Goal: Communication & Community: Answer question/provide support

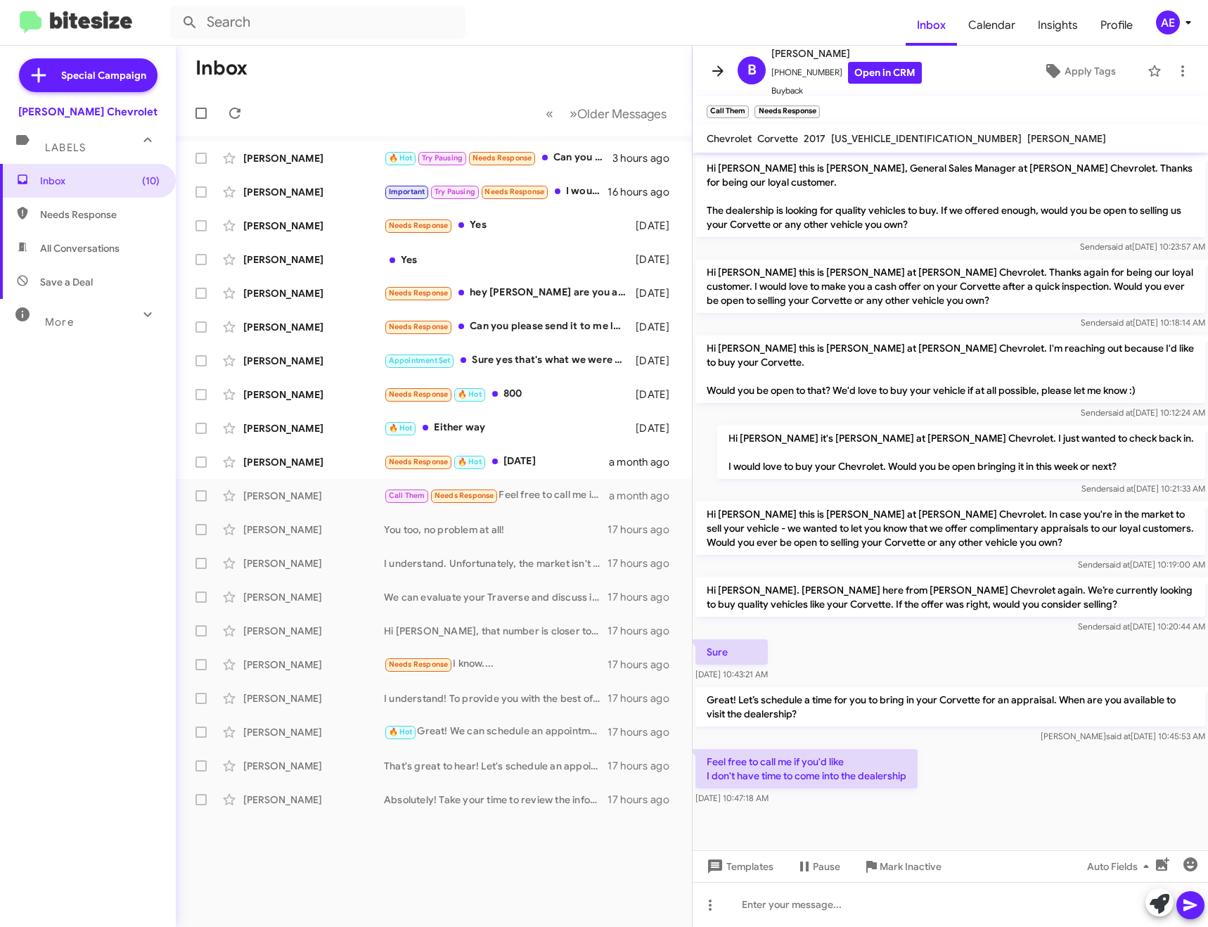
click at [718, 78] on icon at bounding box center [717, 71] width 17 height 17
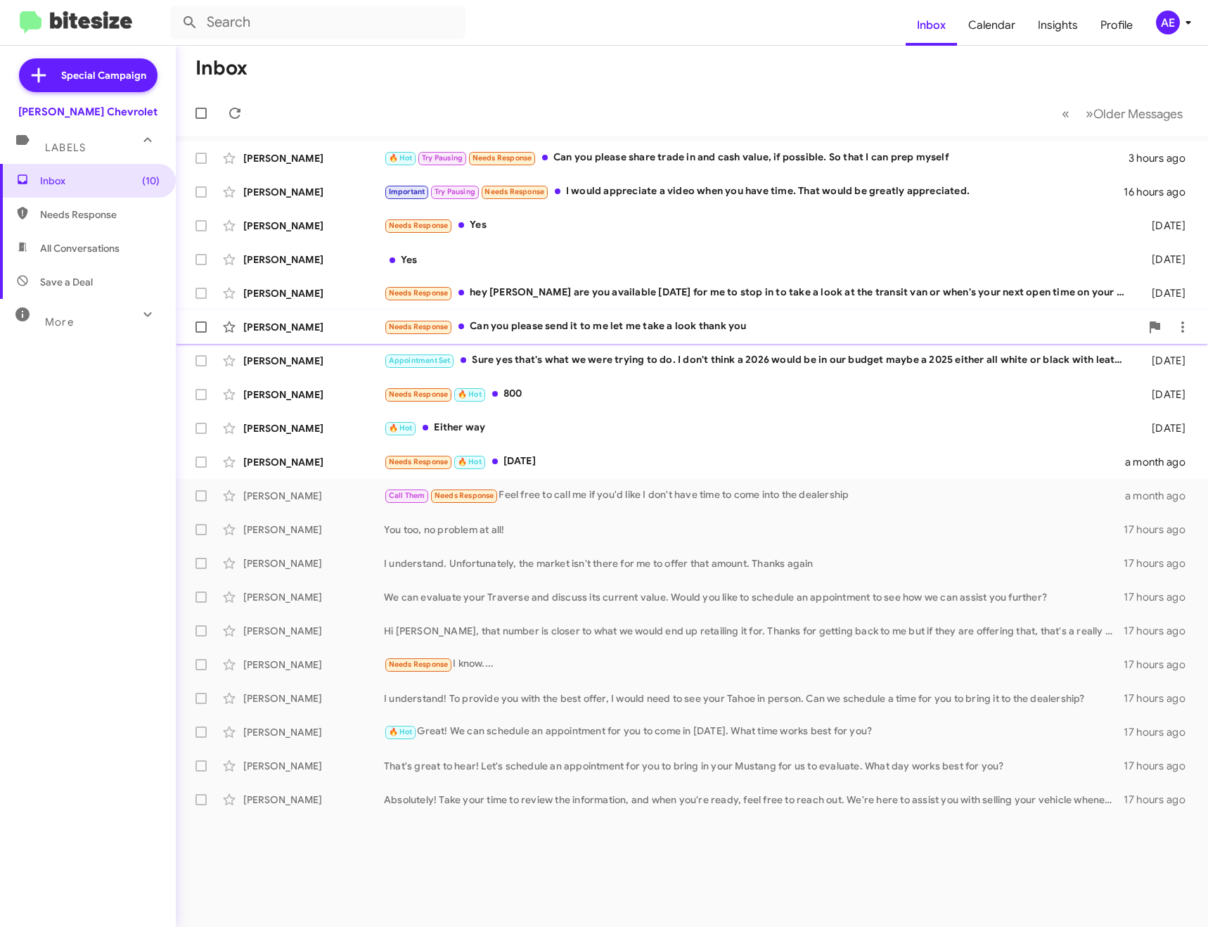
click at [509, 331] on div "Needs Response Can you please send it to me let me take a look thank you" at bounding box center [762, 326] width 756 height 16
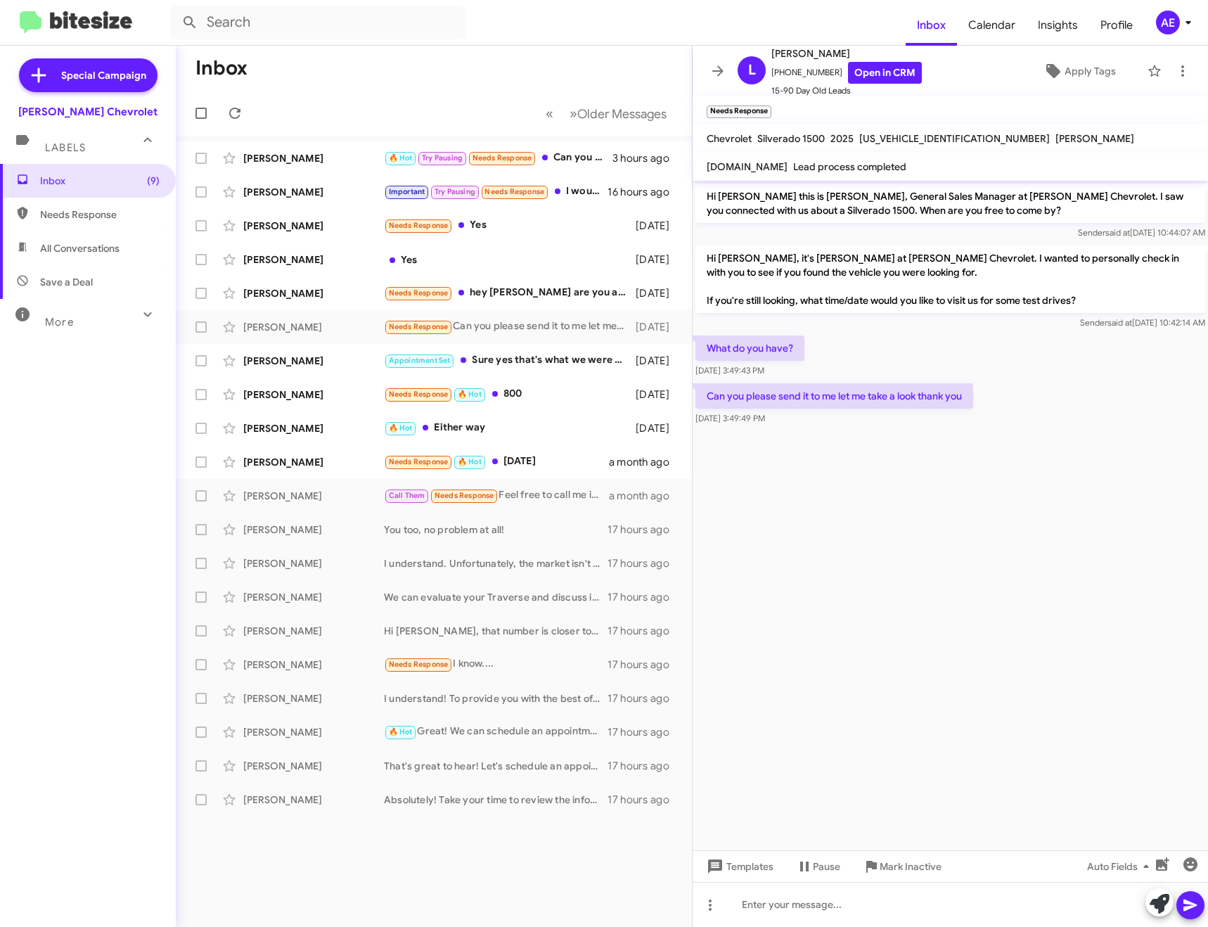
click at [882, 137] on span "[US_VEHICLE_IDENTIFICATION_NUMBER]" at bounding box center [954, 138] width 191 height 13
copy span "[US_VEHICLE_IDENTIFICATION_NUMBER]"
click at [868, 907] on div at bounding box center [949, 904] width 515 height 45
click at [864, 896] on div at bounding box center [949, 904] width 515 height 45
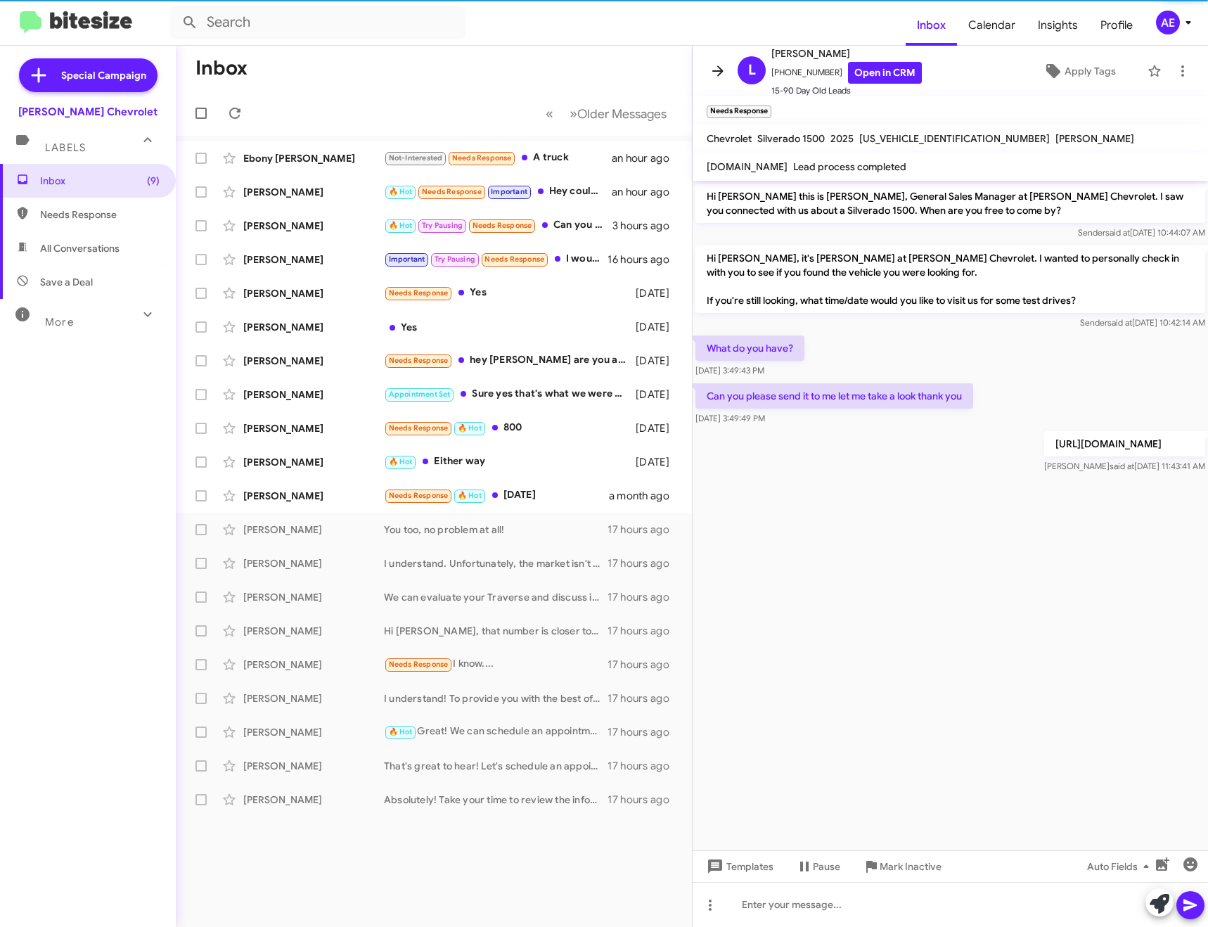
click at [715, 66] on icon at bounding box center [717, 71] width 17 height 17
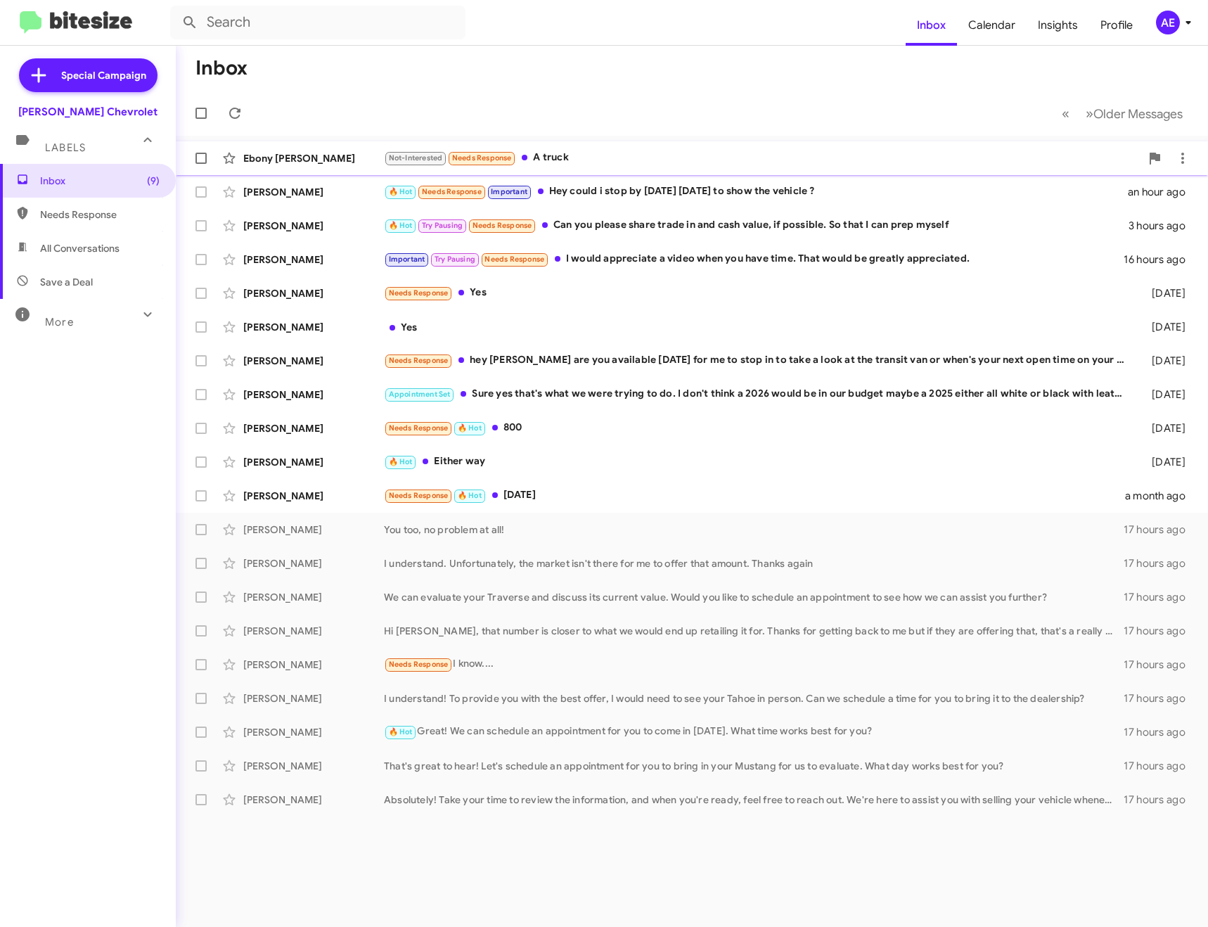
click at [578, 150] on div "Not-Interested Needs Response A truck" at bounding box center [762, 158] width 756 height 16
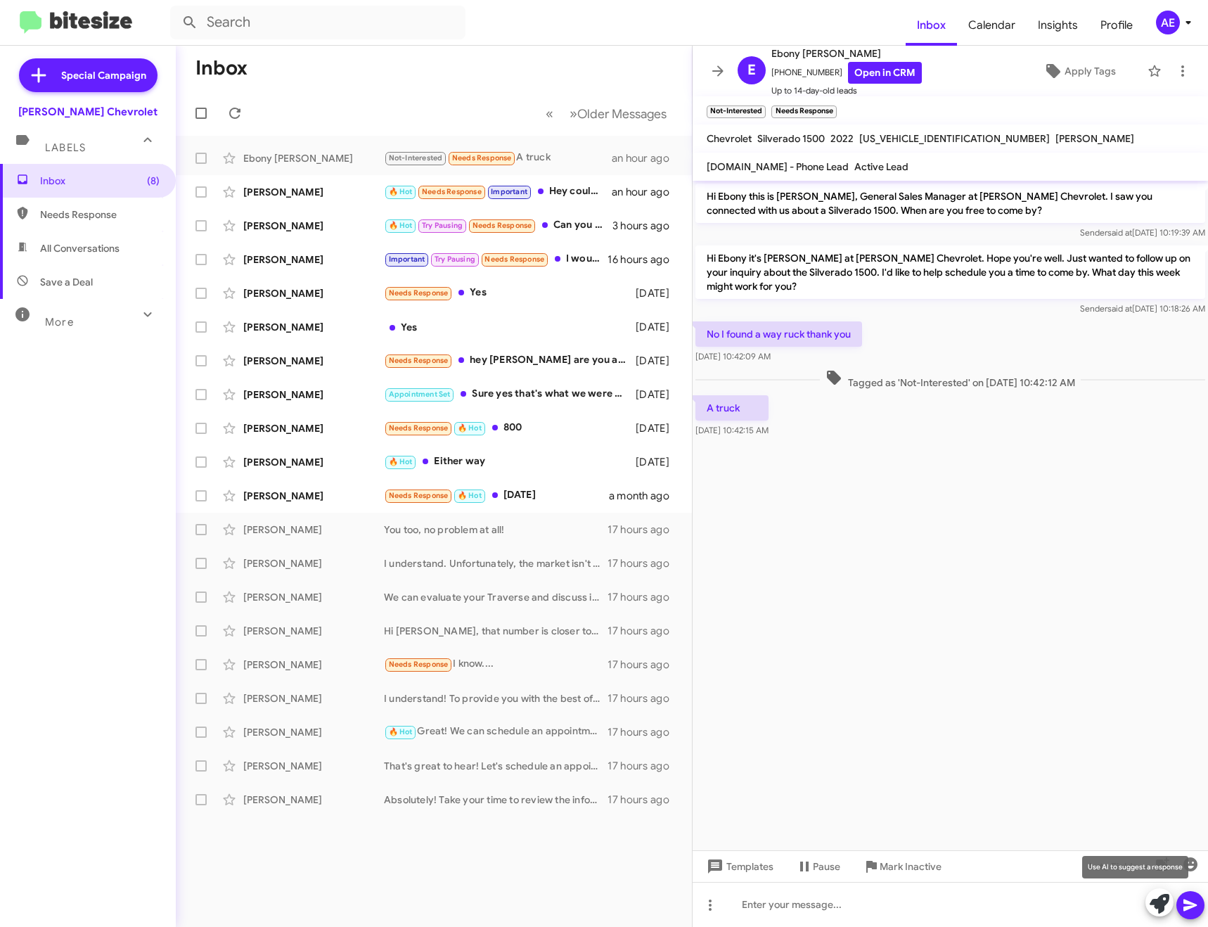
click at [1163, 891] on span at bounding box center [1159, 903] width 20 height 31
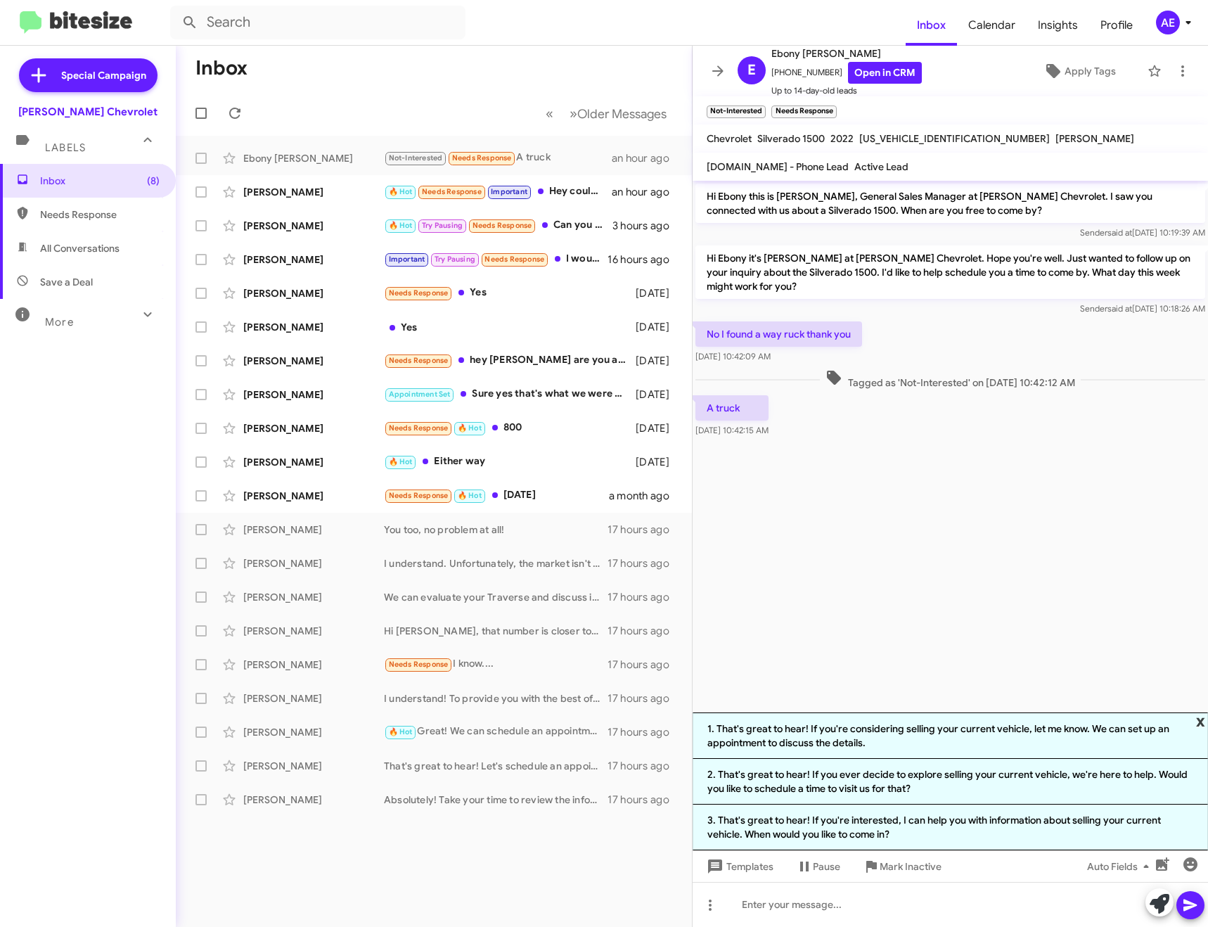
click at [1199, 718] on span "x" at bounding box center [1200, 720] width 9 height 17
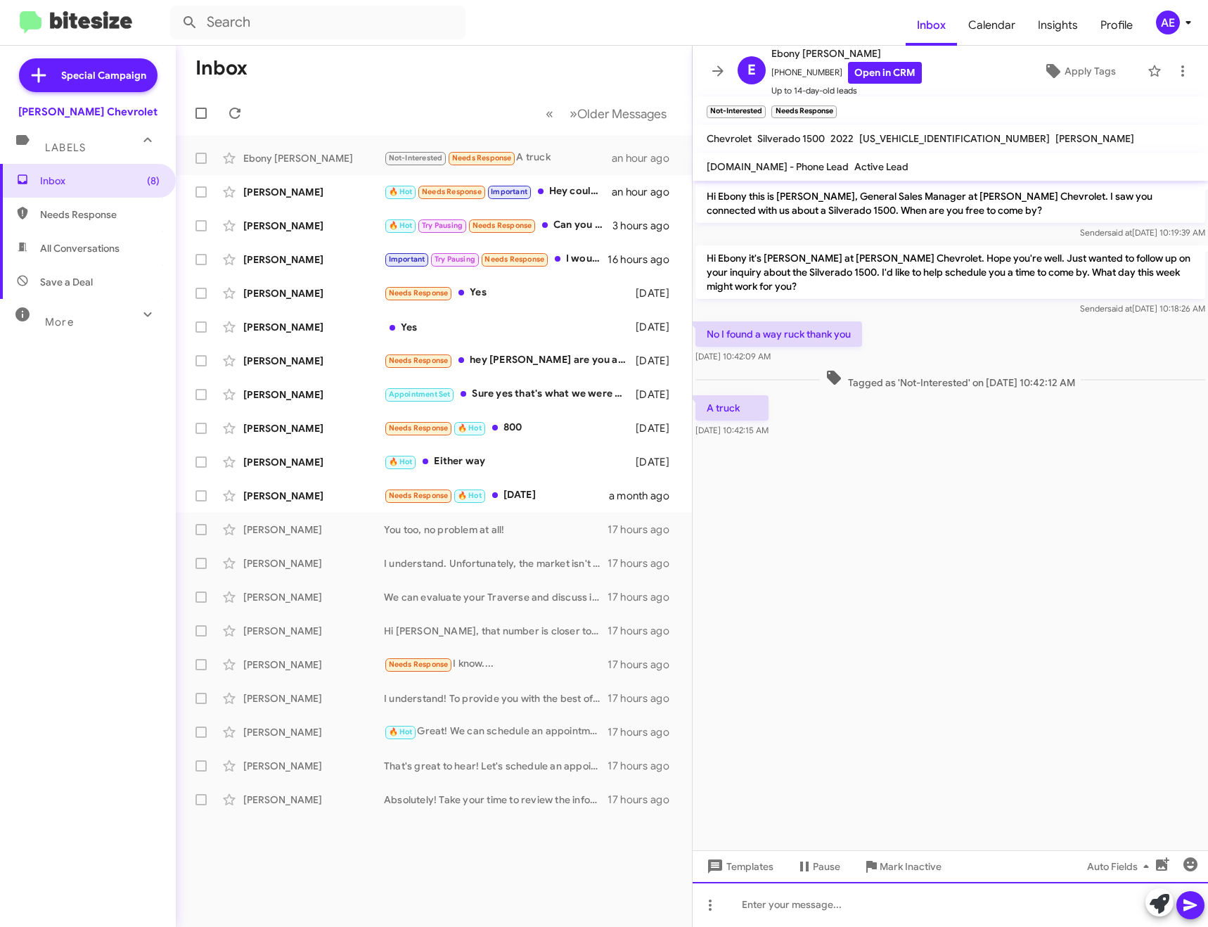
click at [953, 908] on div at bounding box center [949, 904] width 515 height 45
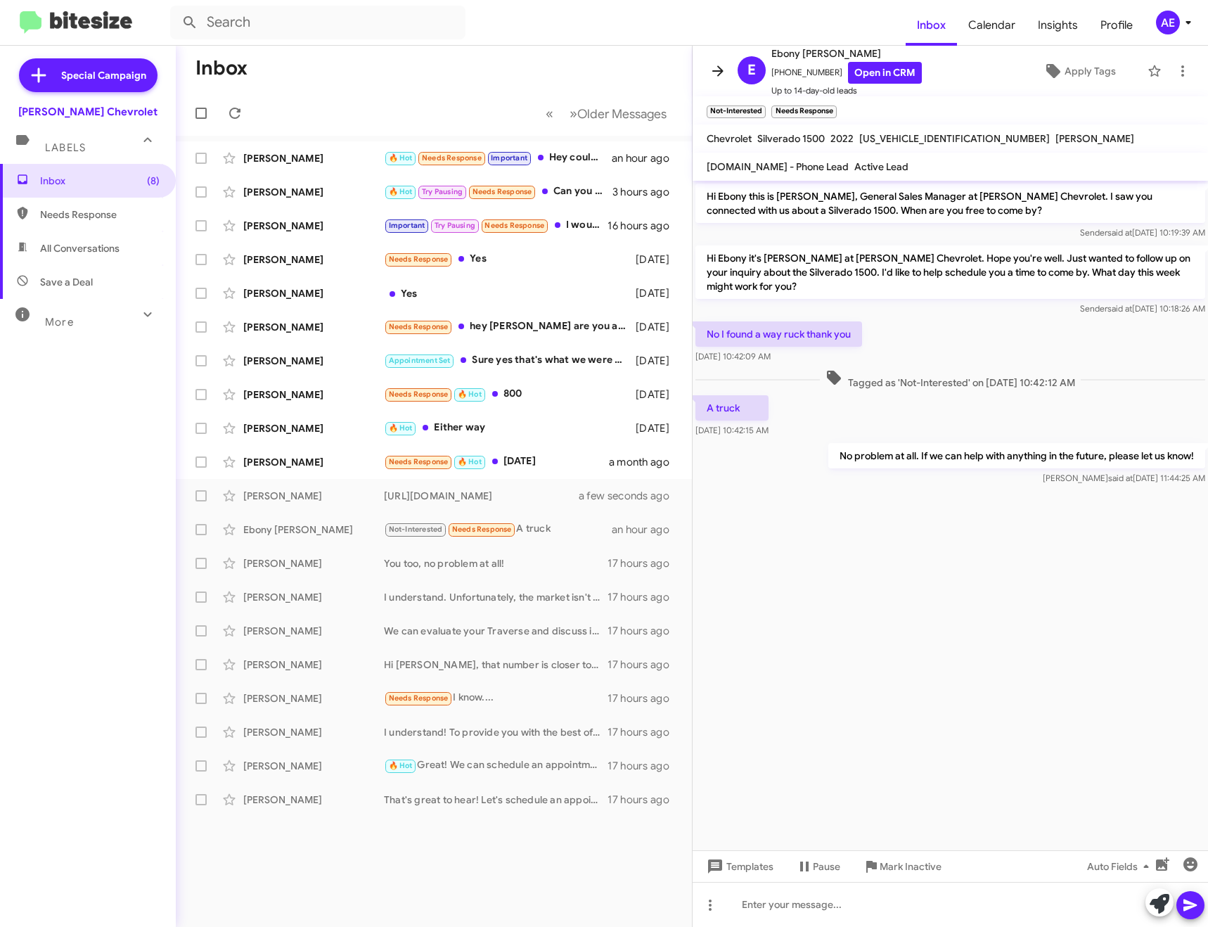
click at [719, 72] on icon at bounding box center [717, 71] width 17 height 17
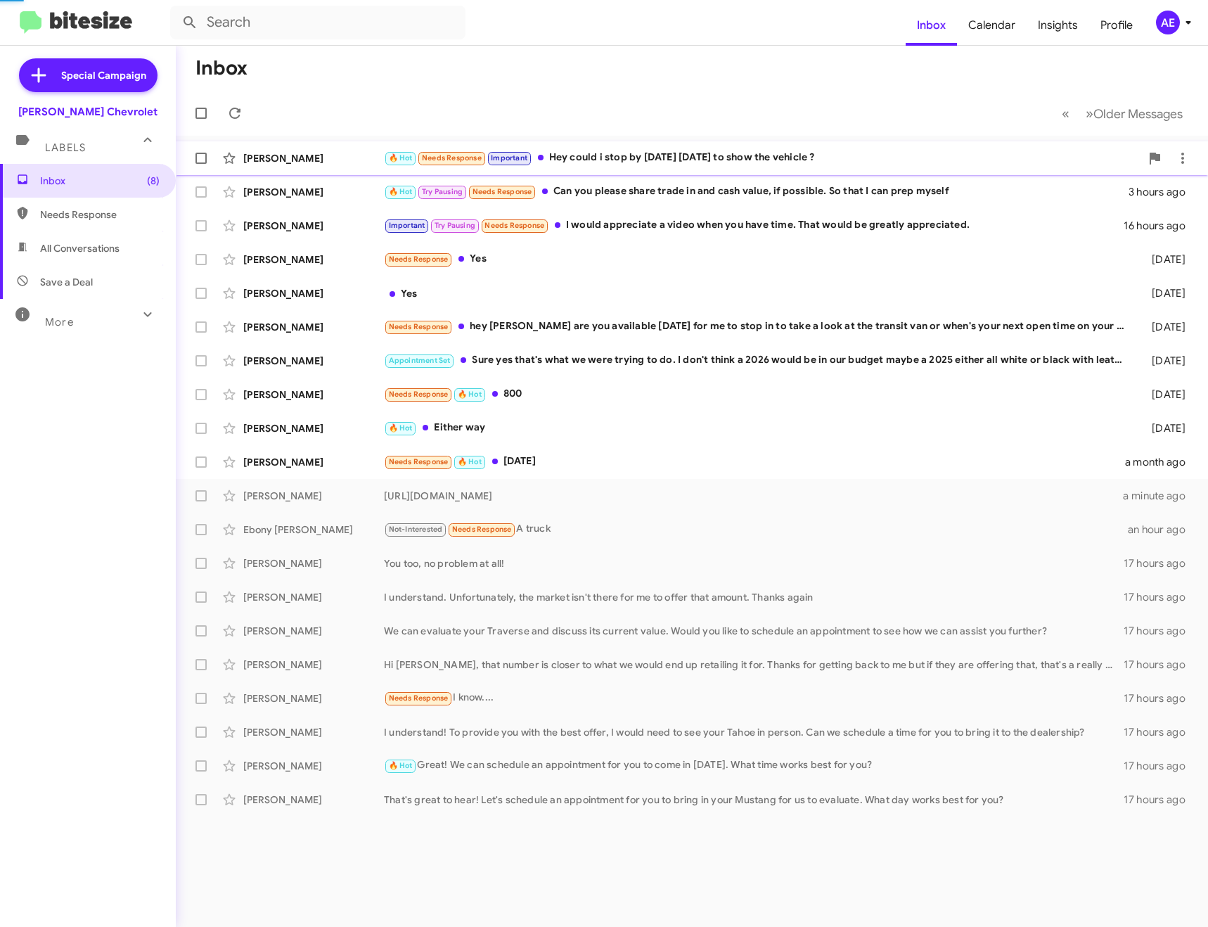
click at [599, 157] on div "🔥 Hot Needs Response Important Hey could i stop by [DATE] [DATE] to show the ve…" at bounding box center [762, 158] width 756 height 16
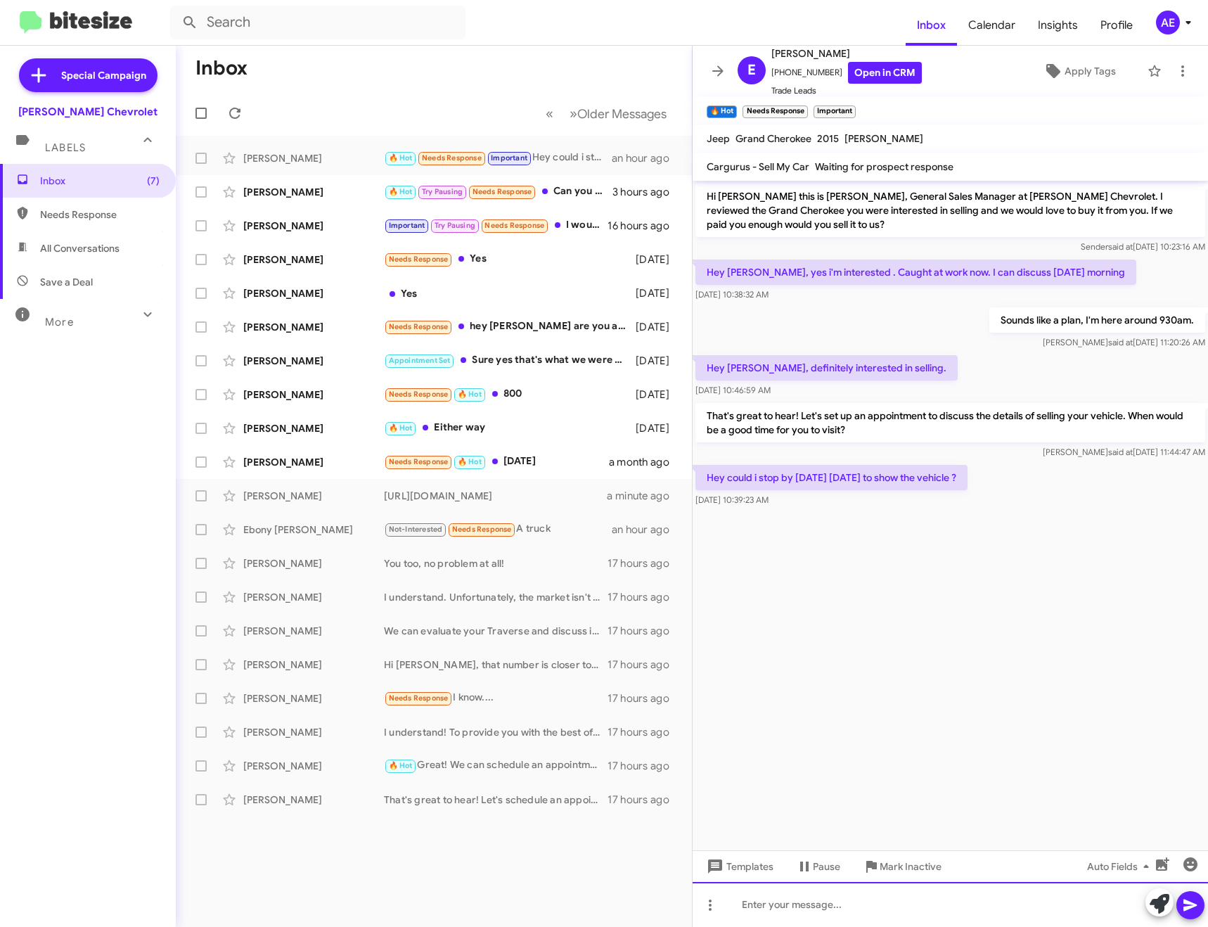
click at [882, 904] on div at bounding box center [949, 904] width 515 height 45
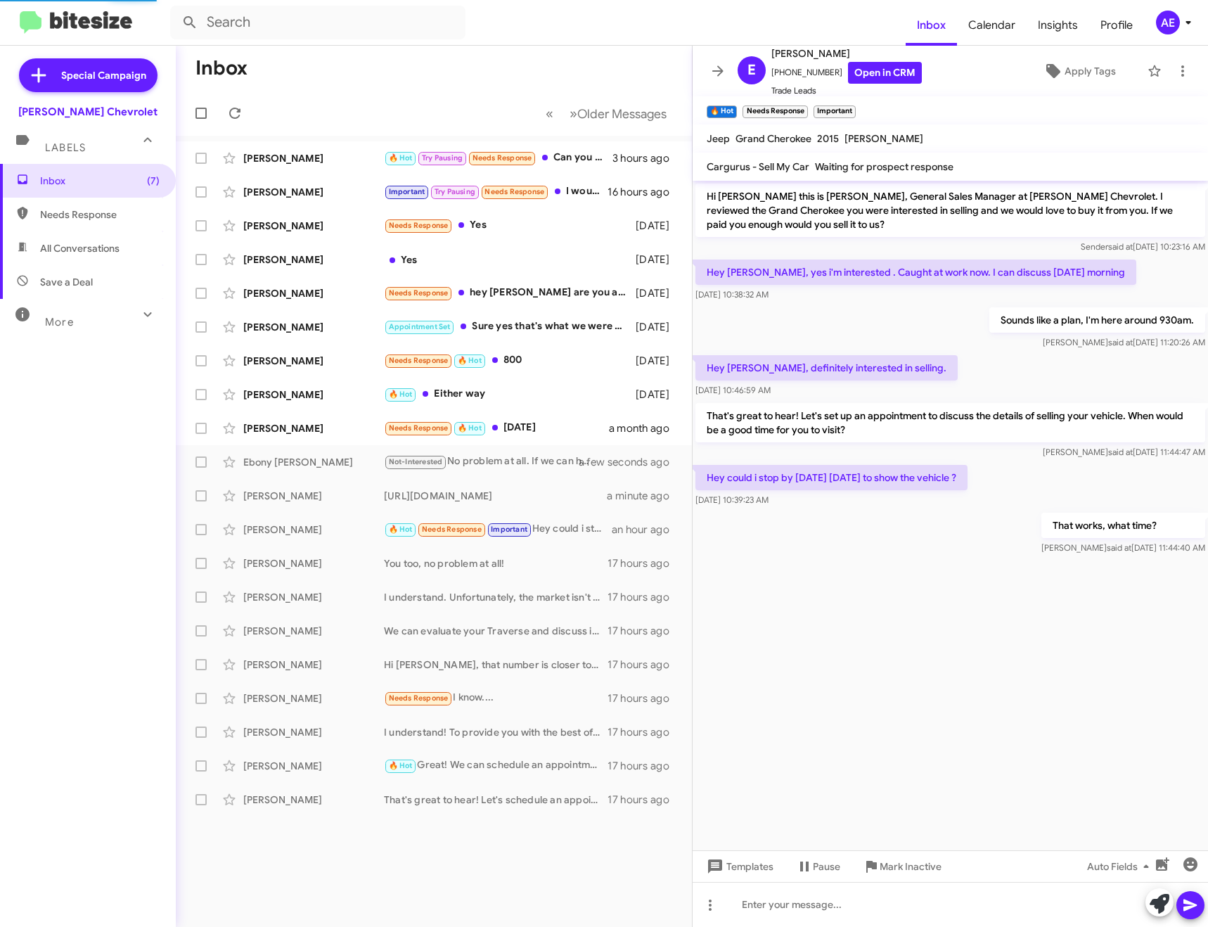
drag, startPoint x: 720, startPoint y: 65, endPoint x: 651, endPoint y: 63, distance: 68.9
click at [719, 65] on icon at bounding box center [717, 71] width 17 height 17
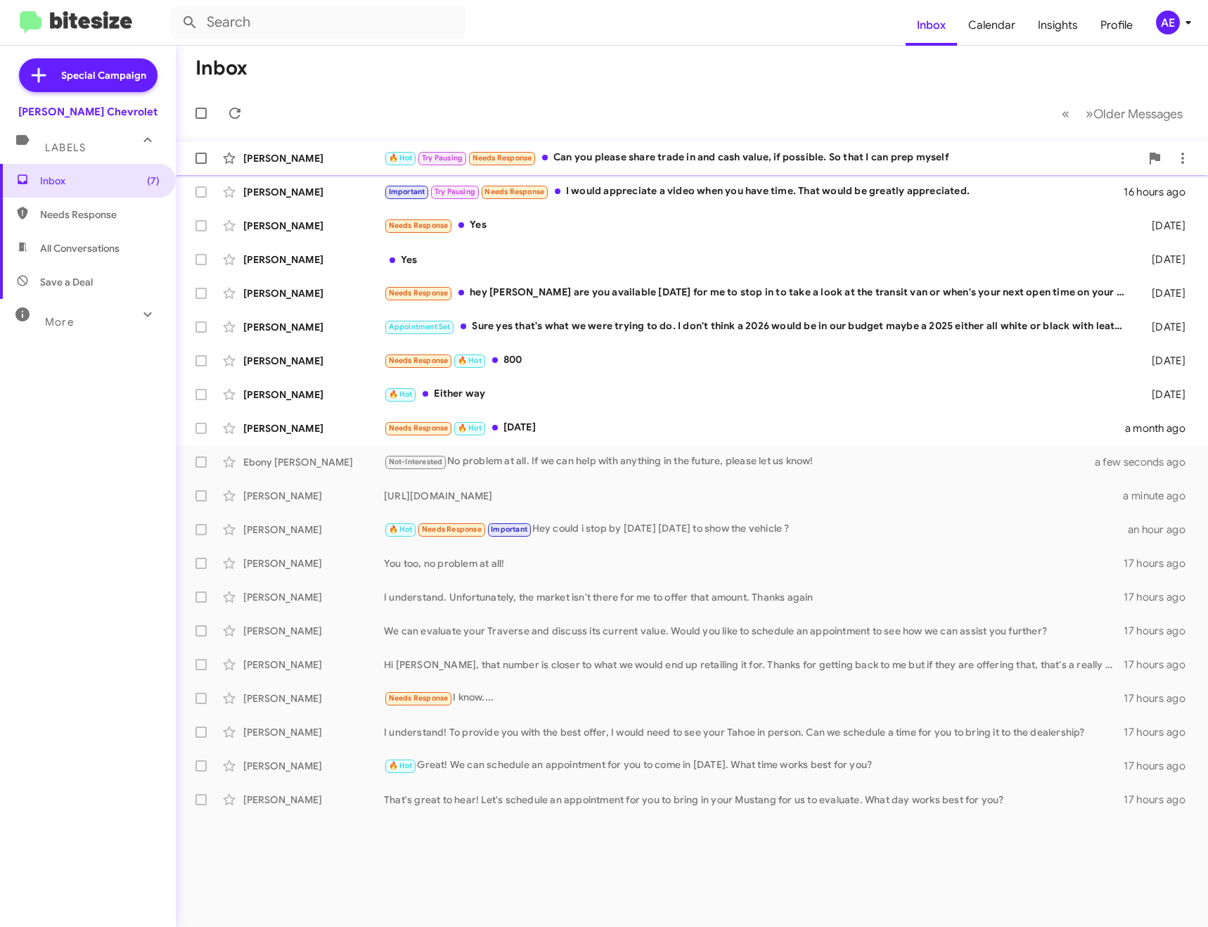
click at [652, 150] on div "🔥 Hot Try Pausing Needs Response Can you please share trade in and cash value, …" at bounding box center [762, 158] width 756 height 16
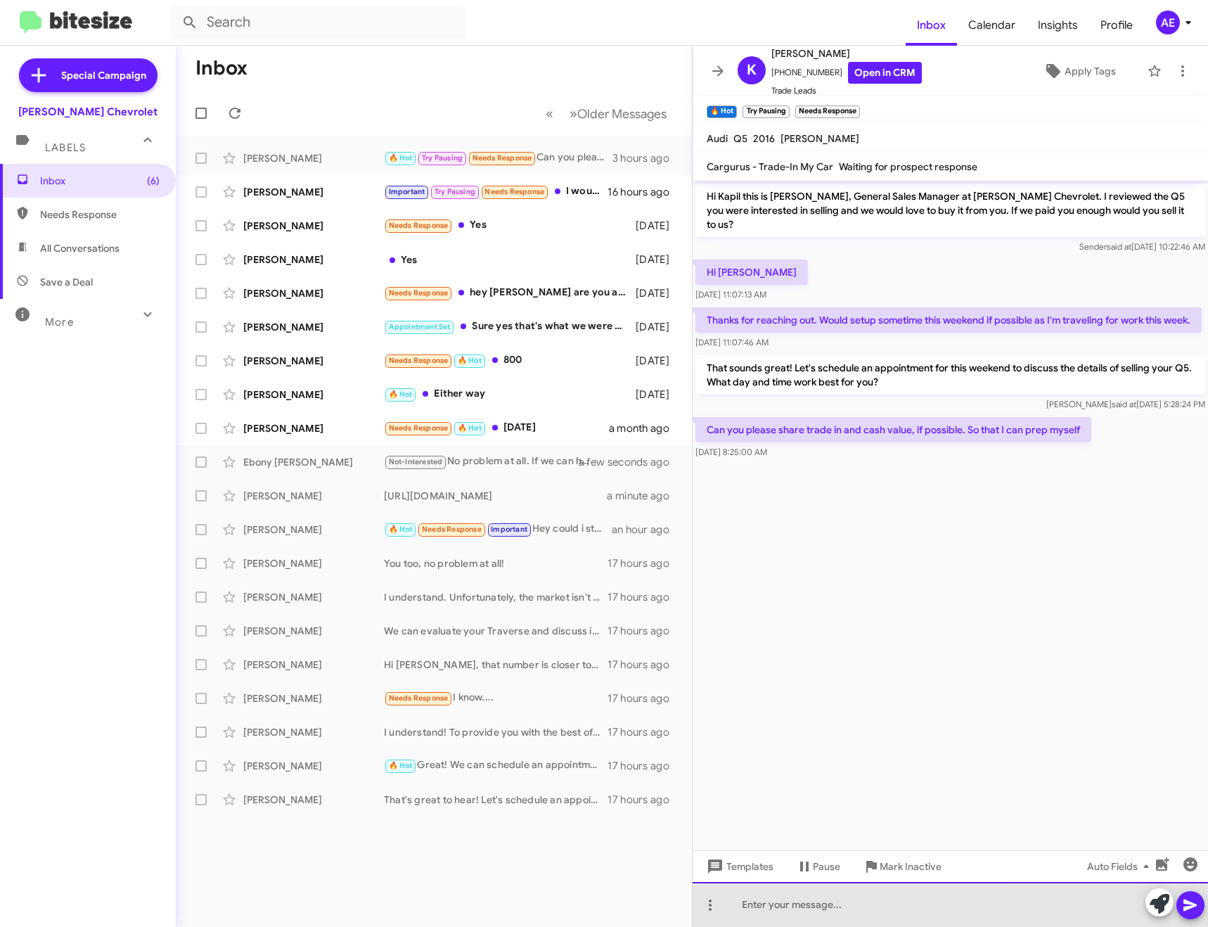
click at [839, 907] on div at bounding box center [949, 904] width 515 height 45
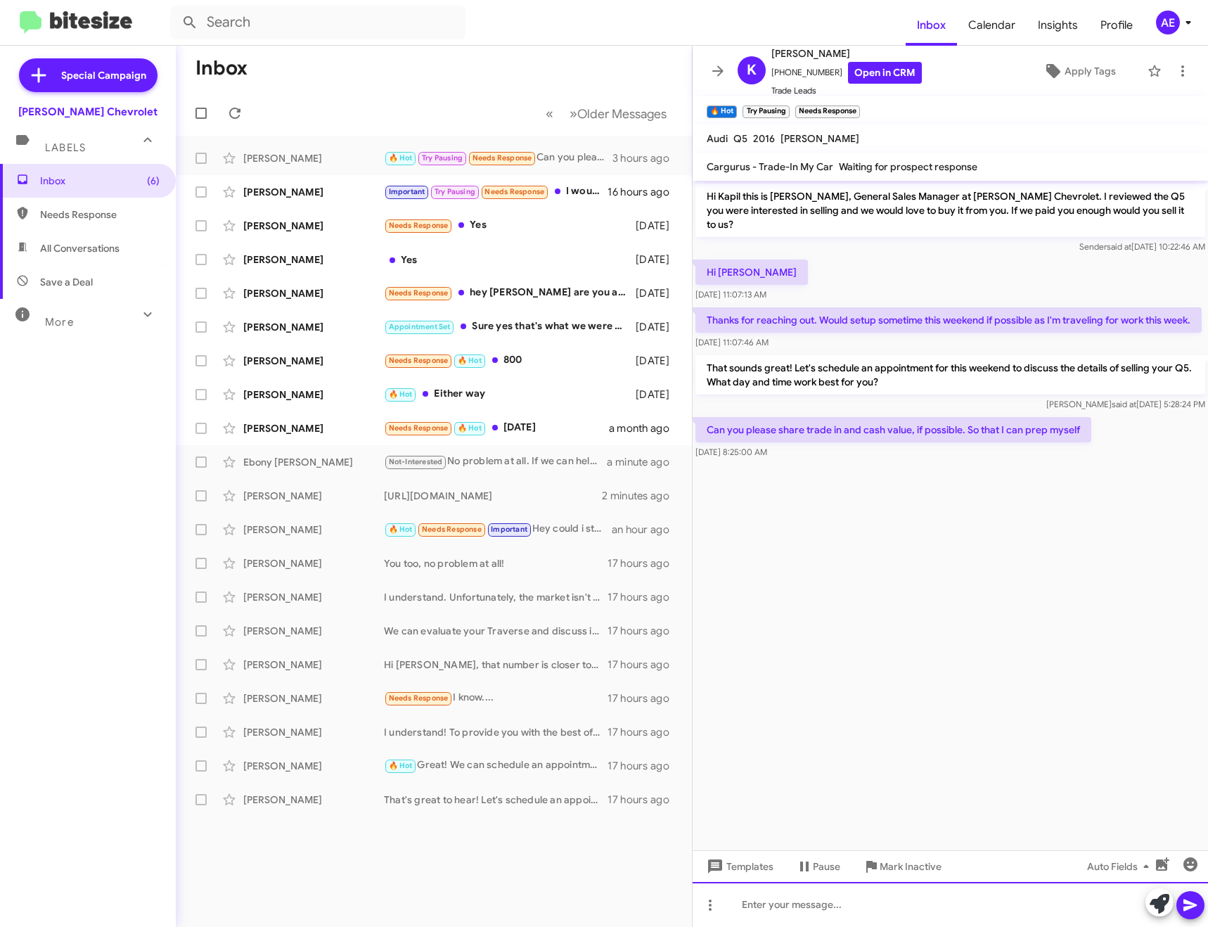
click at [872, 893] on div at bounding box center [949, 904] width 515 height 45
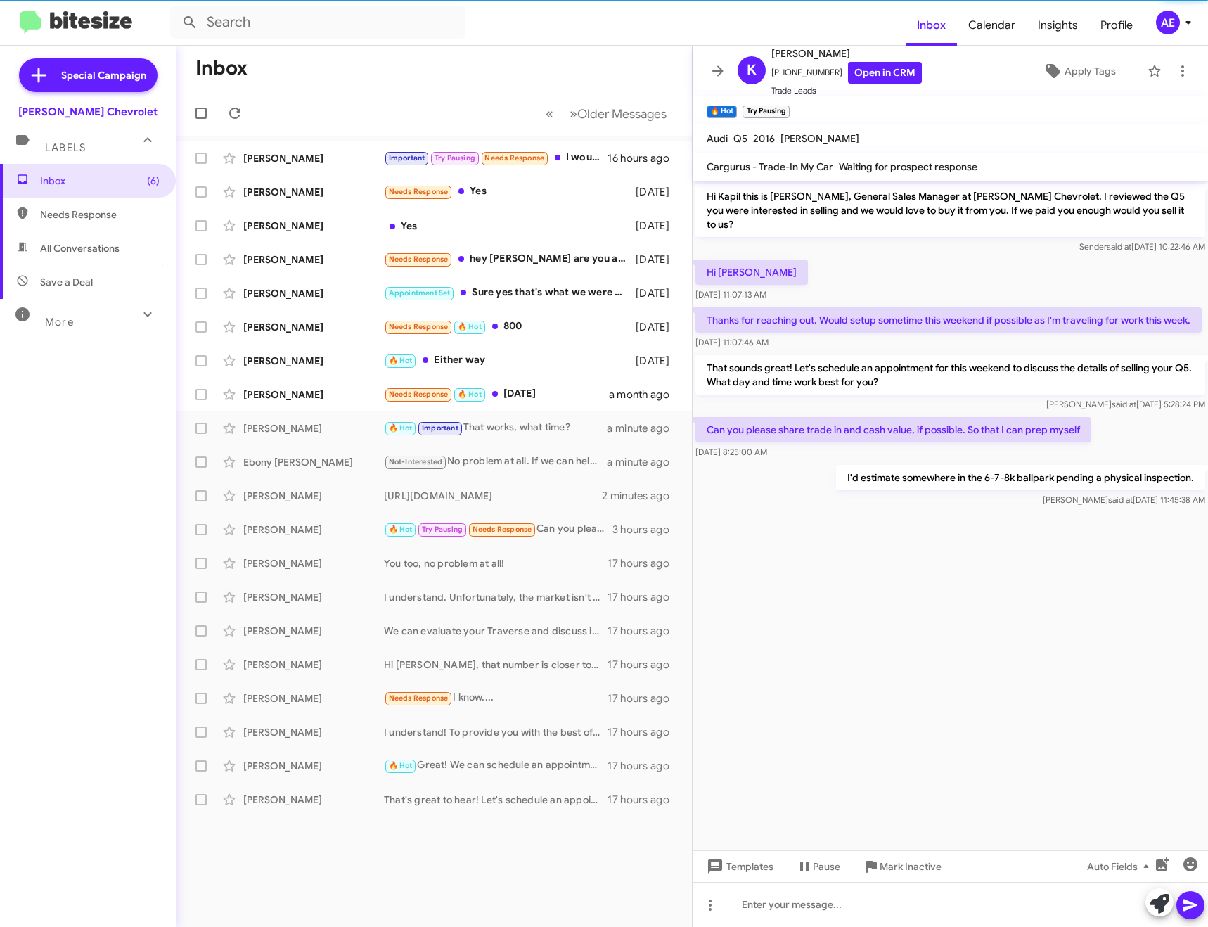
click at [721, 66] on icon at bounding box center [717, 71] width 17 height 17
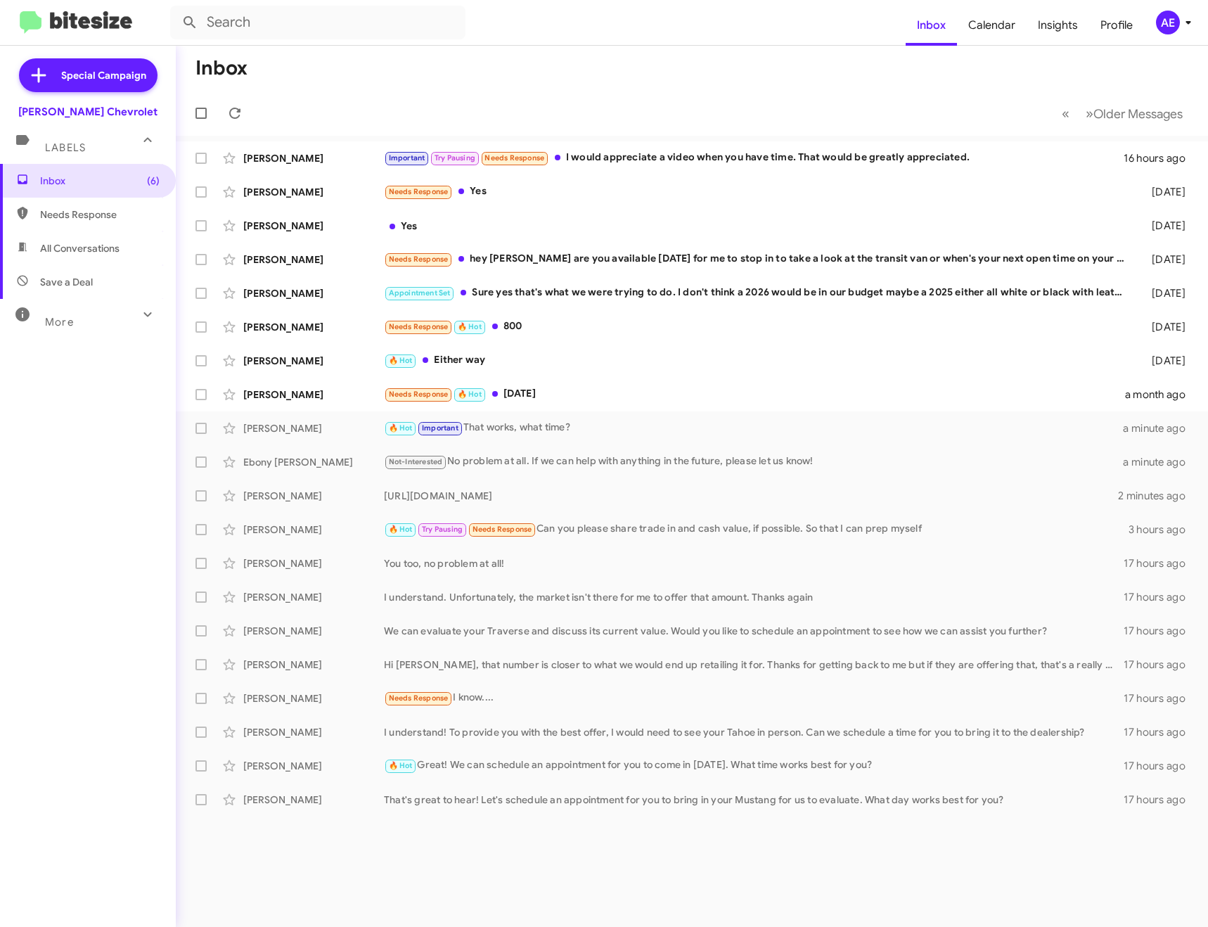
click at [720, 136] on mat-action-list "[PERSON_NAME] Important Try Pausing Needs Response I would appreciate a video w…" at bounding box center [692, 476] width 1032 height 680
click at [721, 149] on div "[PERSON_NAME] Important Try Pausing Needs Response I would appreciate a video w…" at bounding box center [691, 158] width 1009 height 28
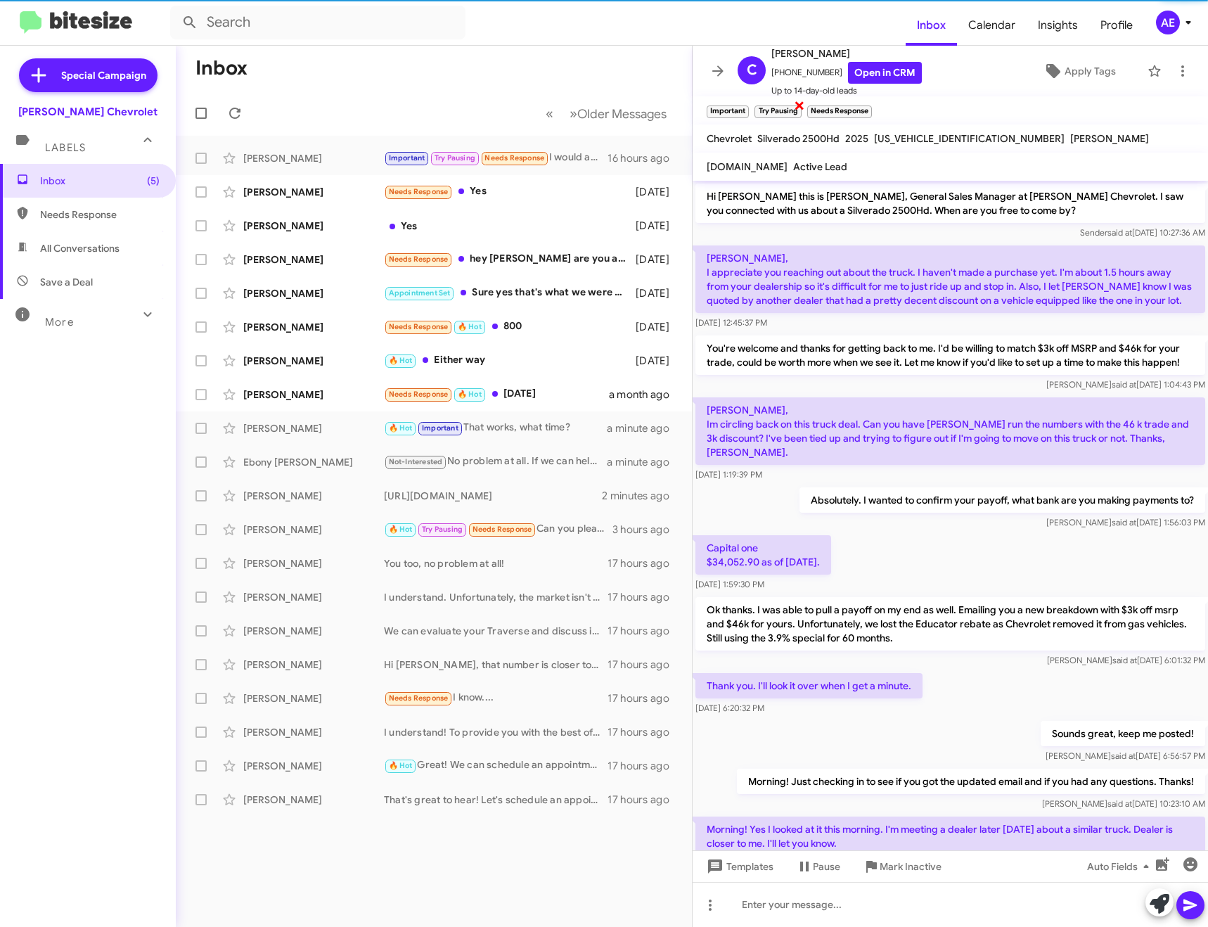
scroll to position [433, 0]
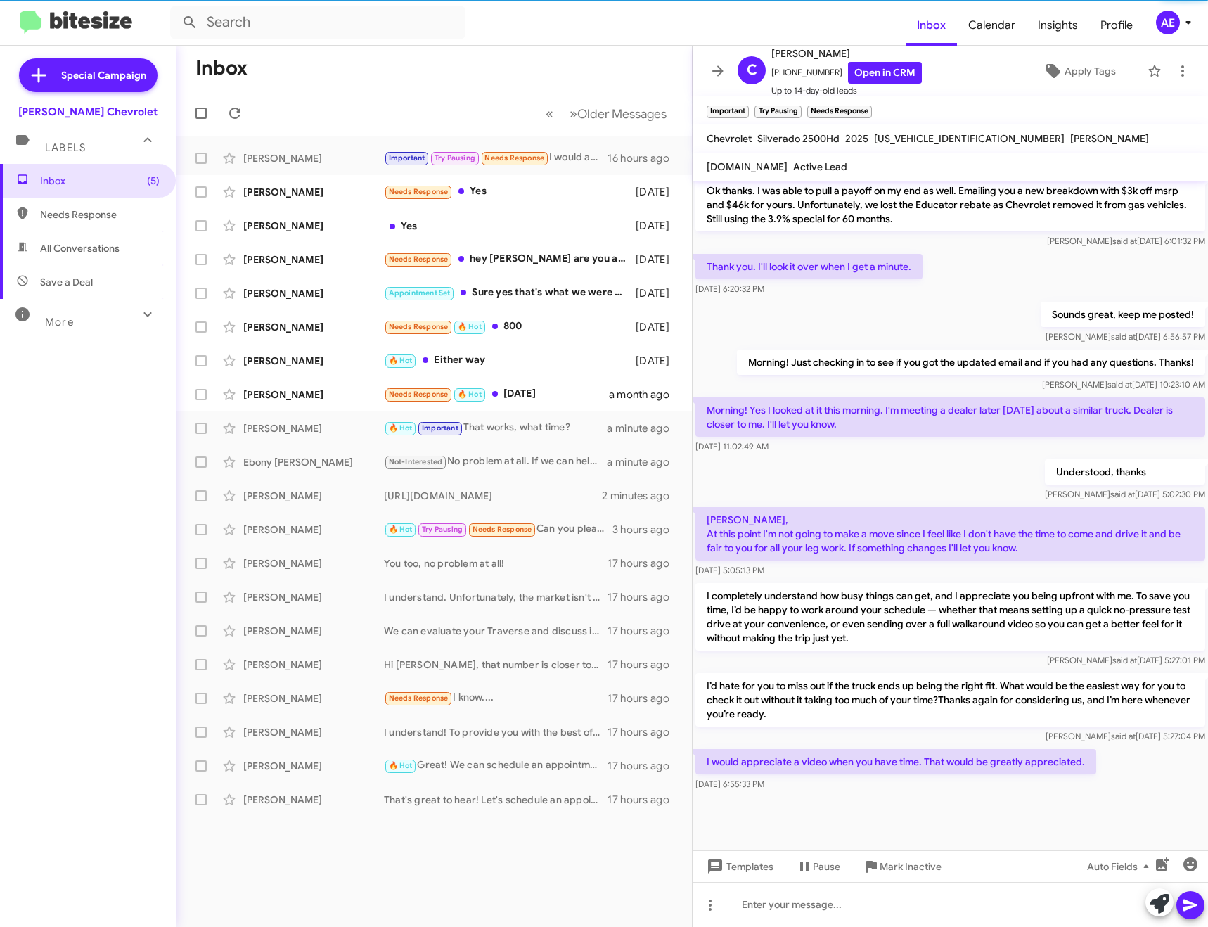
click at [929, 145] on div "[US_VEHICLE_IDENTIFICATION_NUMBER]" at bounding box center [969, 138] width 196 height 17
click at [929, 144] on span "[US_VEHICLE_IDENTIFICATION_NUMBER]" at bounding box center [969, 138] width 191 height 13
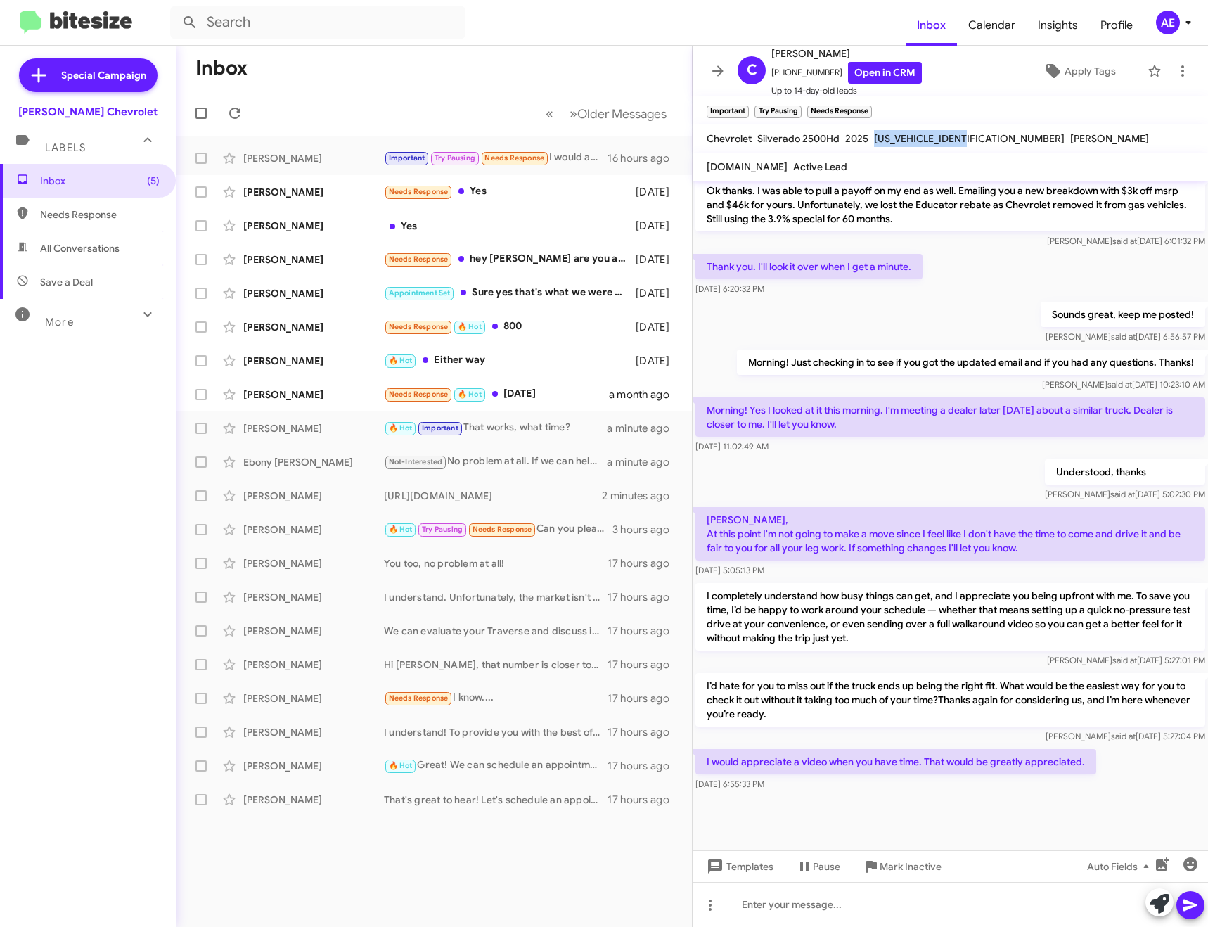
copy span "[US_VEHICLE_IDENTIFICATION_NUMBER]"
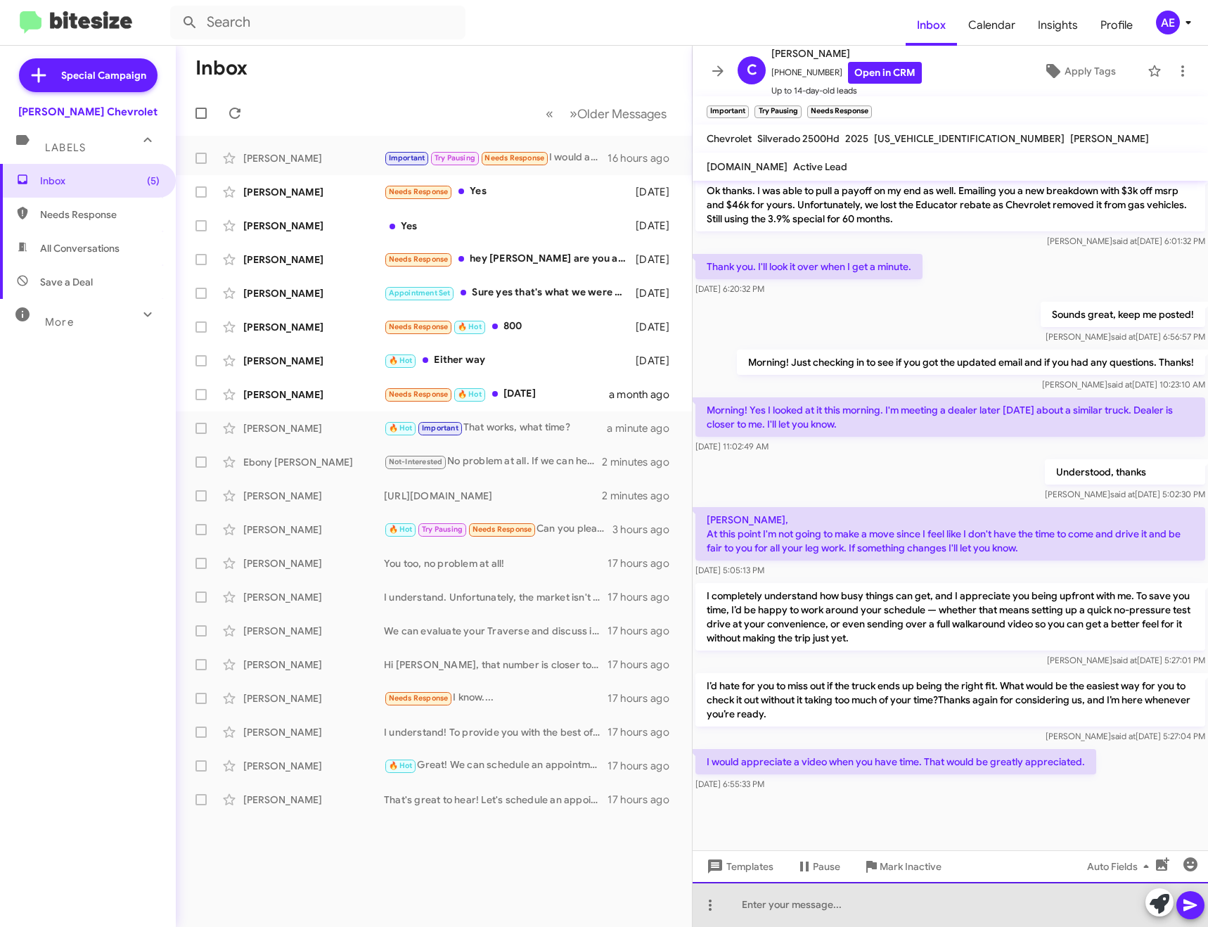
drag, startPoint x: 844, startPoint y: 898, endPoint x: 878, endPoint y: 831, distance: 75.8
click at [842, 899] on div at bounding box center [949, 904] width 515 height 45
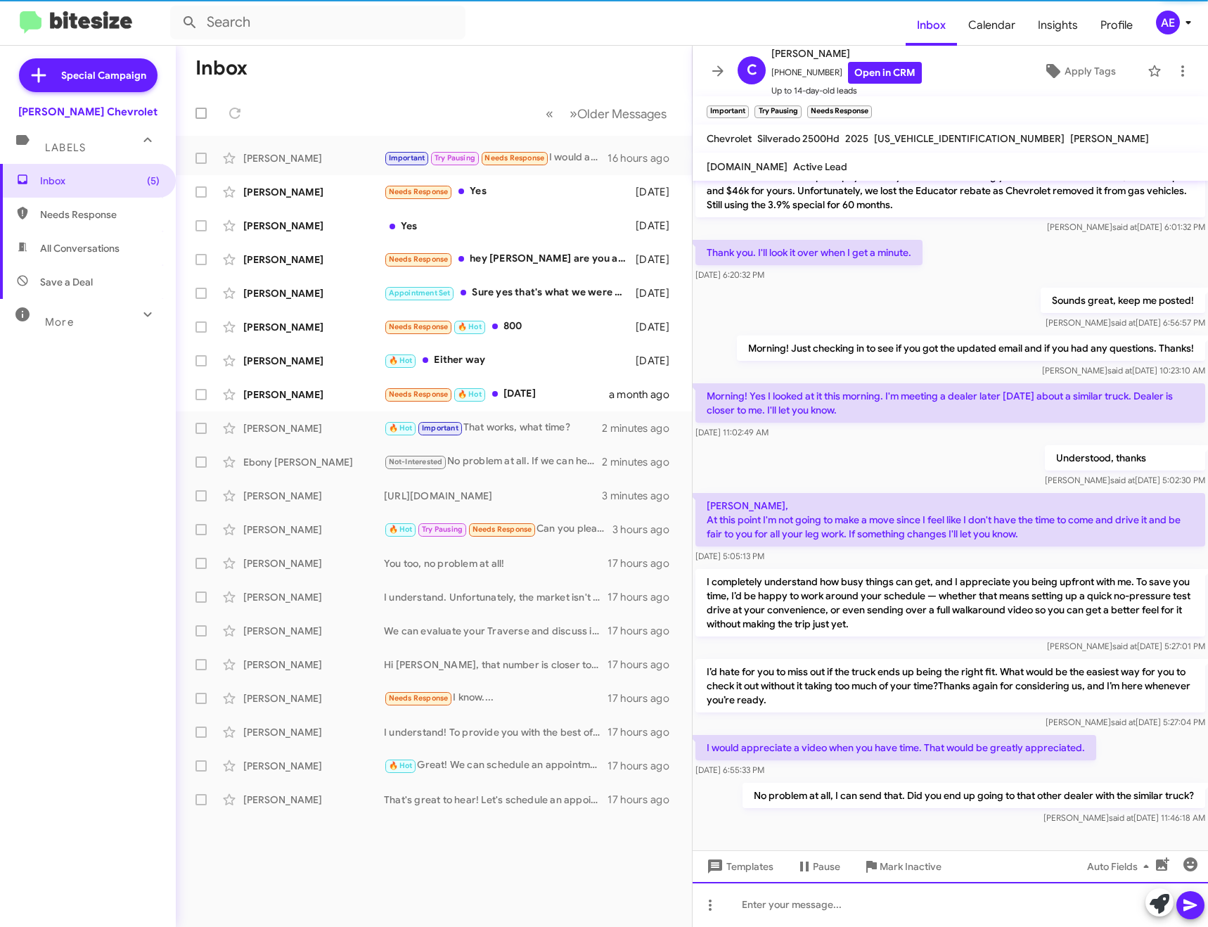
scroll to position [0, 0]
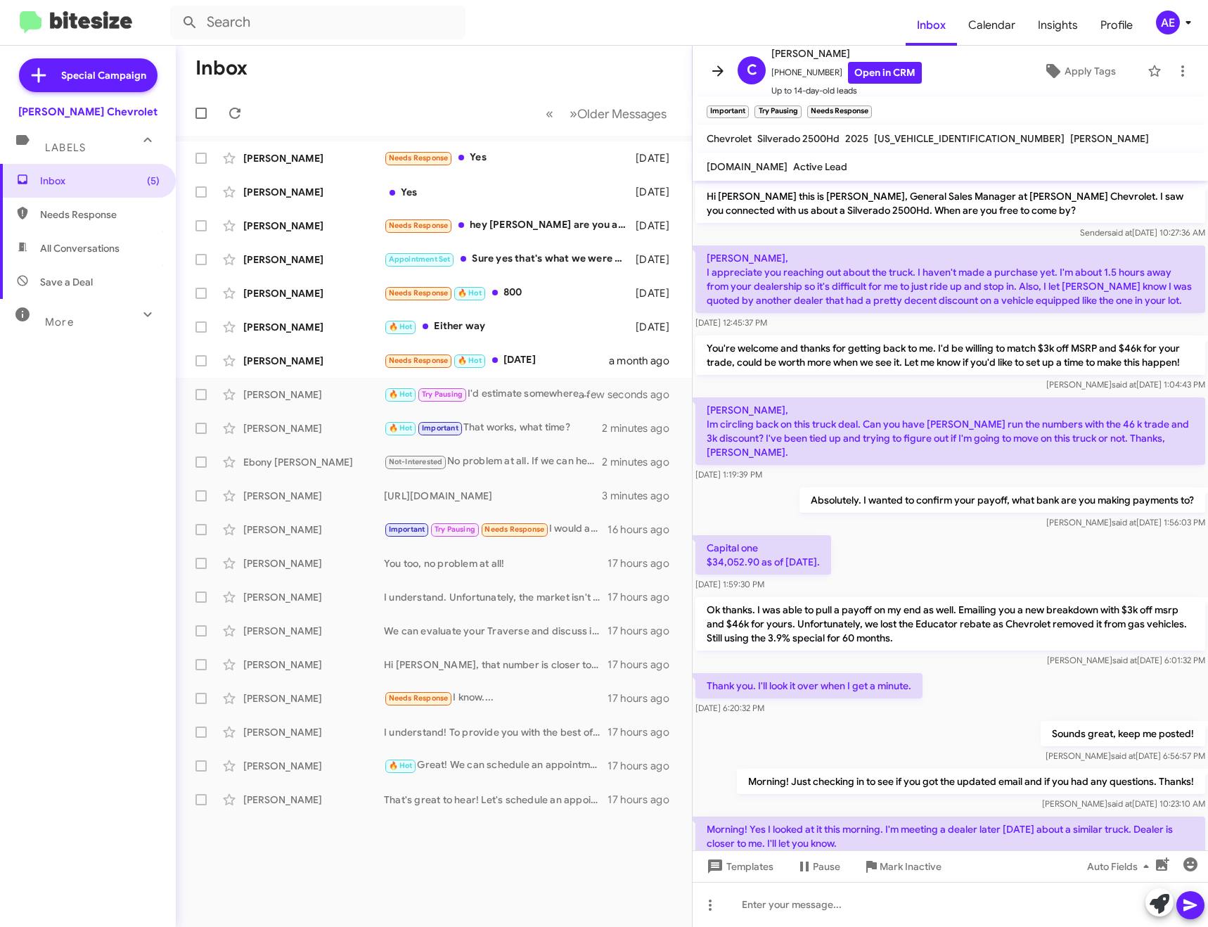
click at [719, 70] on icon at bounding box center [717, 70] width 11 height 11
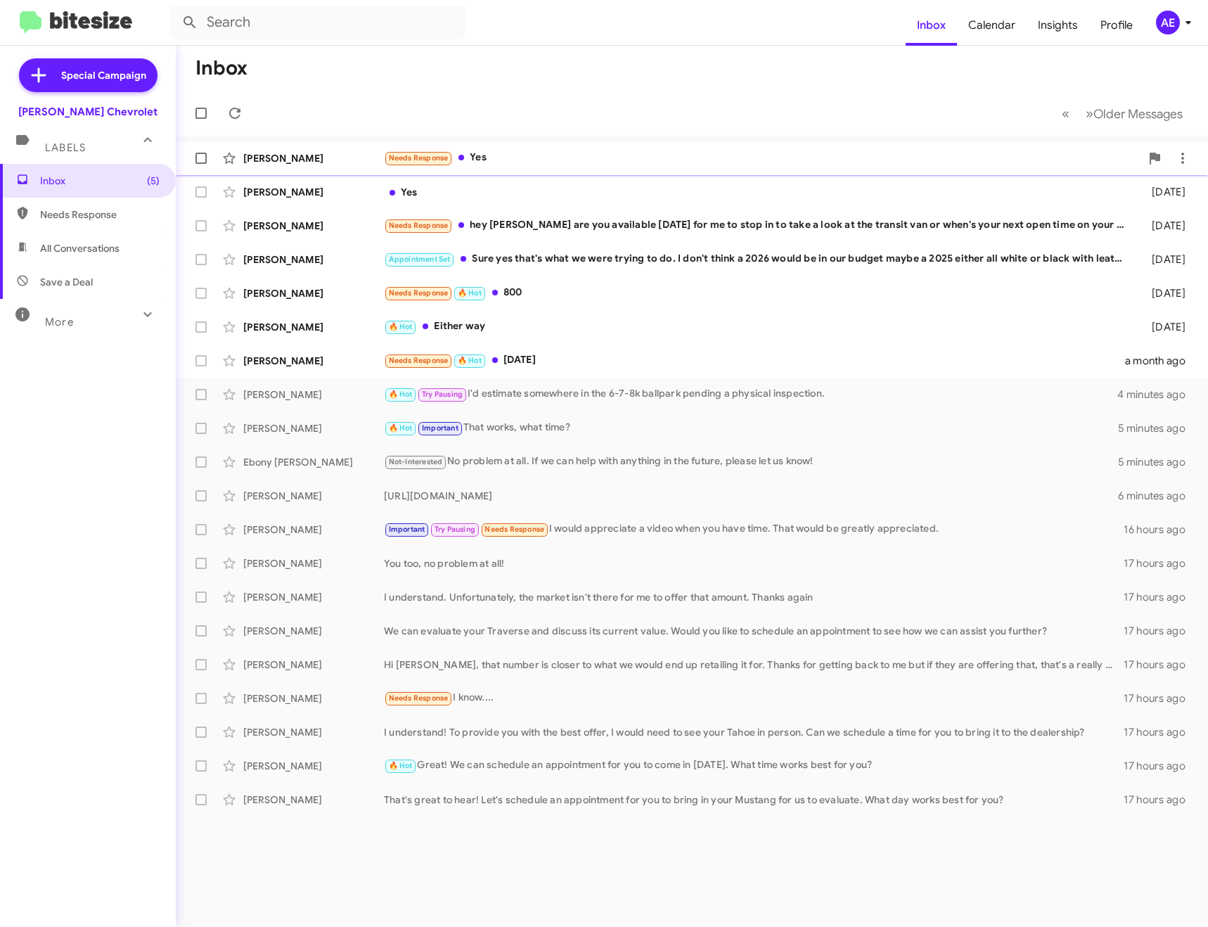
click at [659, 155] on div "Needs Response Yes" at bounding box center [762, 158] width 756 height 16
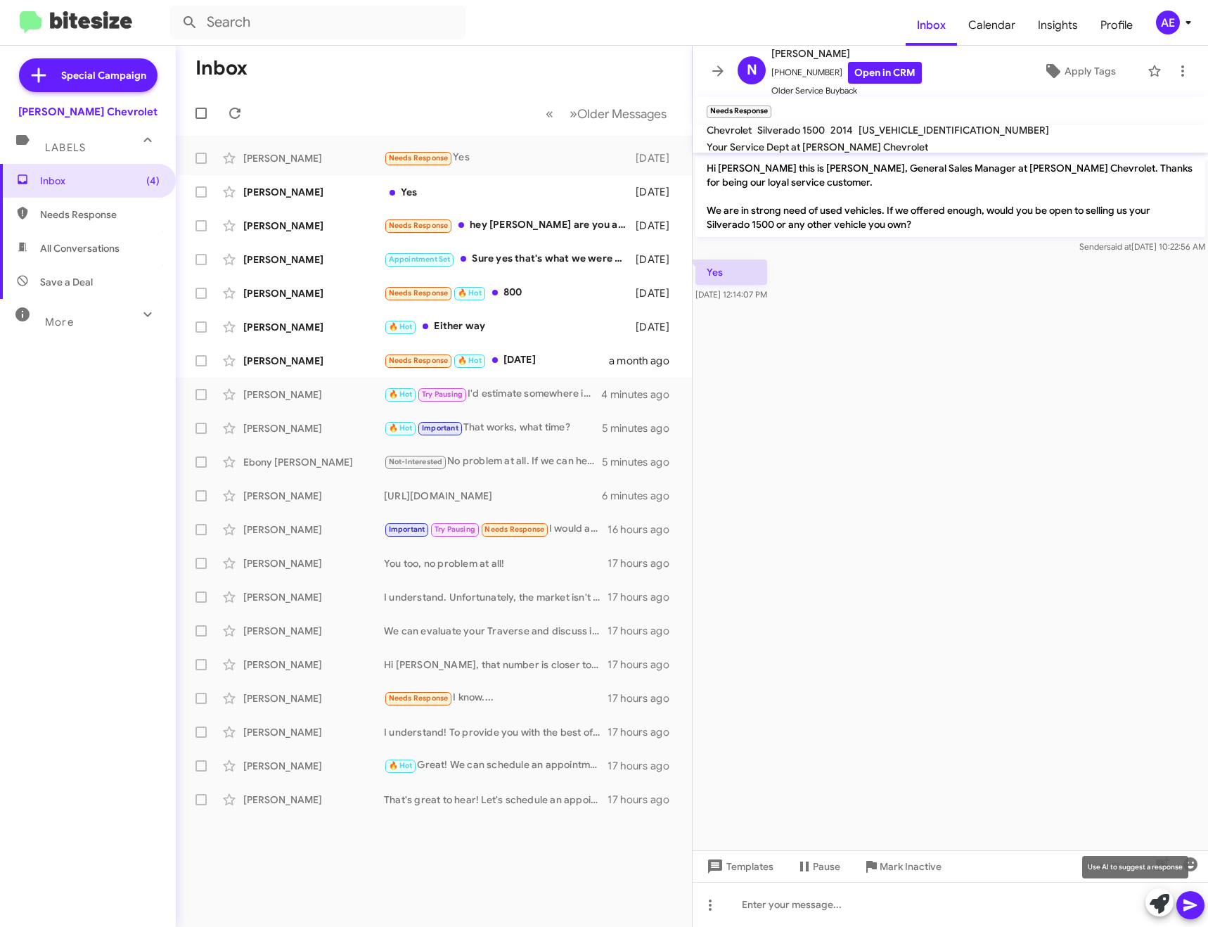
click at [1154, 904] on icon at bounding box center [1159, 903] width 20 height 20
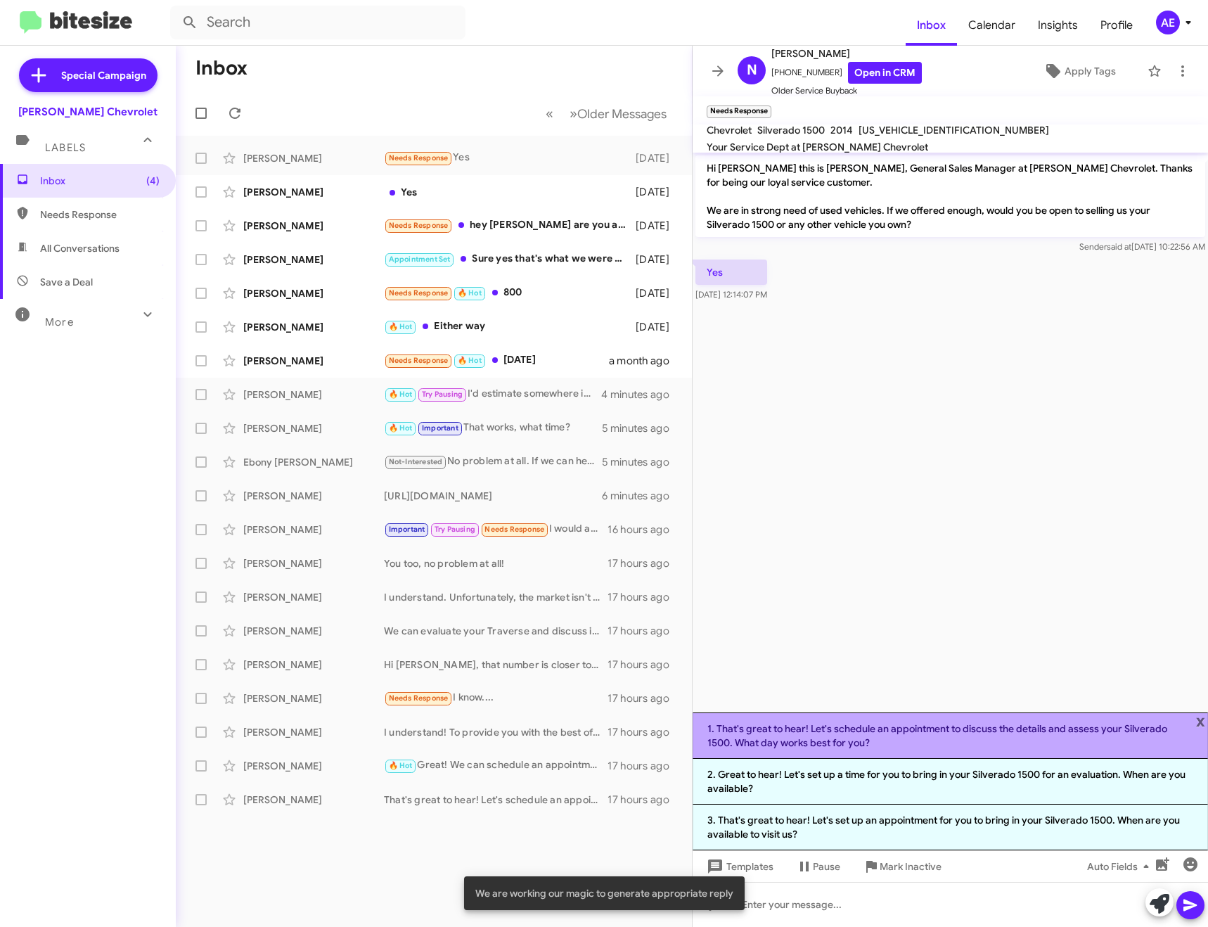
click at [989, 725] on li "1. That's great to hear! Let's schedule an appointment to discuss the details a…" at bounding box center [949, 735] width 515 height 46
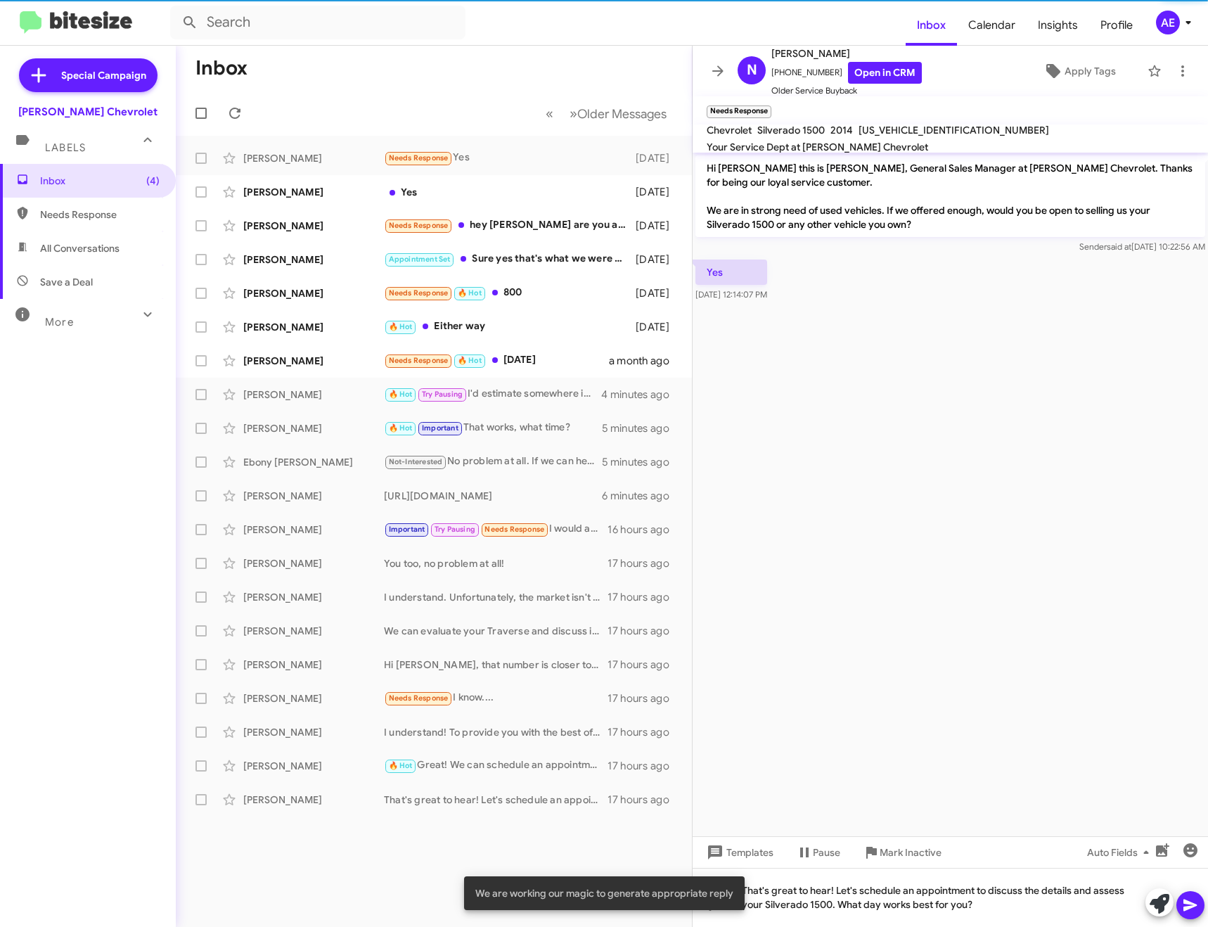
click at [1190, 901] on icon at bounding box center [1190, 904] width 17 height 17
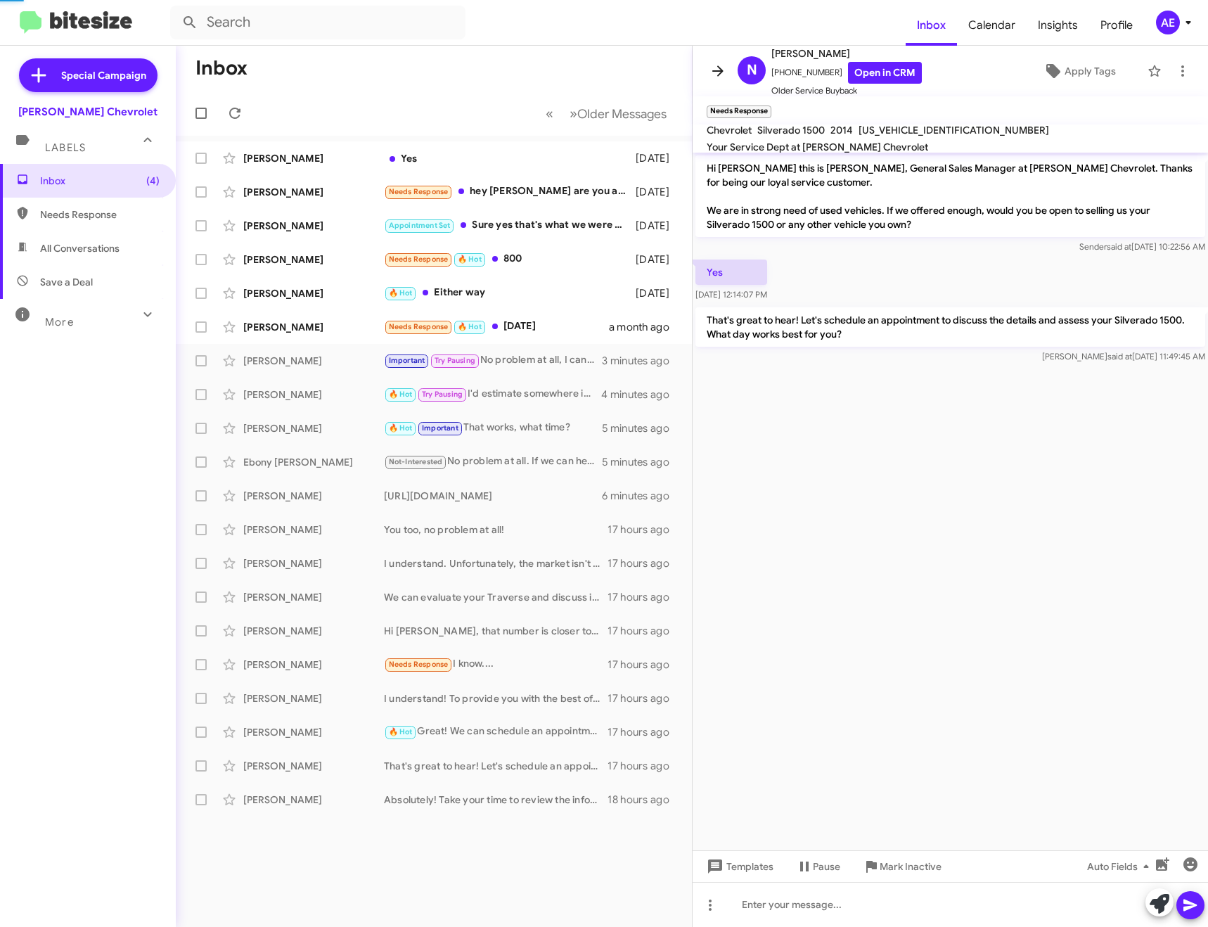
click at [718, 66] on icon at bounding box center [717, 70] width 11 height 11
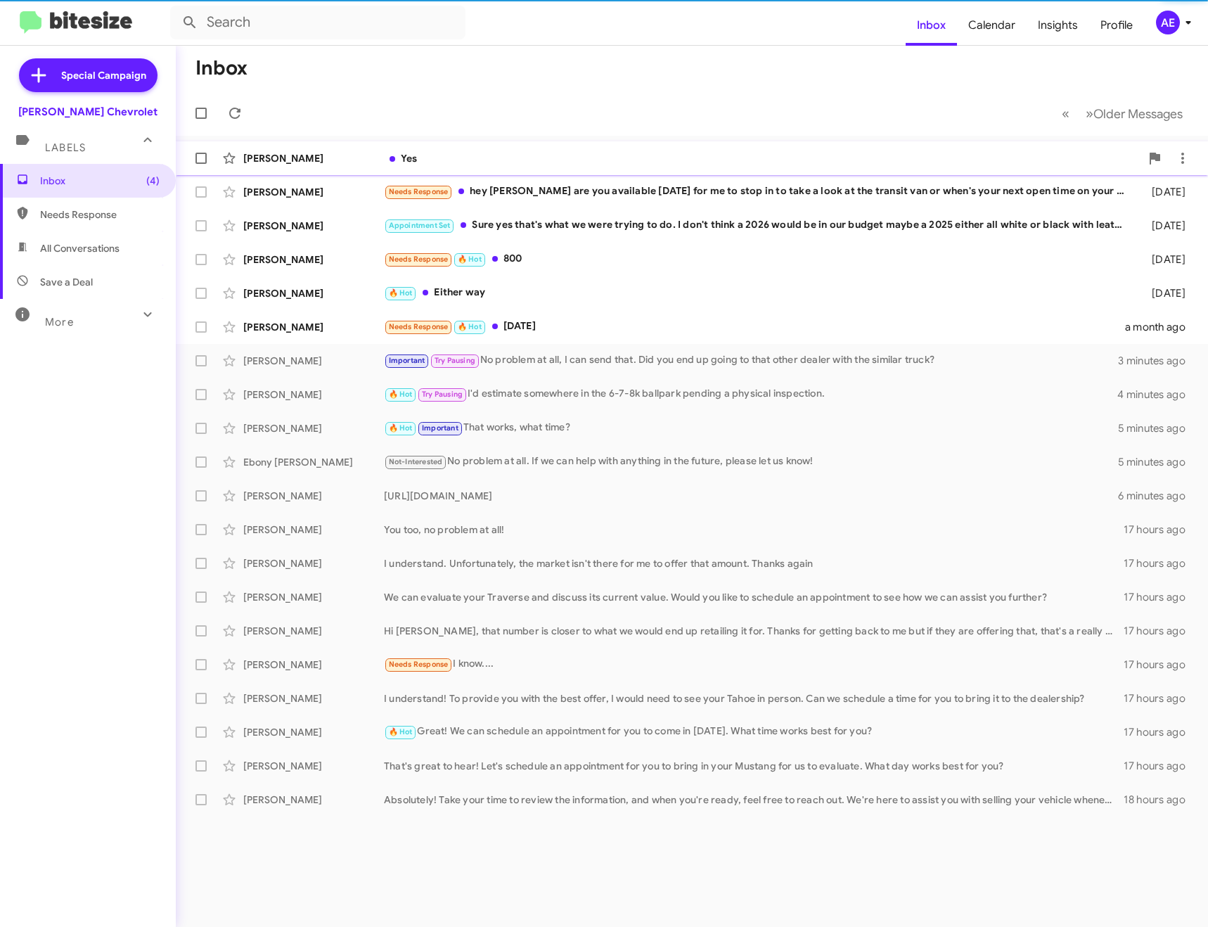
click at [520, 148] on div "[PERSON_NAME] Yes [DATE]" at bounding box center [691, 158] width 1009 height 28
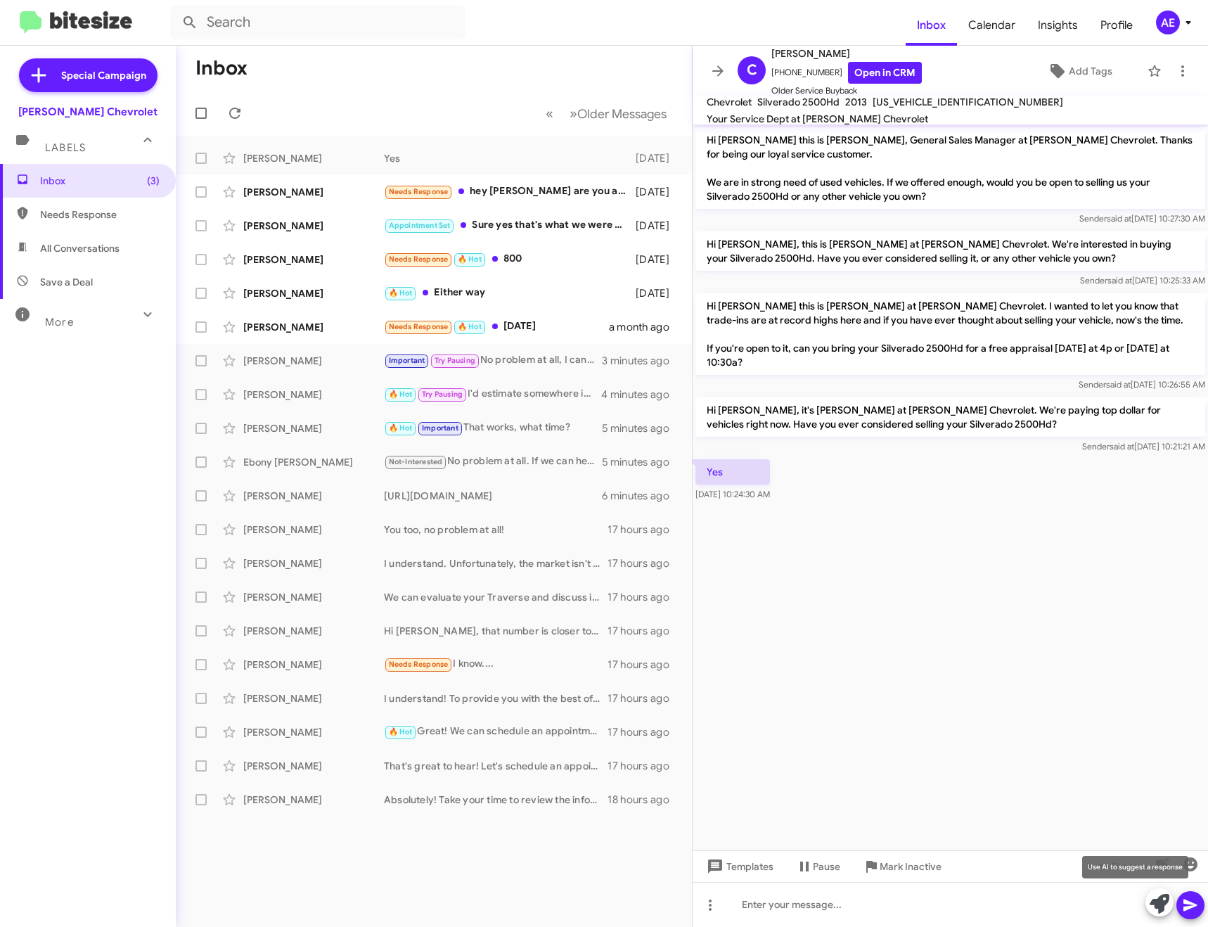
click at [1157, 901] on icon at bounding box center [1159, 903] width 20 height 20
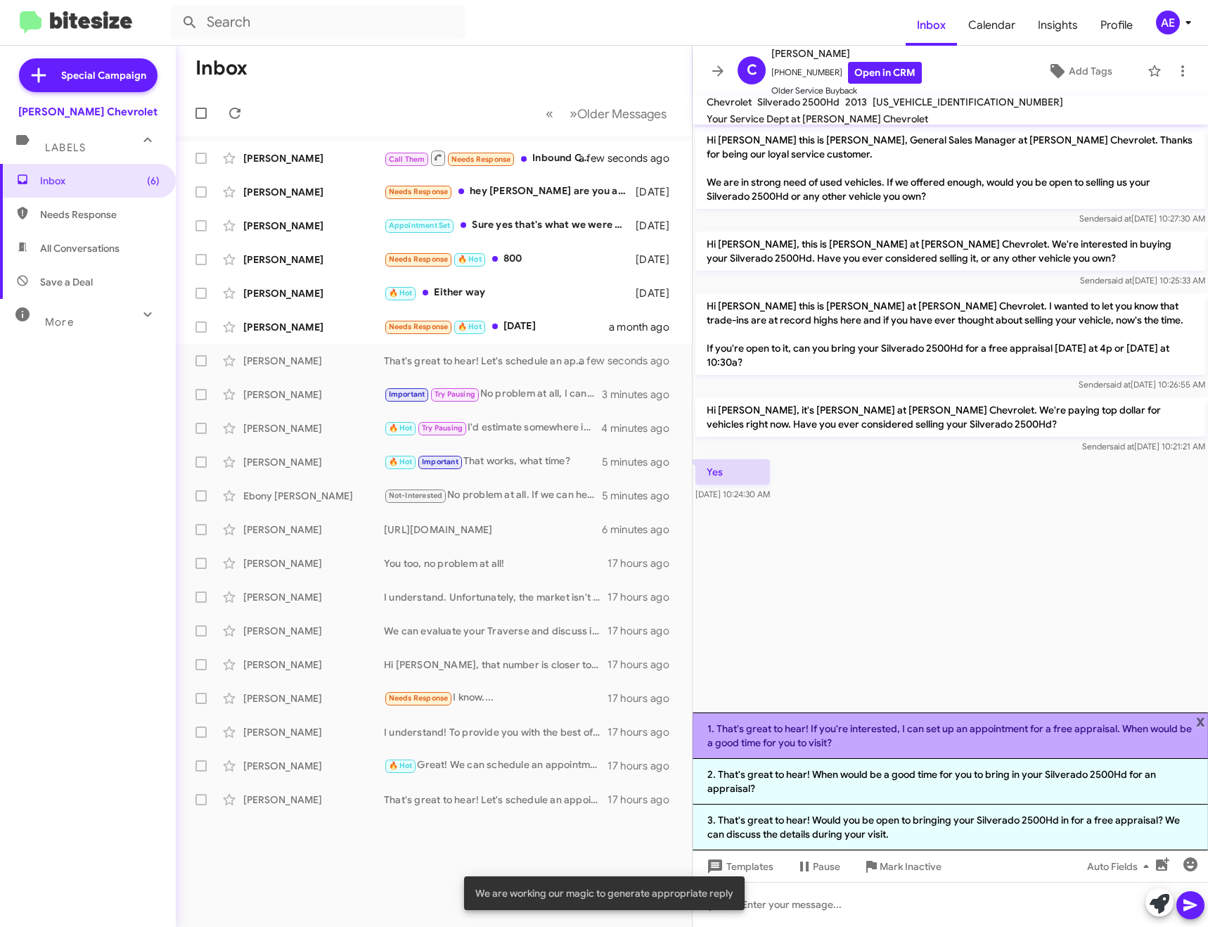
click at [1024, 728] on li "1. That's great to hear! If you're interested, I can set up an appointment for …" at bounding box center [949, 735] width 515 height 46
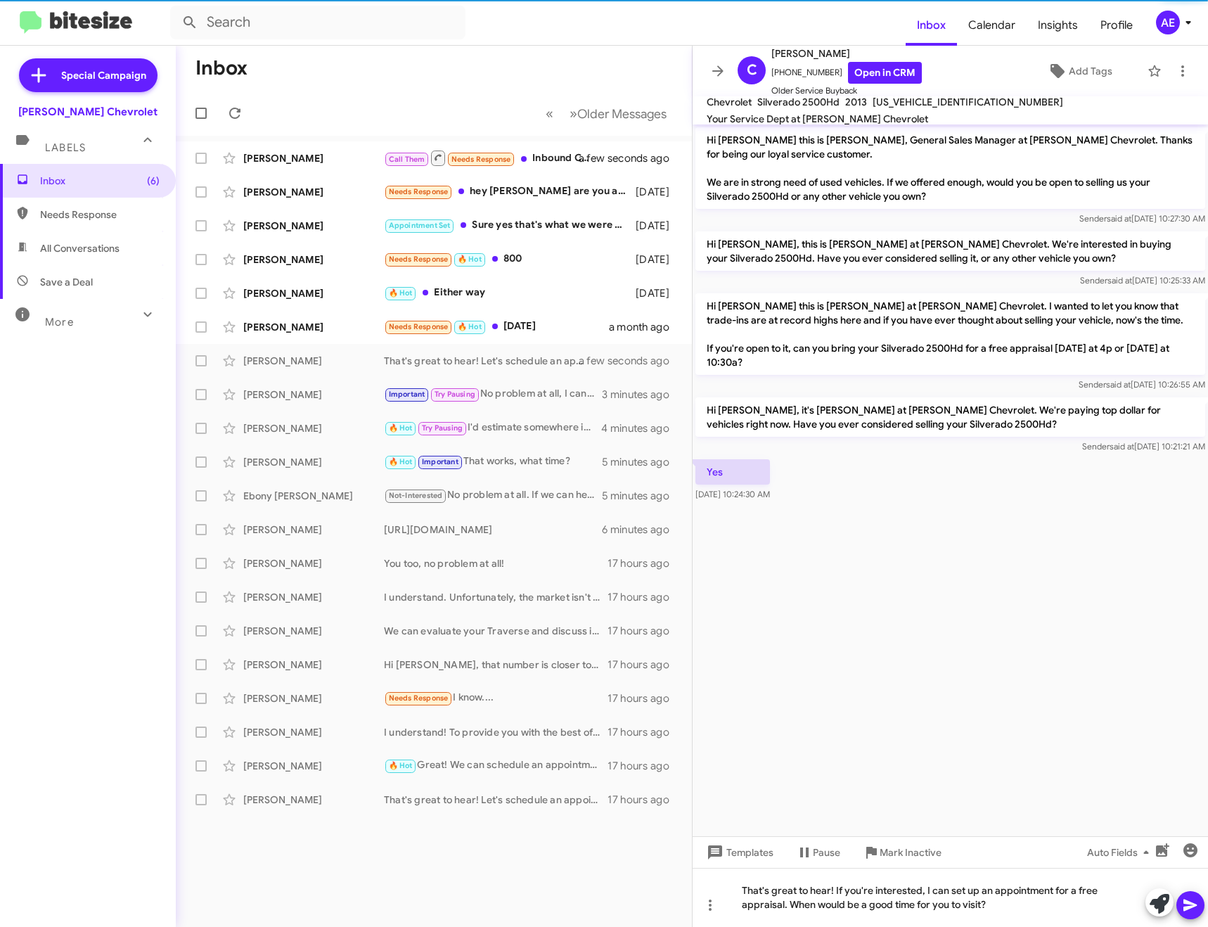
click at [1189, 908] on icon at bounding box center [1189, 905] width 13 height 12
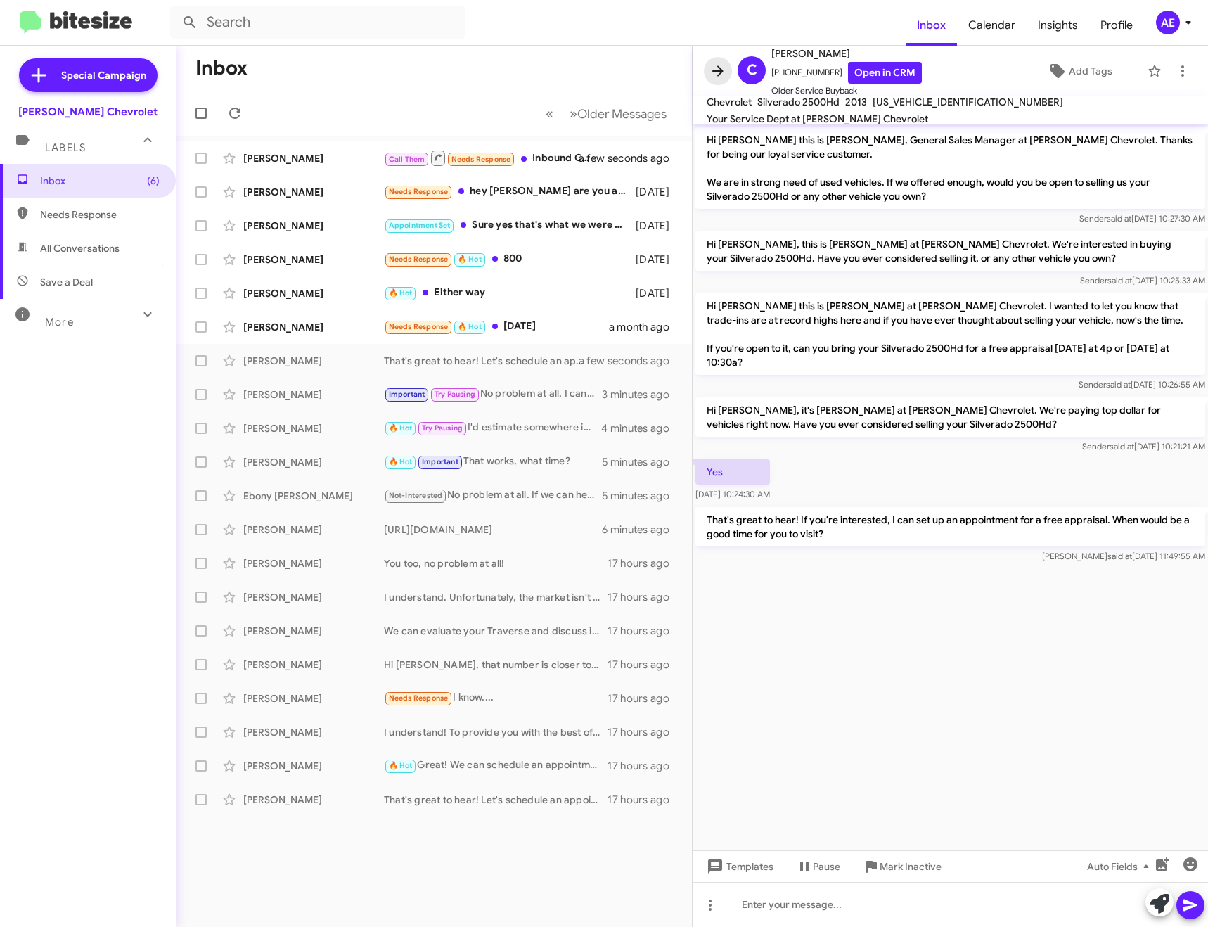
click at [712, 67] on icon at bounding box center [717, 71] width 17 height 17
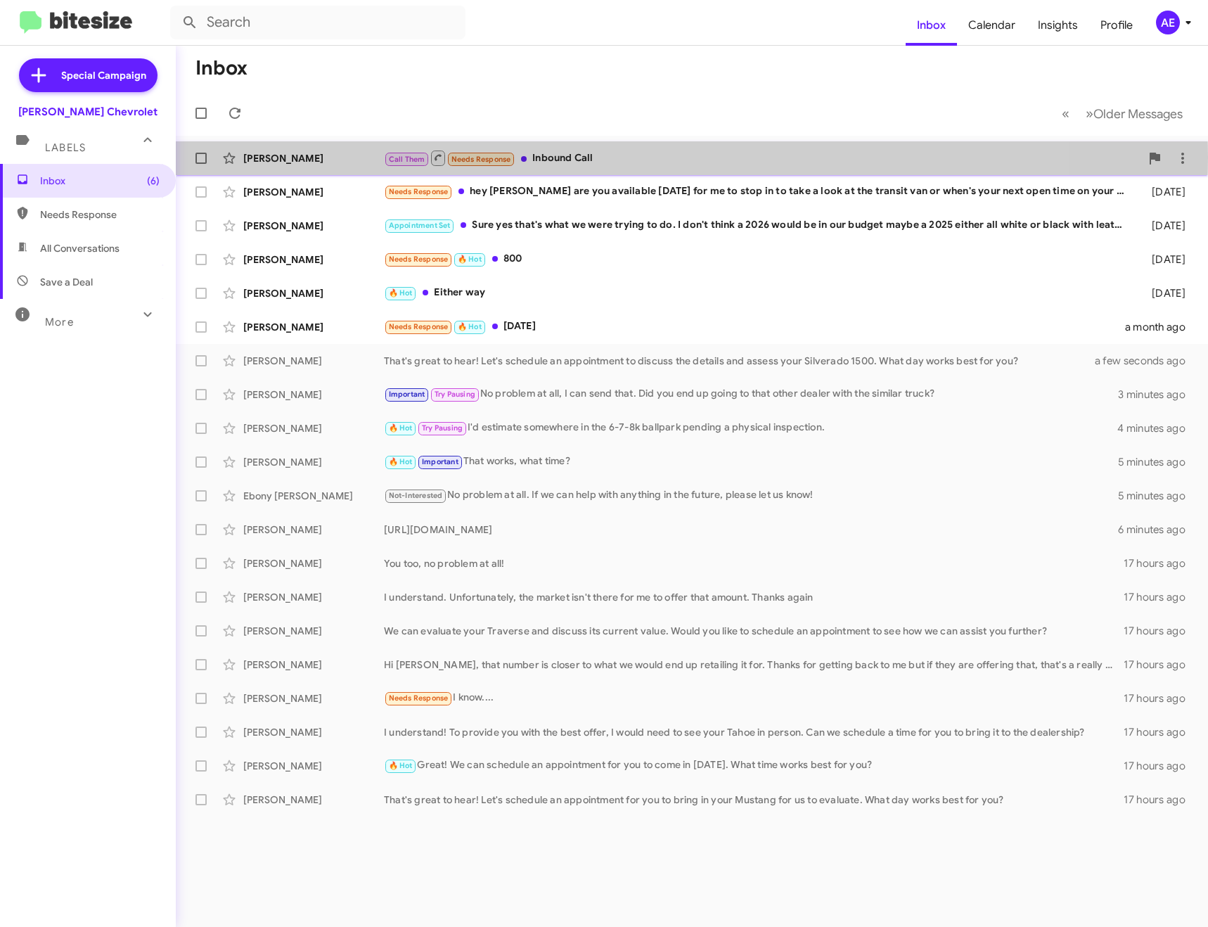
click at [602, 157] on div "Call Them Needs Response Inbound Call" at bounding box center [762, 158] width 756 height 18
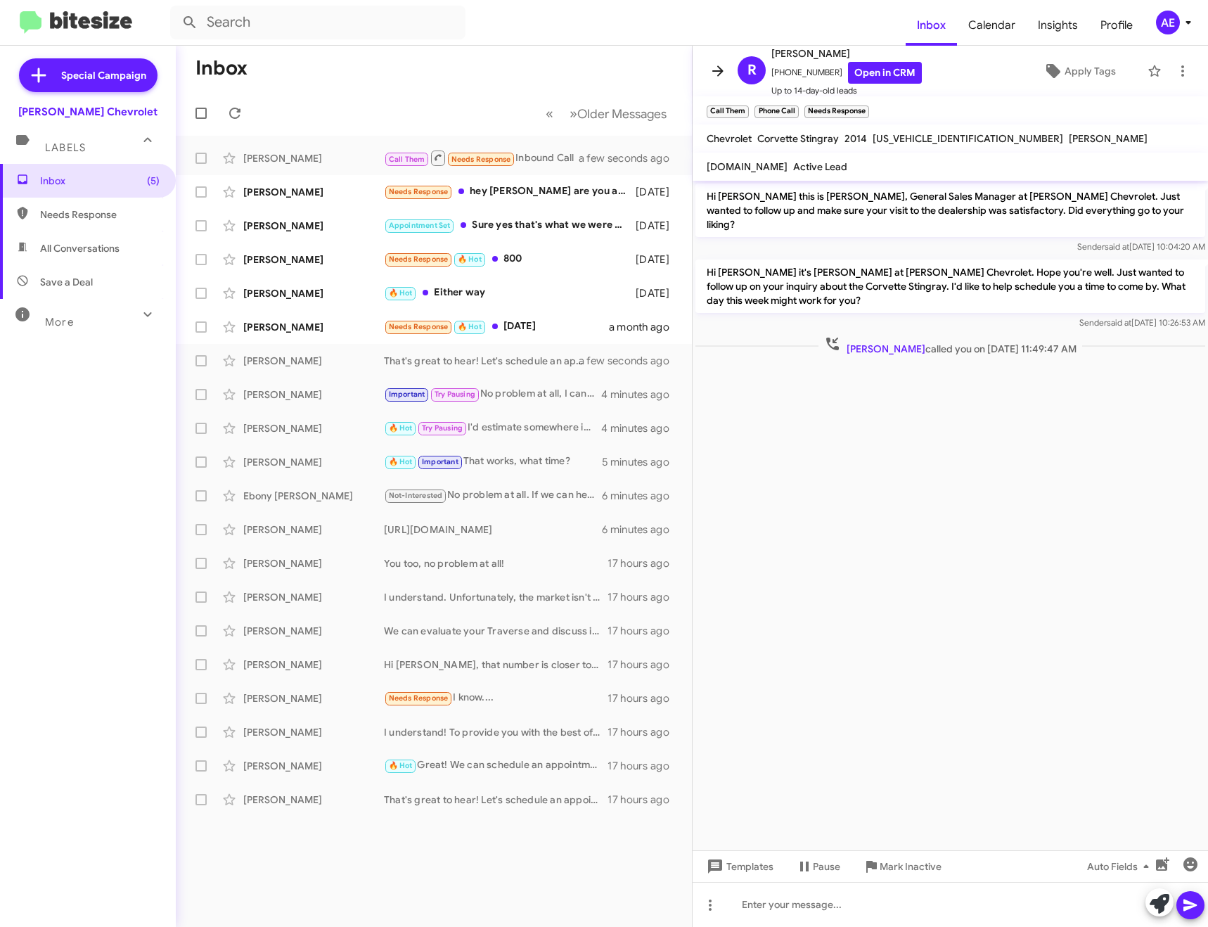
click at [725, 63] on icon at bounding box center [717, 71] width 17 height 17
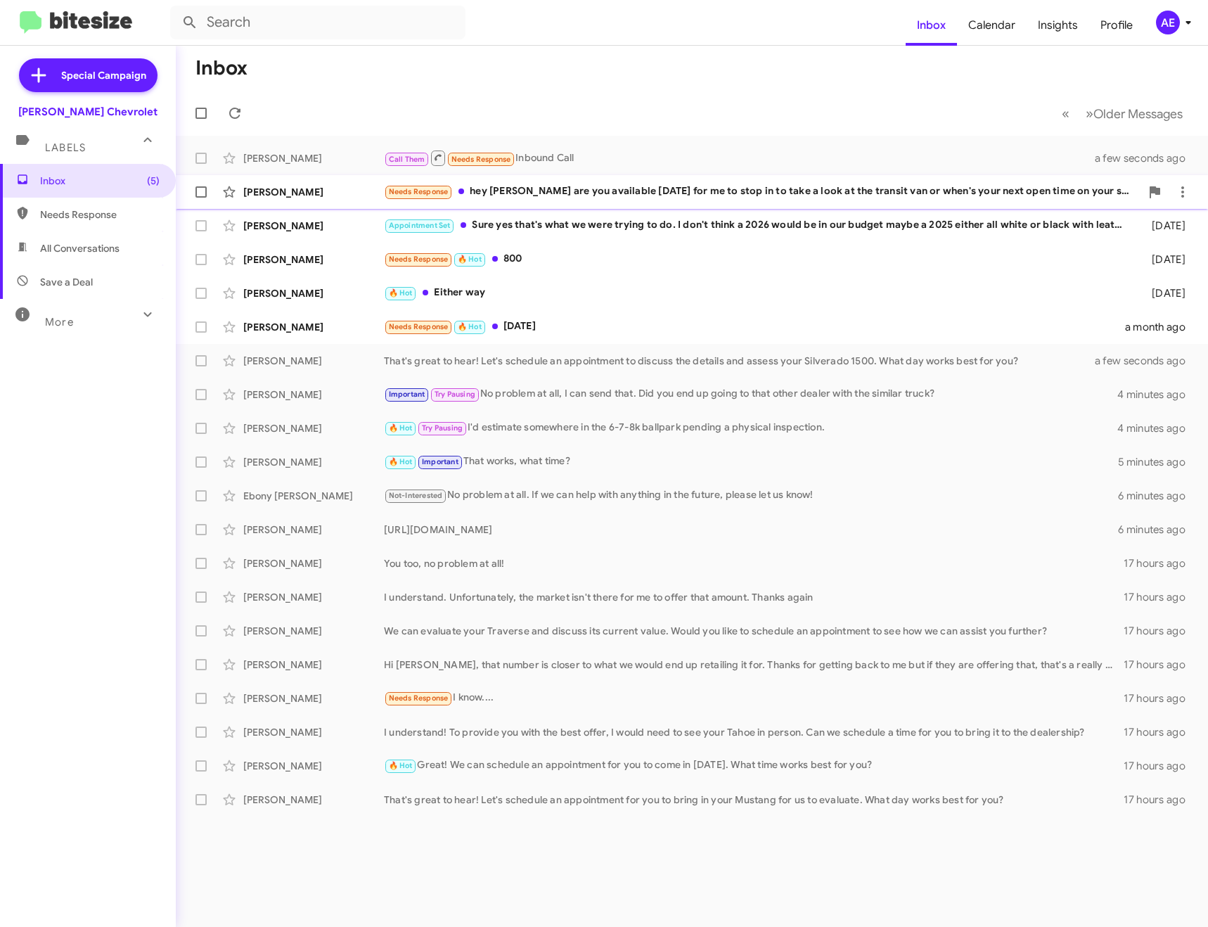
click at [725, 186] on div "Needs Response hey [PERSON_NAME] are you available [DATE] for me to stop in to …" at bounding box center [762, 191] width 756 height 16
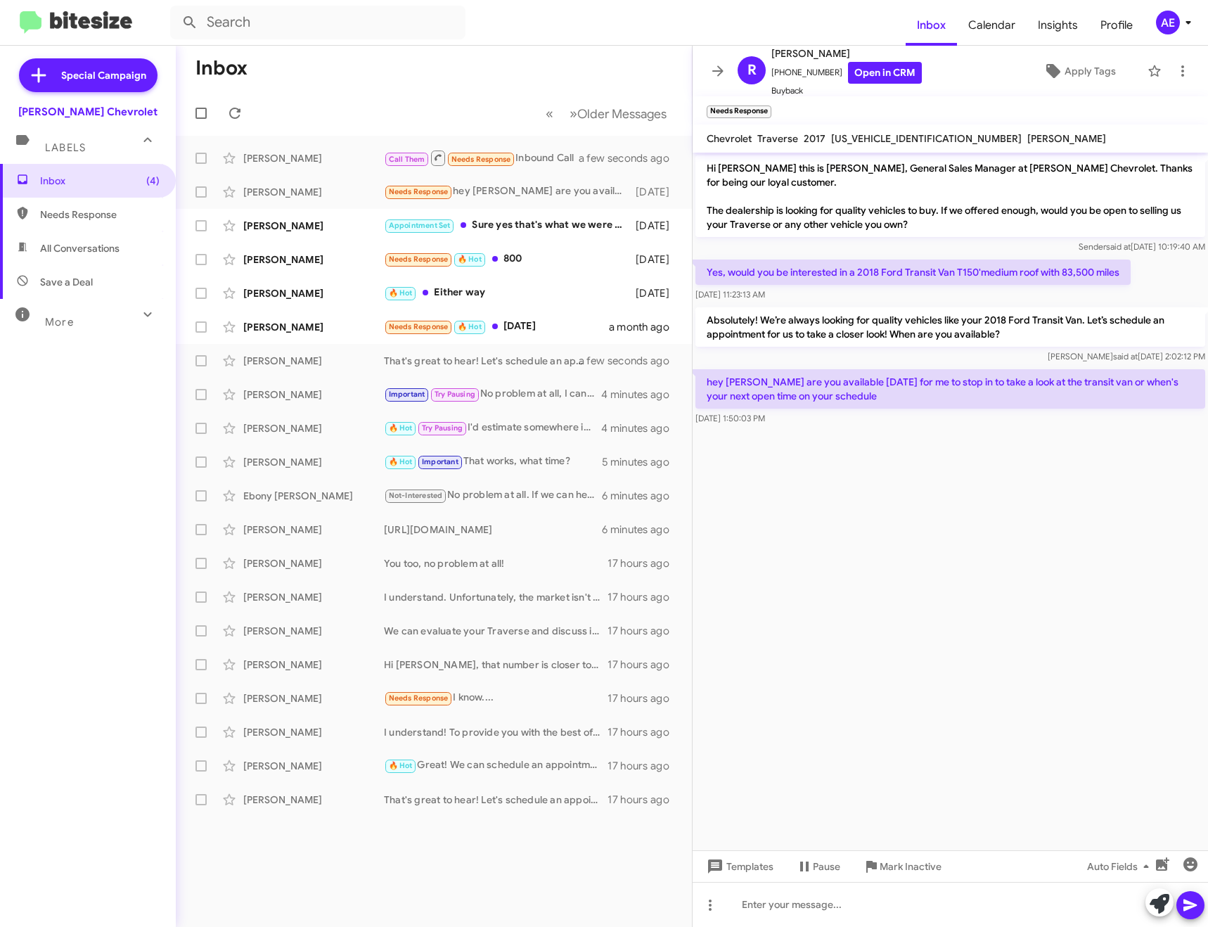
click at [882, 705] on cdk-virtual-scroll-viewport "Hi [PERSON_NAME] this is [PERSON_NAME], General Sales Manager at [PERSON_NAME] …" at bounding box center [949, 501] width 515 height 697
drag, startPoint x: 777, startPoint y: 901, endPoint x: 787, endPoint y: 791, distance: 110.7
click at [777, 901] on div at bounding box center [949, 904] width 515 height 45
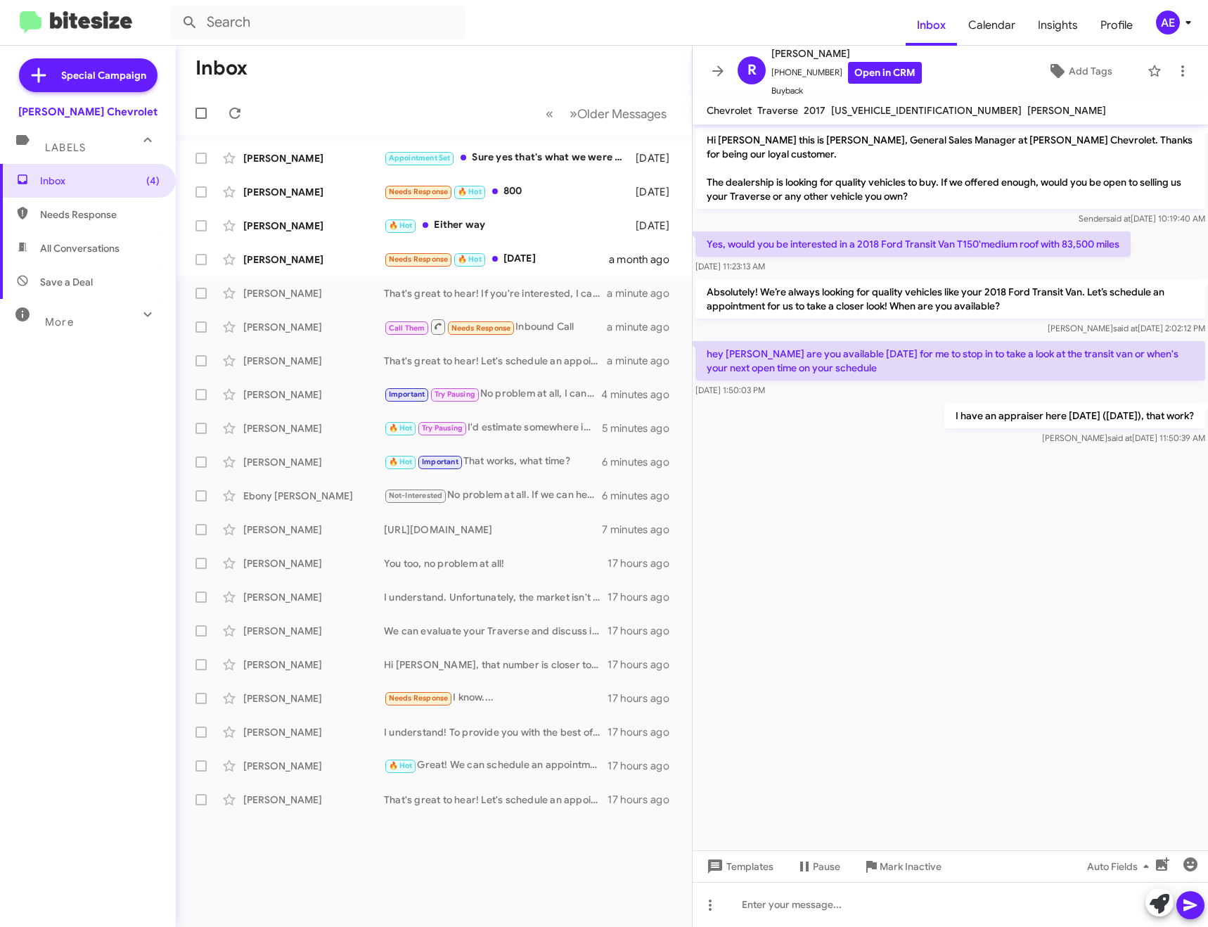
click at [715, 73] on icon at bounding box center [717, 71] width 17 height 17
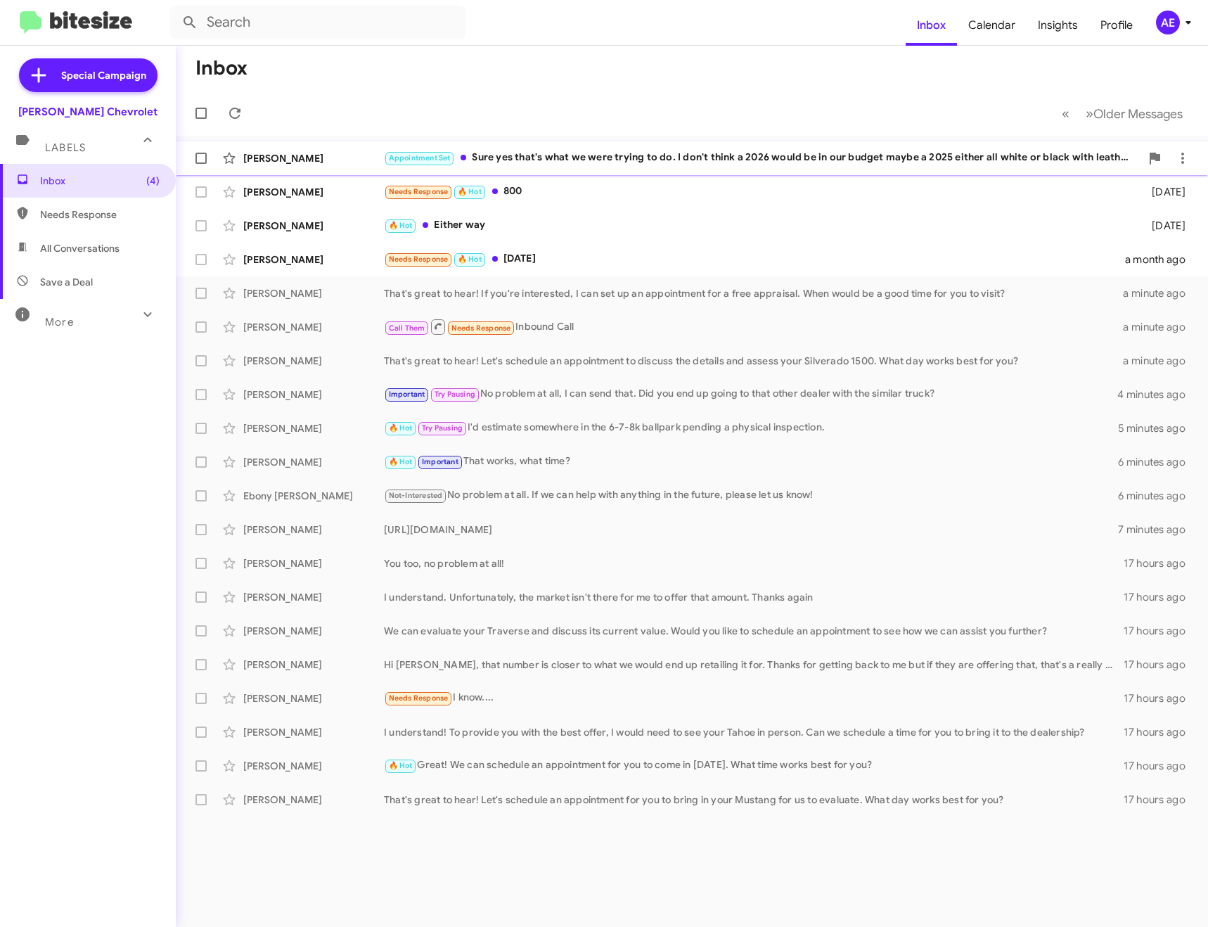
click at [631, 148] on div "[PERSON_NAME] Appointment Set Sure yes that's what we were trying to do. I don'…" at bounding box center [691, 158] width 1009 height 28
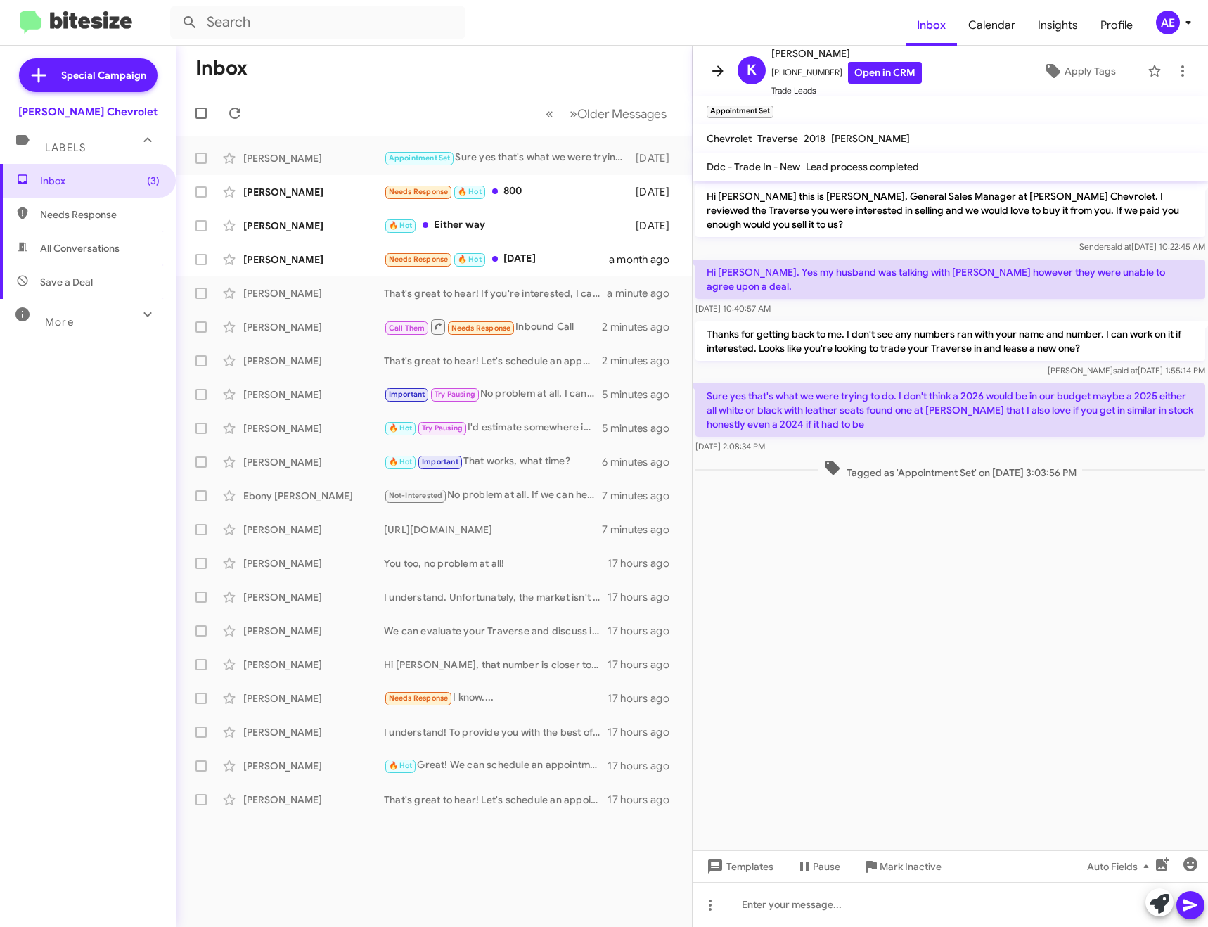
click at [723, 72] on icon at bounding box center [717, 71] width 17 height 17
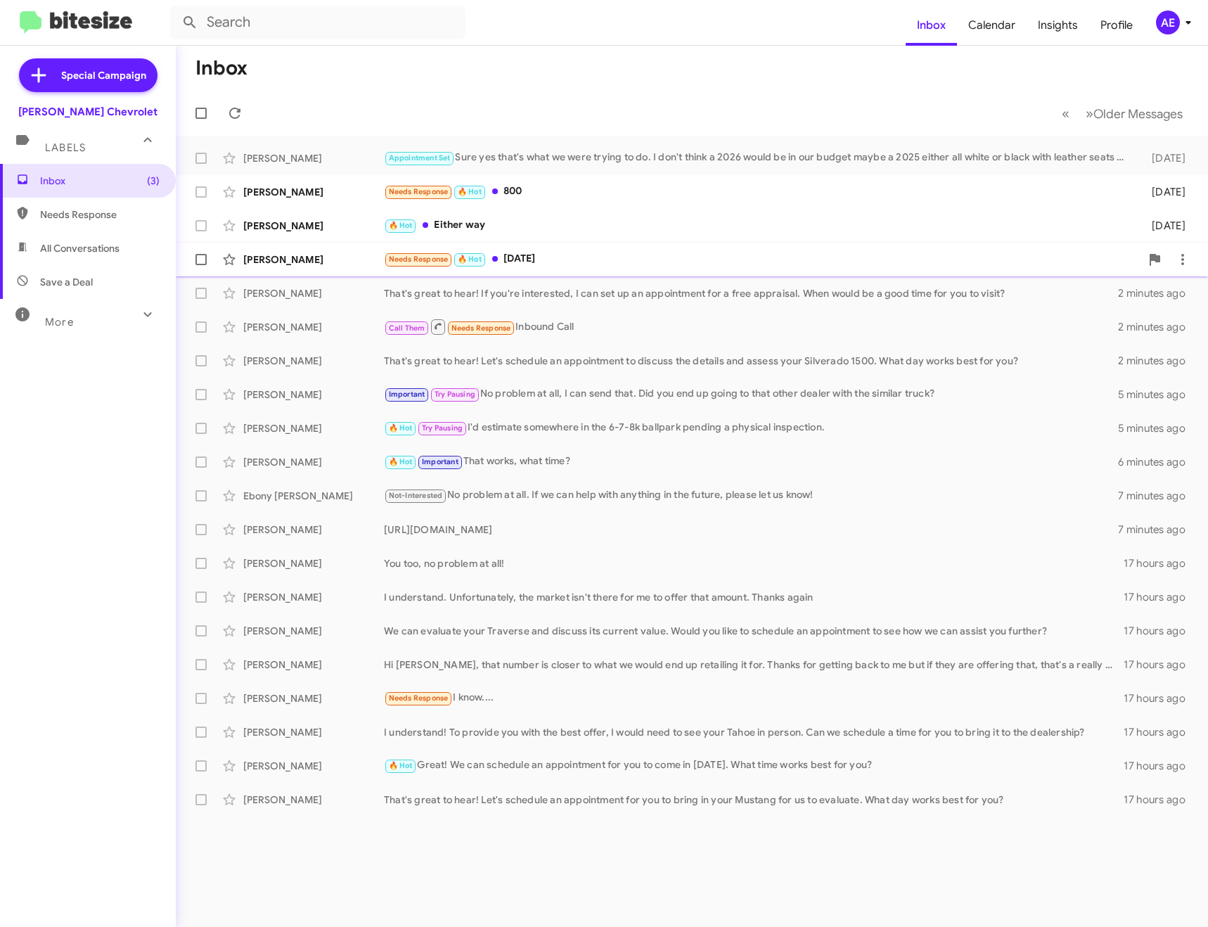
drag, startPoint x: 581, startPoint y: 187, endPoint x: 288, endPoint y: 257, distance: 300.6
click at [581, 186] on div "Needs Response 🔥 Hot 800" at bounding box center [757, 191] width 747 height 16
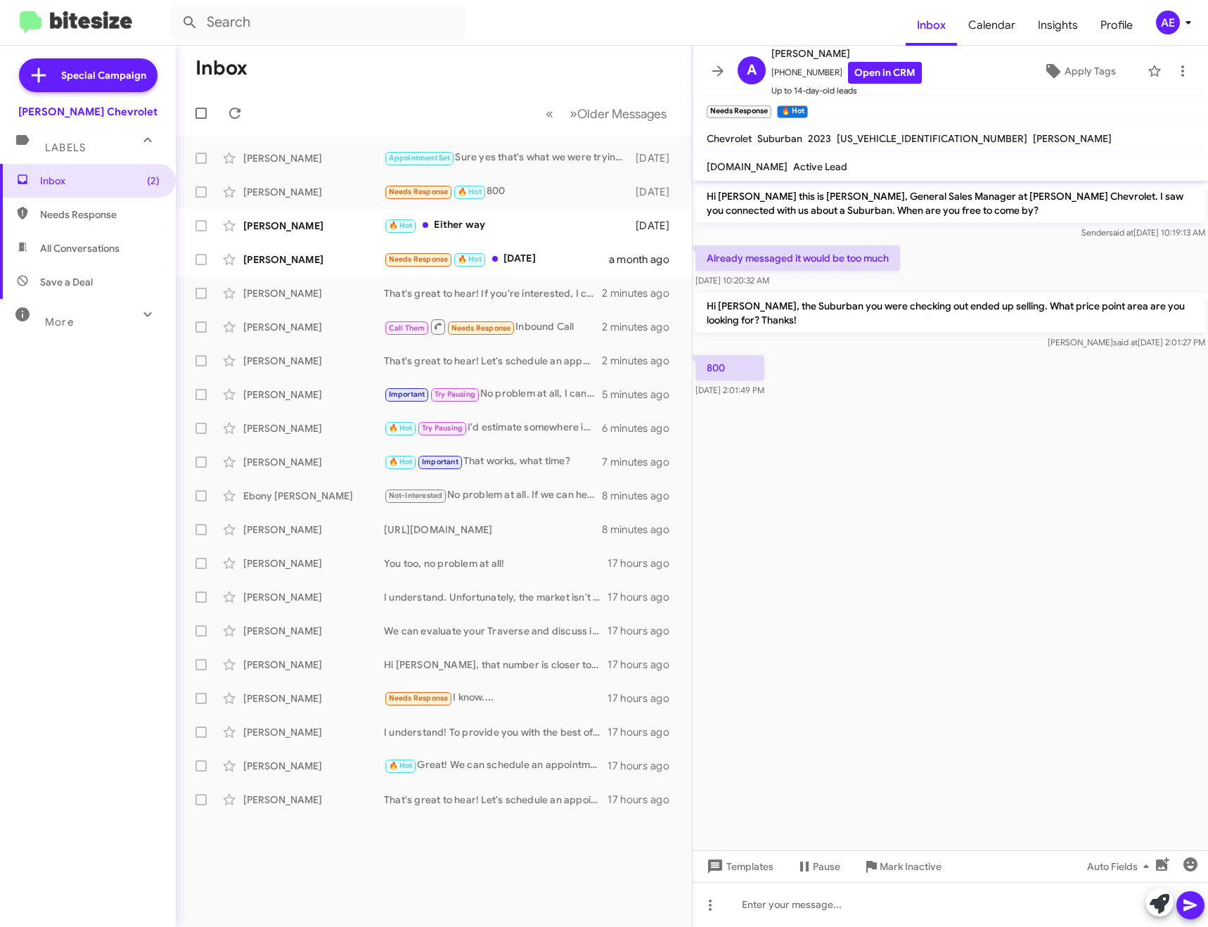
click at [936, 876] on span "Mark Inactive" at bounding box center [910, 865] width 62 height 25
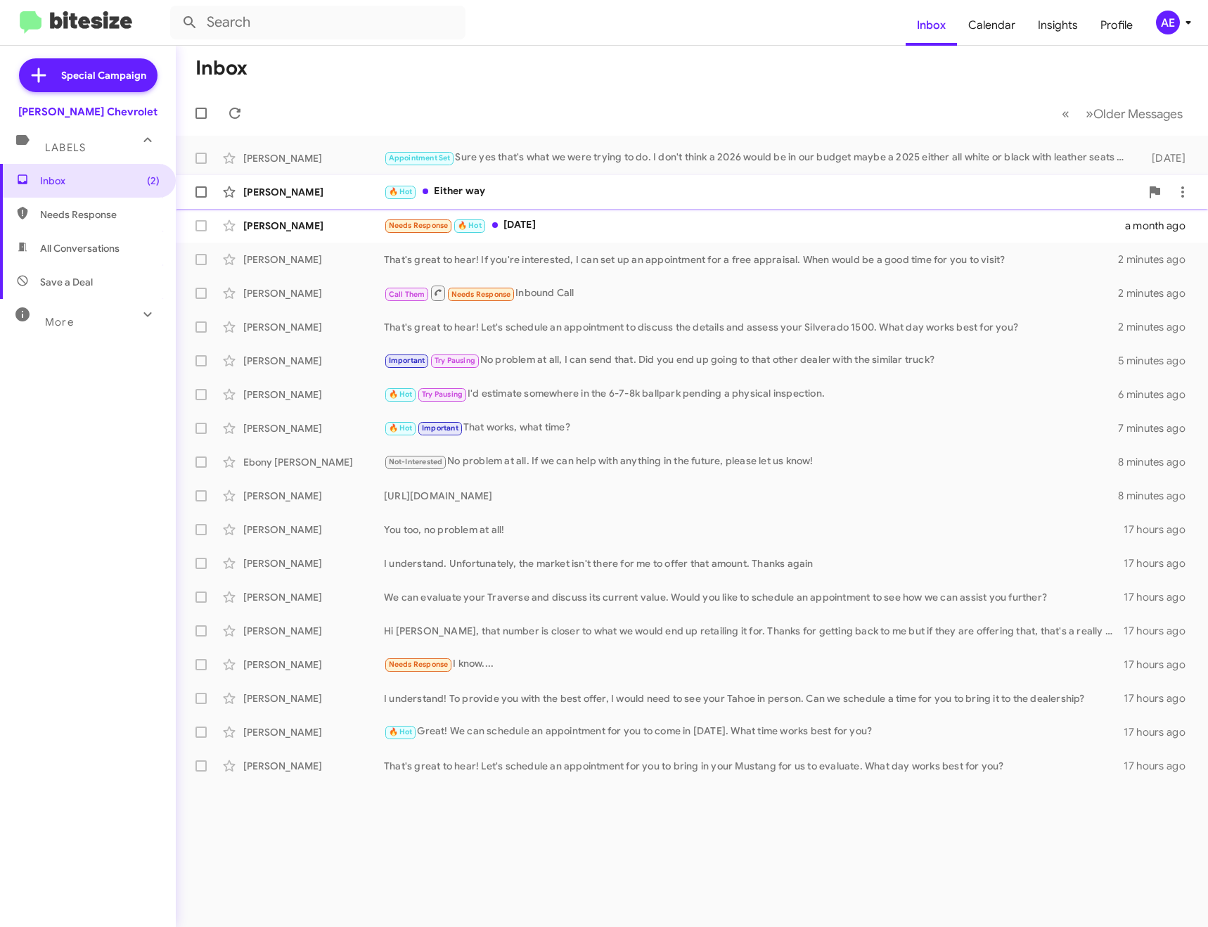
click at [472, 198] on div "🔥 Hot Either way" at bounding box center [762, 191] width 756 height 16
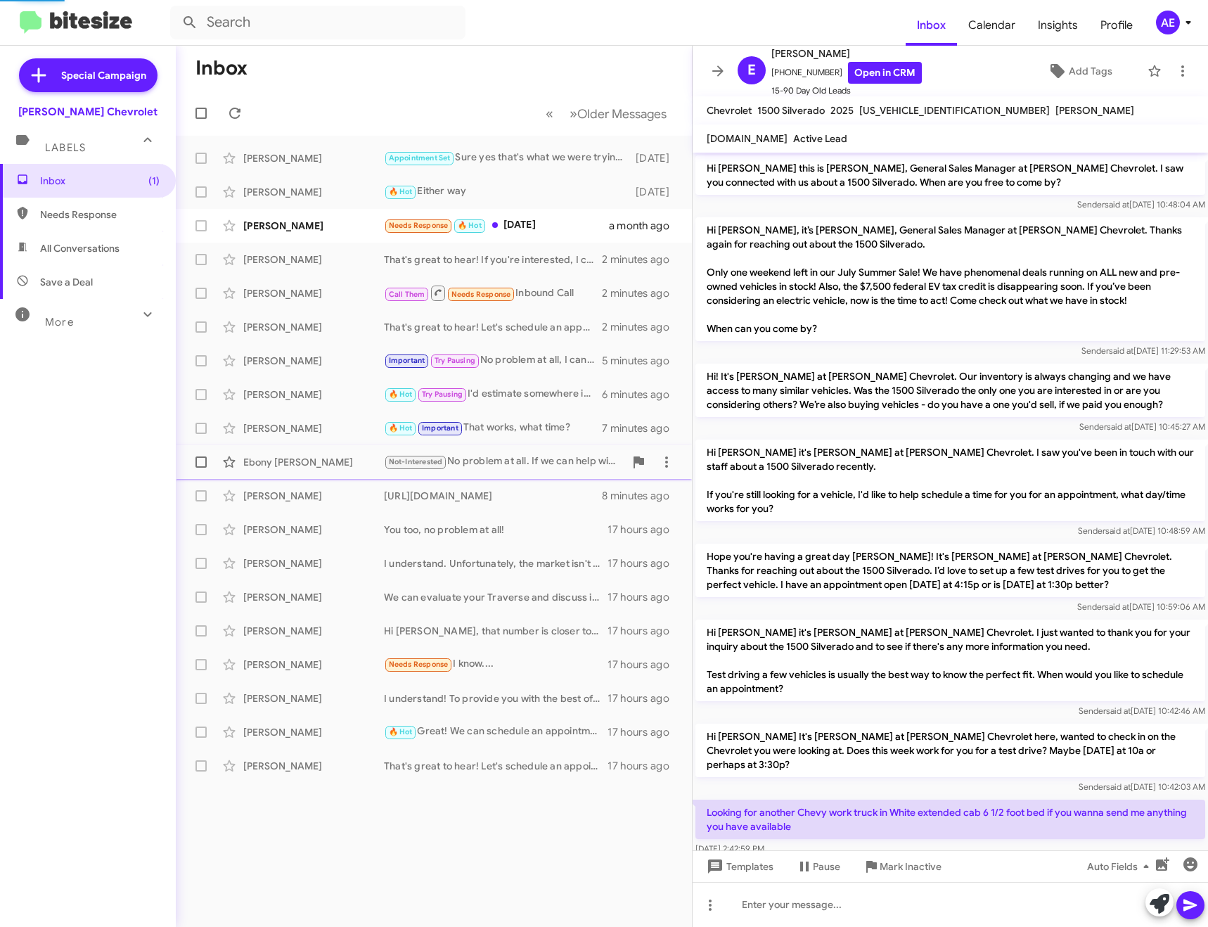
scroll to position [125, 0]
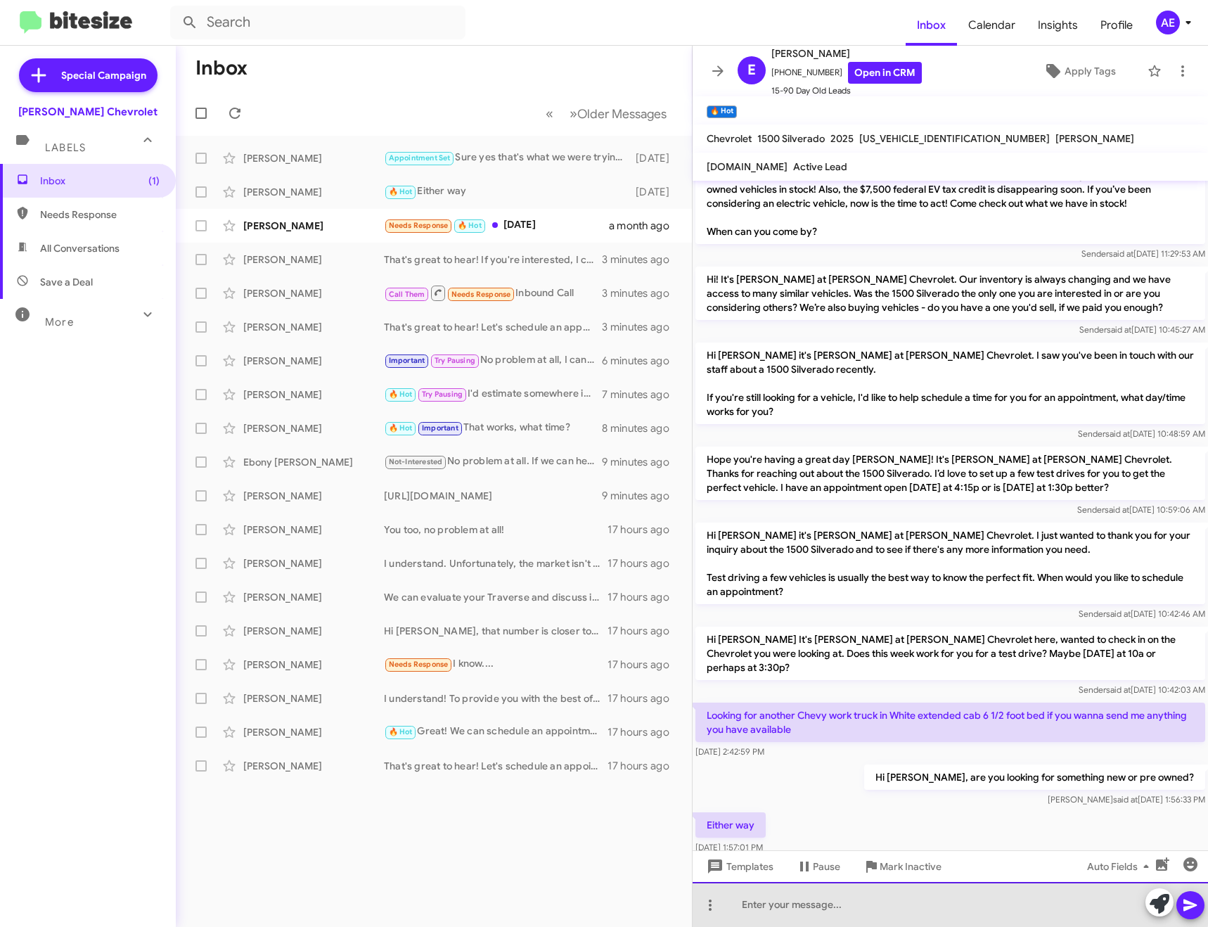
click at [891, 895] on div at bounding box center [949, 904] width 515 height 45
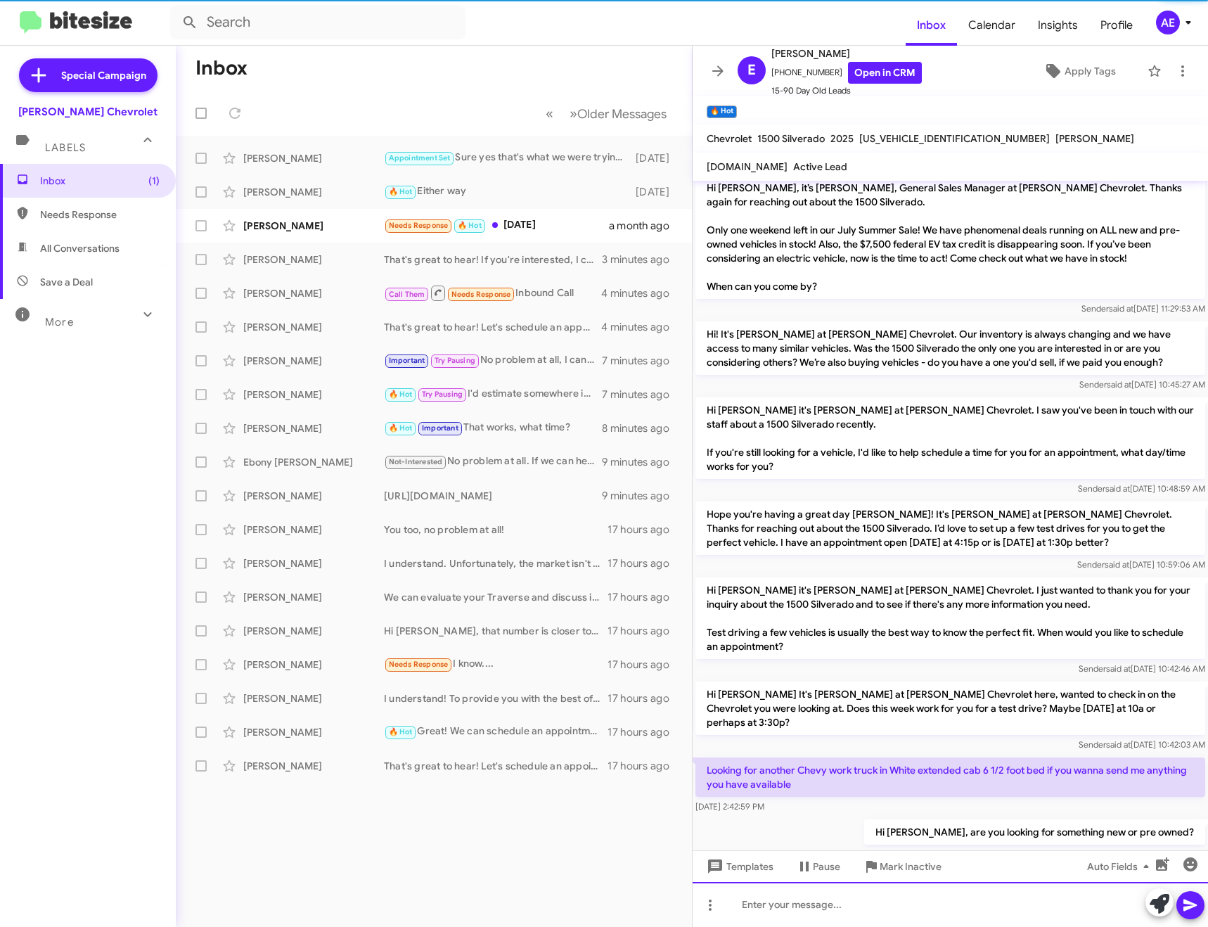
scroll to position [205, 0]
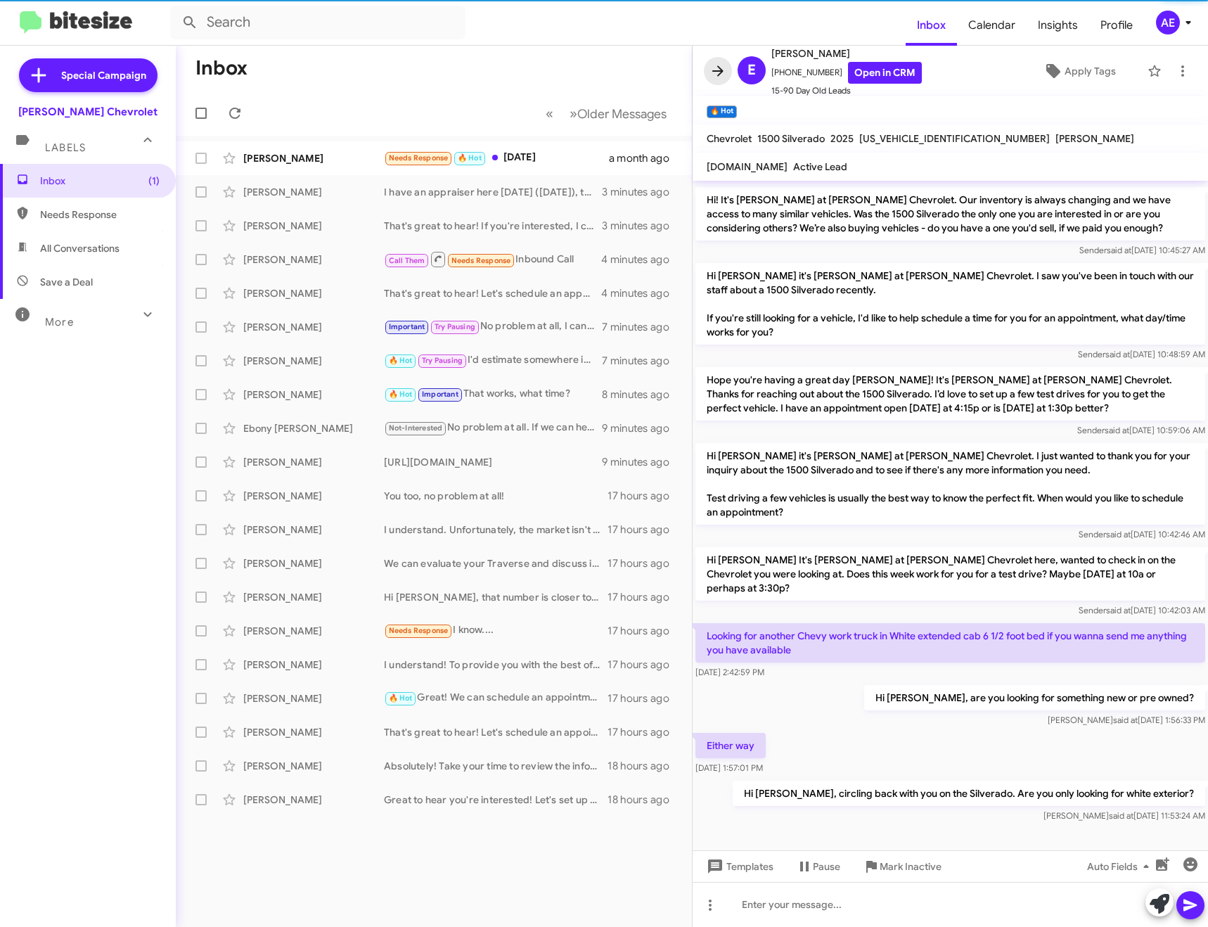
click at [711, 67] on icon at bounding box center [717, 71] width 17 height 17
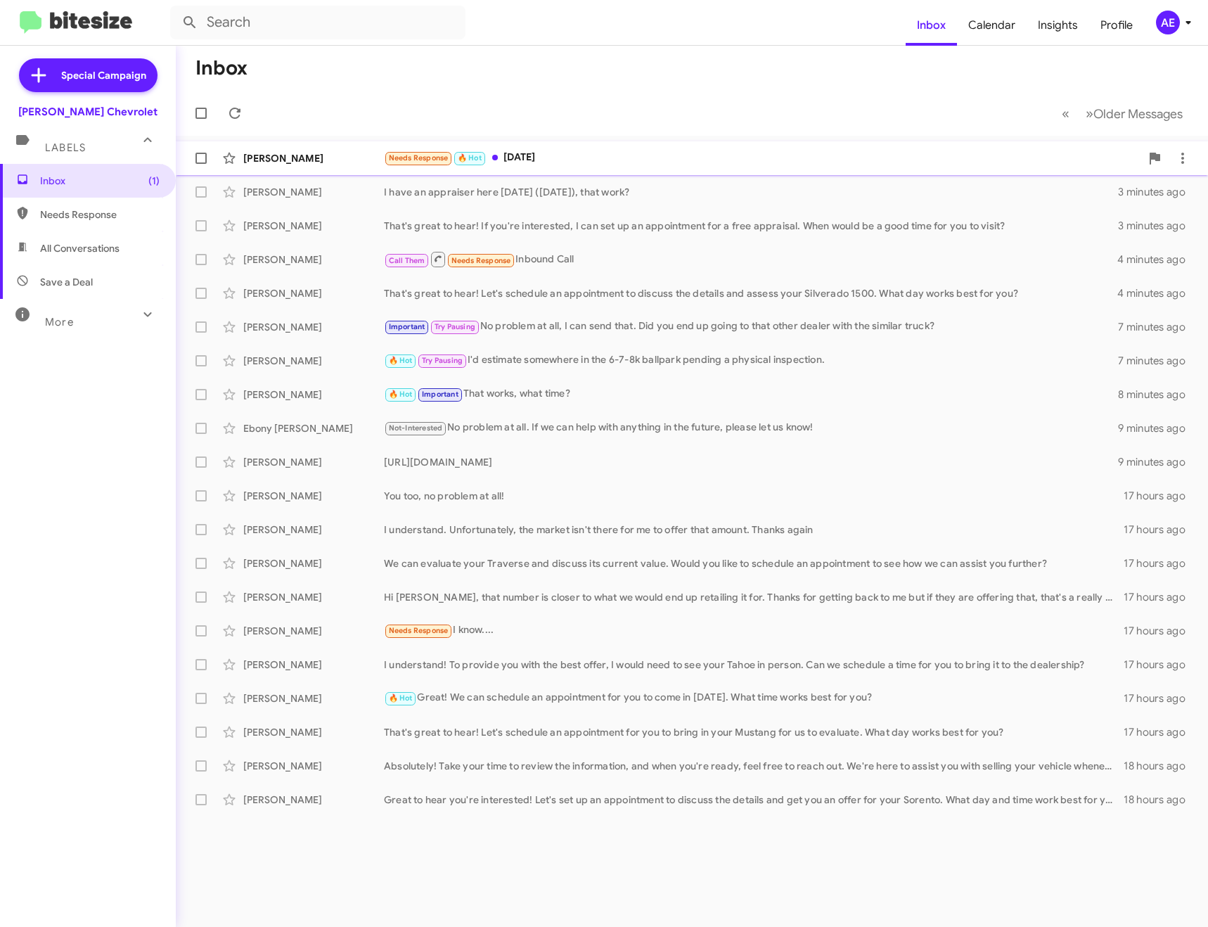
click at [565, 153] on div "Needs Response 🔥 Hot [DATE]" at bounding box center [762, 158] width 756 height 16
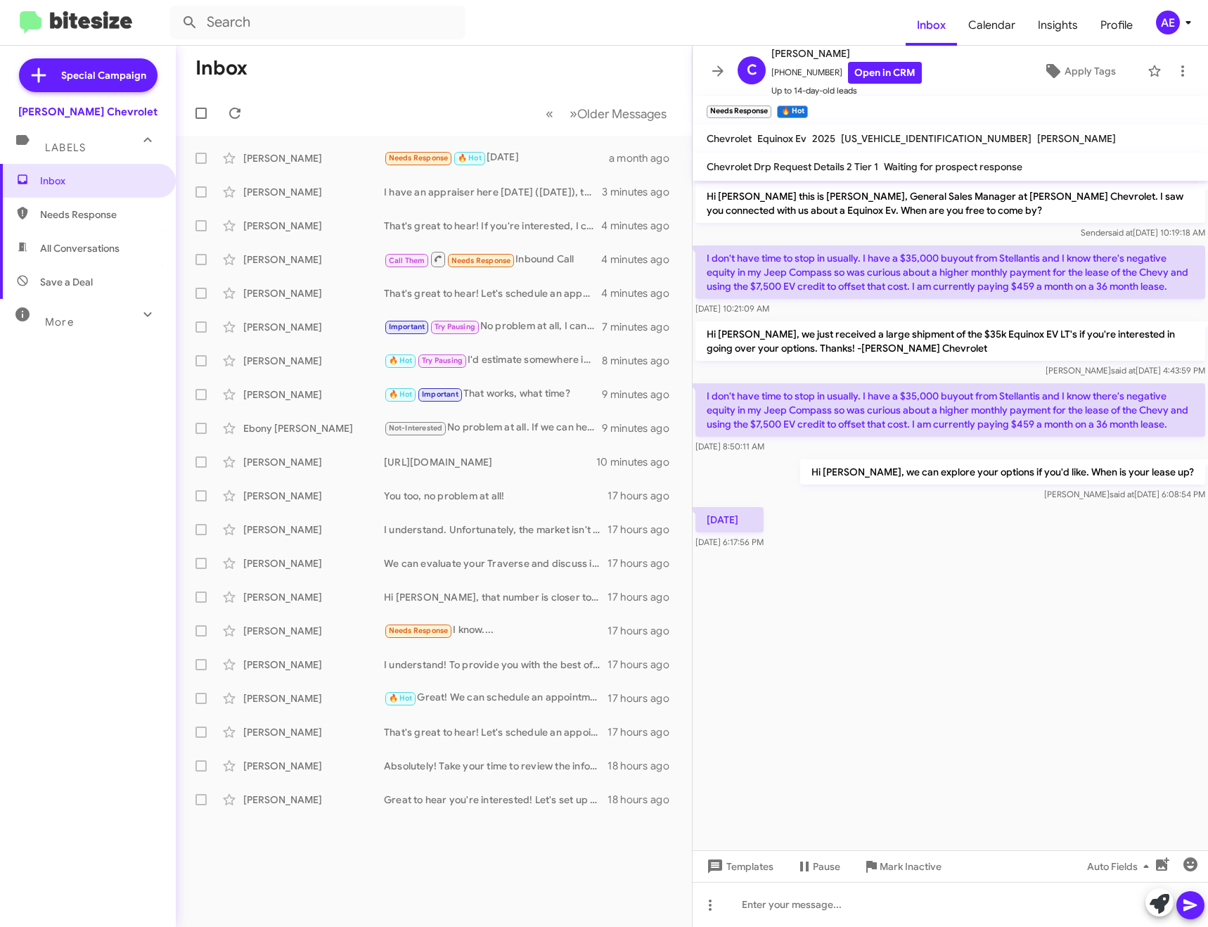
click at [888, 853] on span "Mark Inactive" at bounding box center [910, 865] width 62 height 25
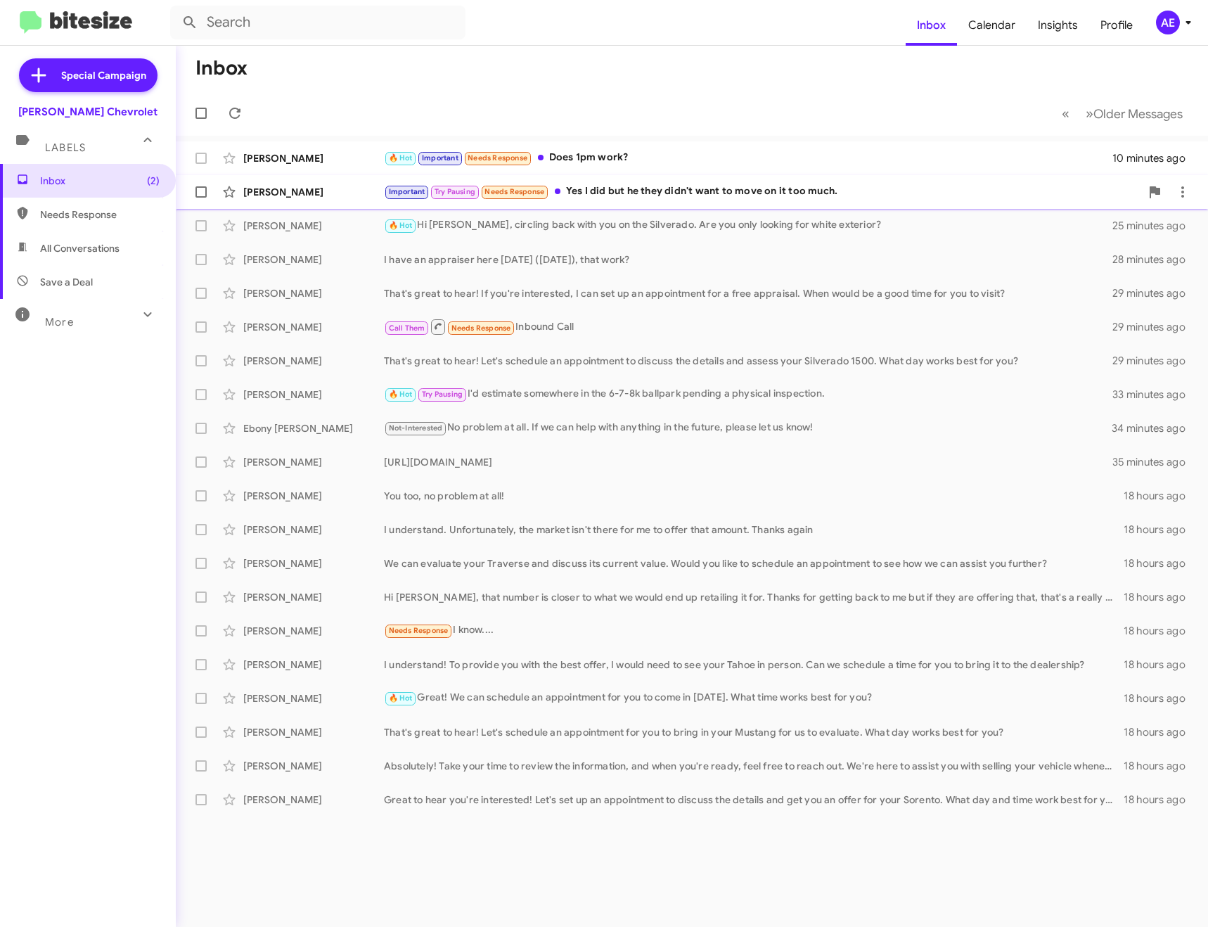
click at [664, 191] on div "Important Try Pausing Needs Response Yes I did but he they didn't want to move …" at bounding box center [762, 191] width 756 height 16
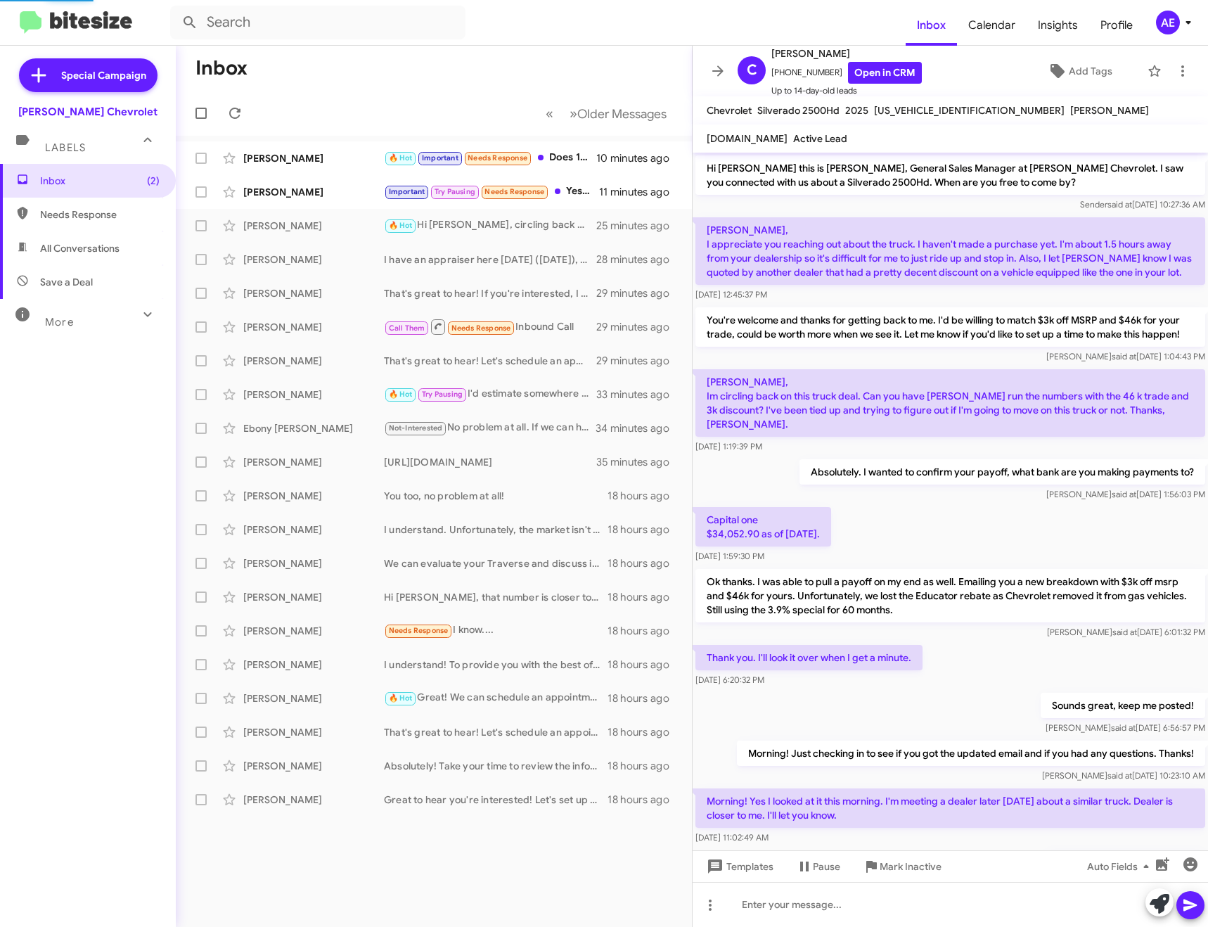
scroll to position [508, 0]
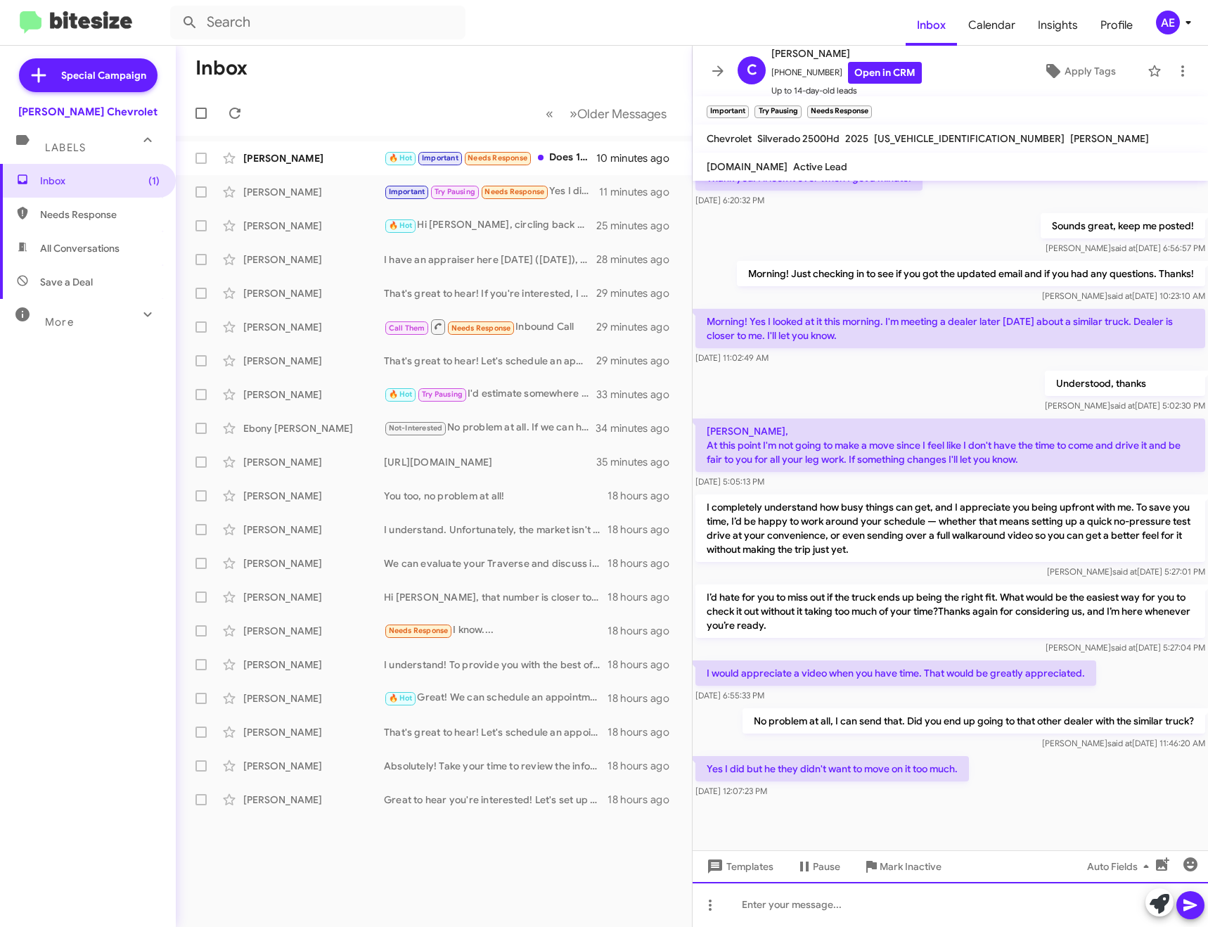
click at [904, 910] on div at bounding box center [949, 904] width 515 height 45
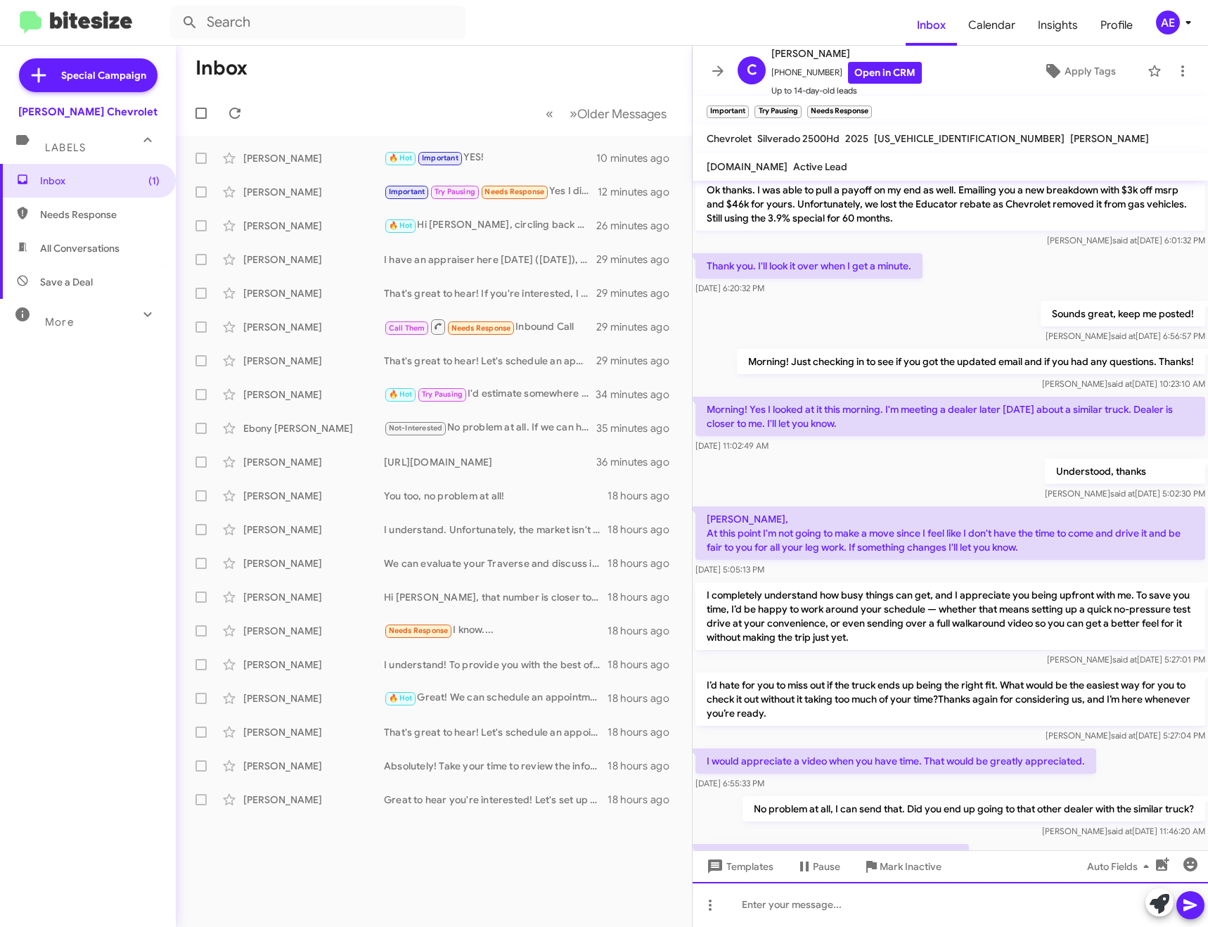
scroll to position [422, 0]
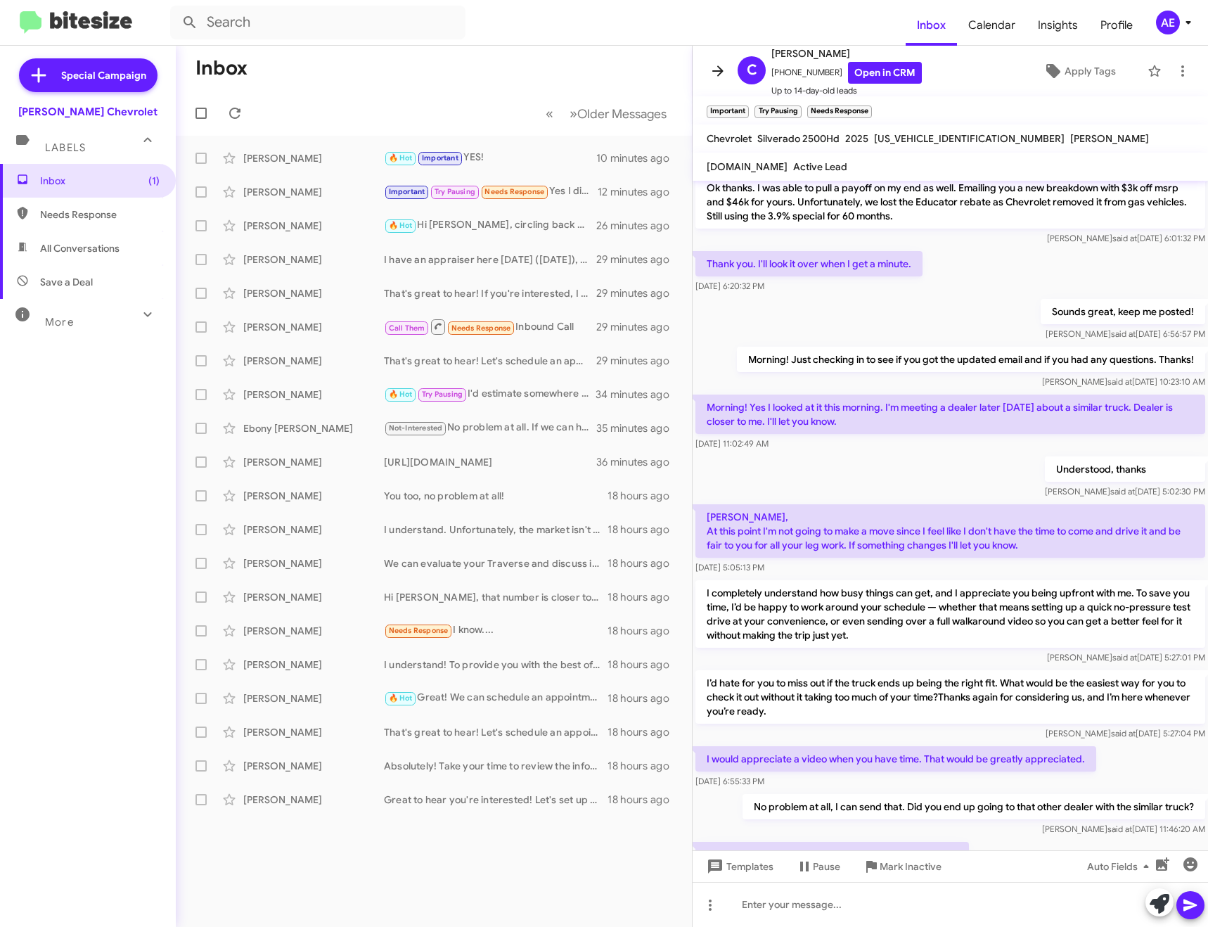
click at [714, 66] on icon at bounding box center [717, 71] width 17 height 17
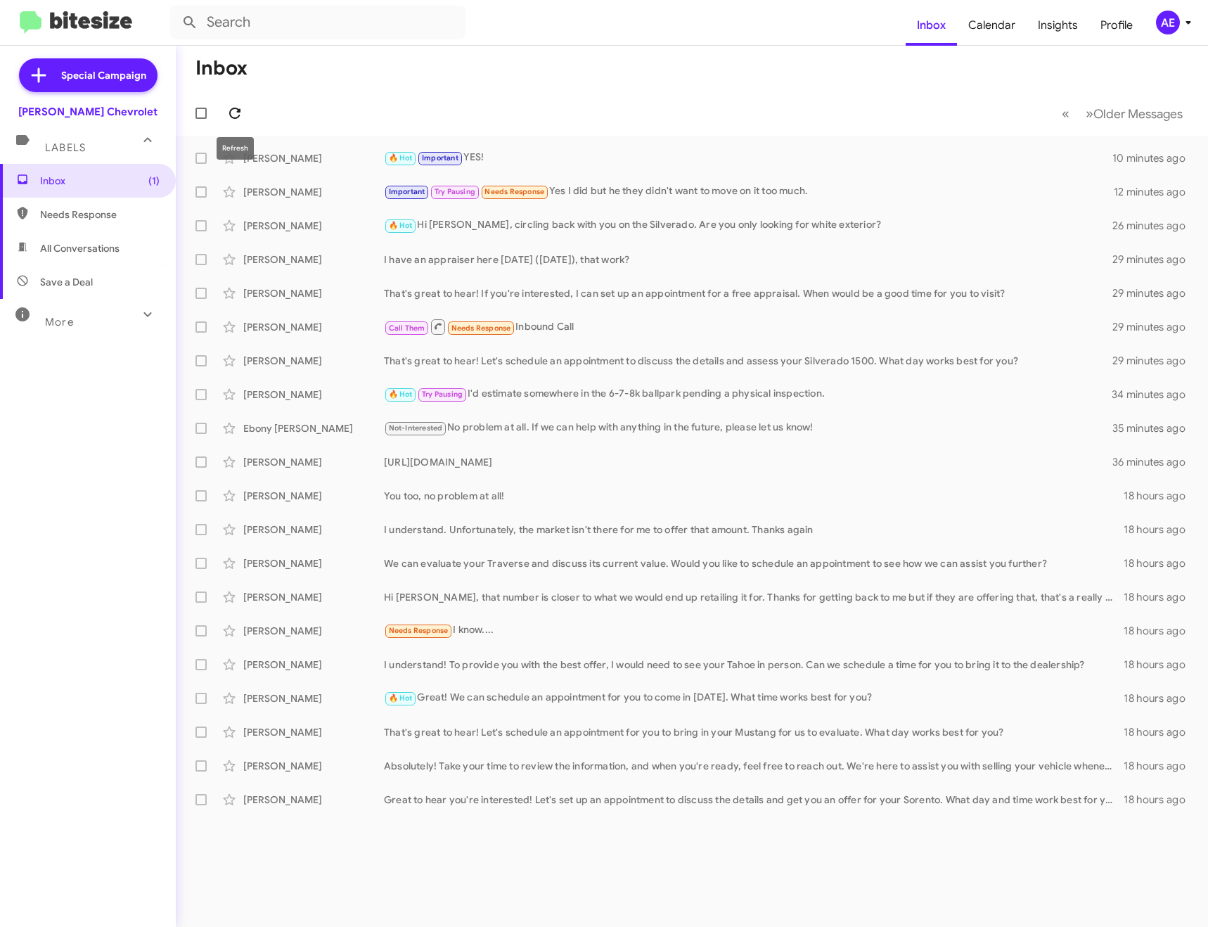
click at [244, 118] on span at bounding box center [235, 113] width 28 height 17
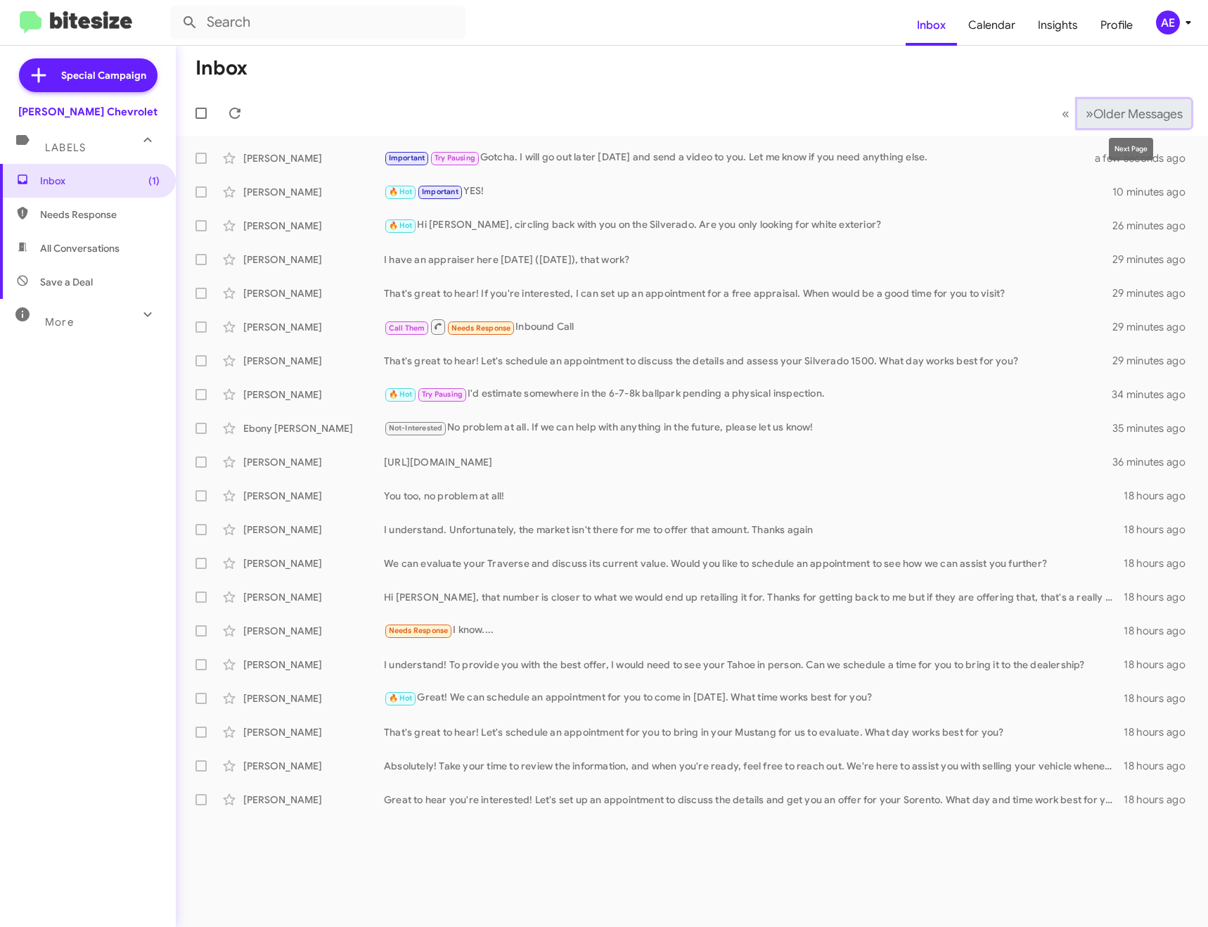
click at [1093, 112] on span "Older Messages" at bounding box center [1137, 113] width 89 height 15
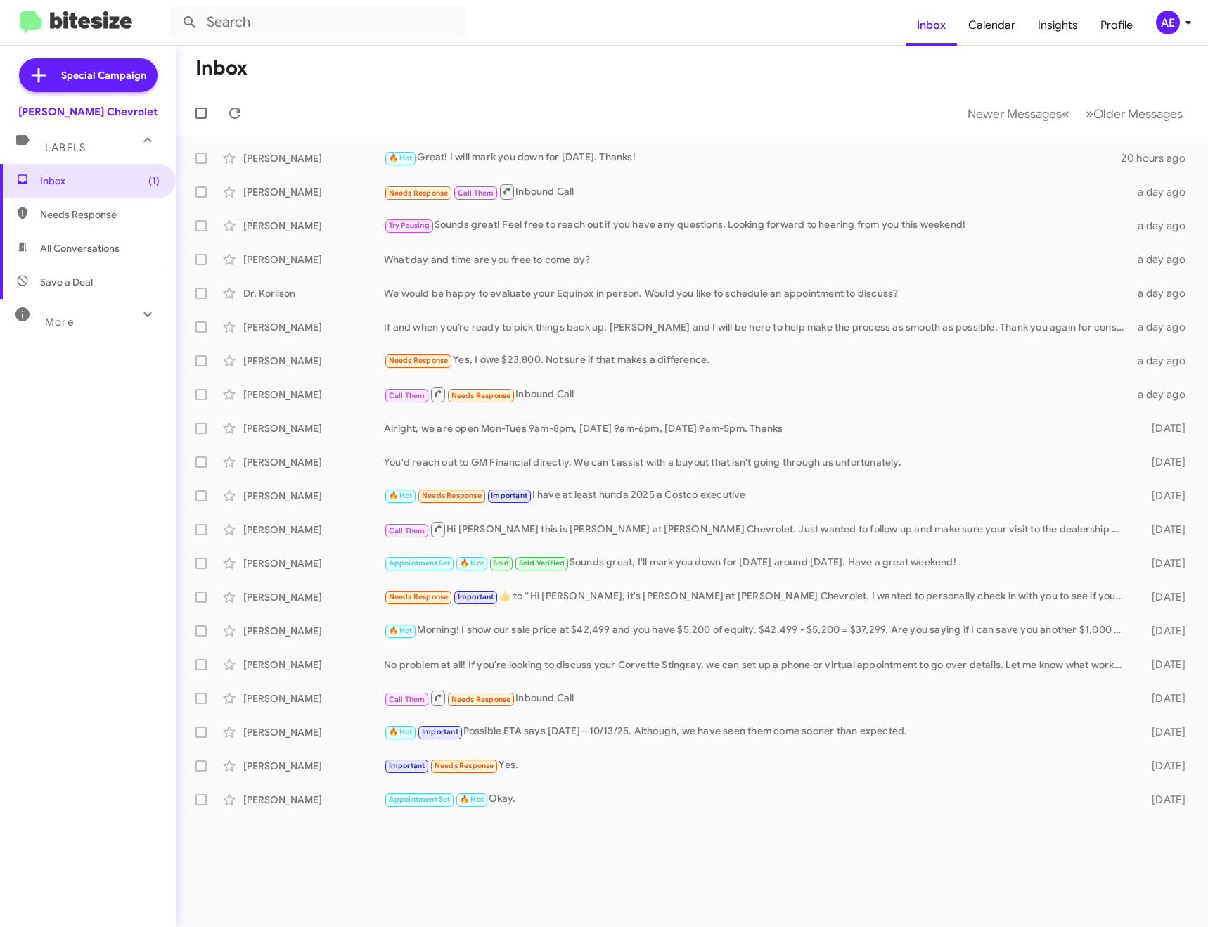
click at [110, 224] on span "Needs Response" at bounding box center [88, 215] width 176 height 34
type input "in:needs-response"
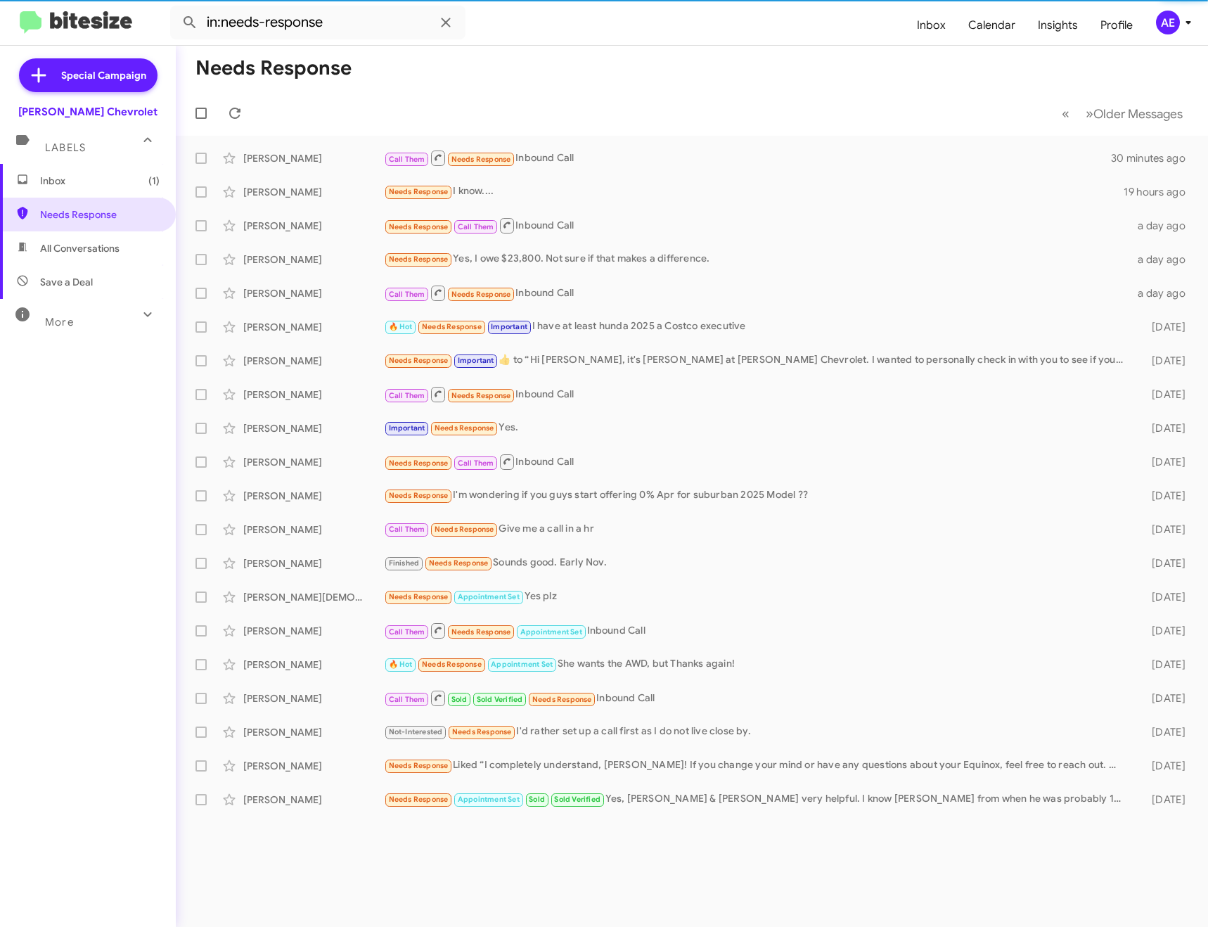
click at [98, 183] on span "Inbox (1)" at bounding box center [100, 181] width 120 height 14
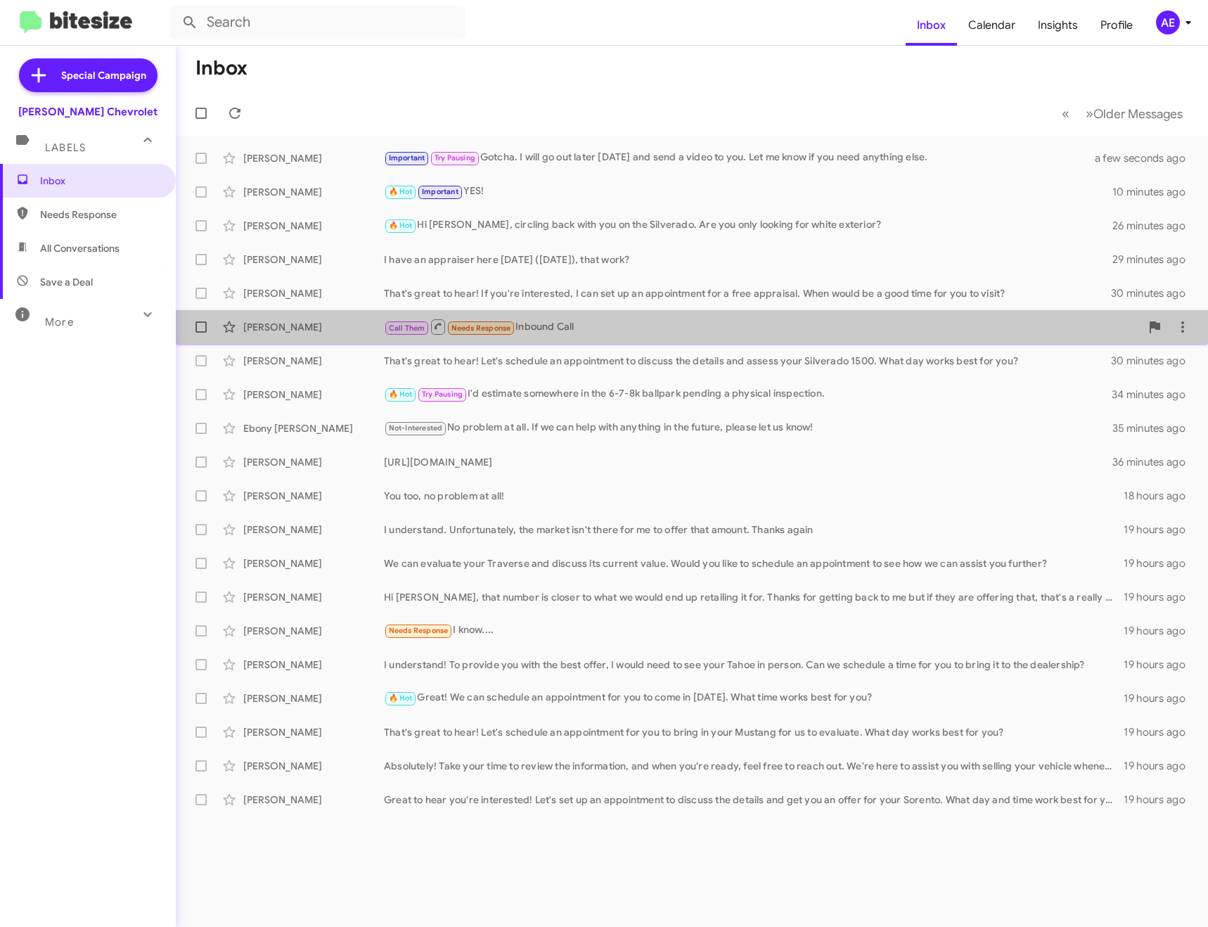
click at [614, 336] on div "[PERSON_NAME] Call Them Needs Response Inbound Call 30 minutes ago" at bounding box center [691, 327] width 1009 height 28
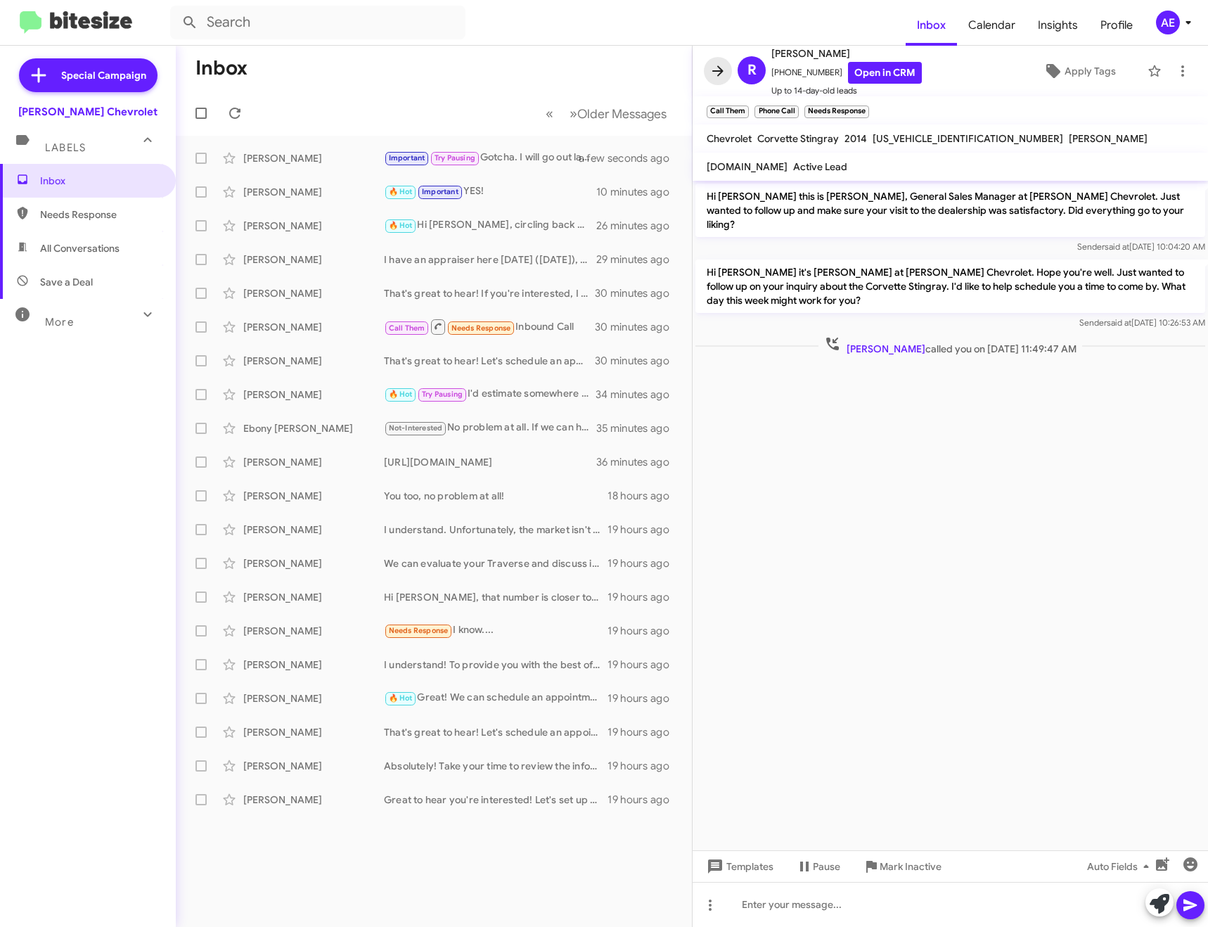
click at [716, 72] on icon at bounding box center [717, 70] width 11 height 11
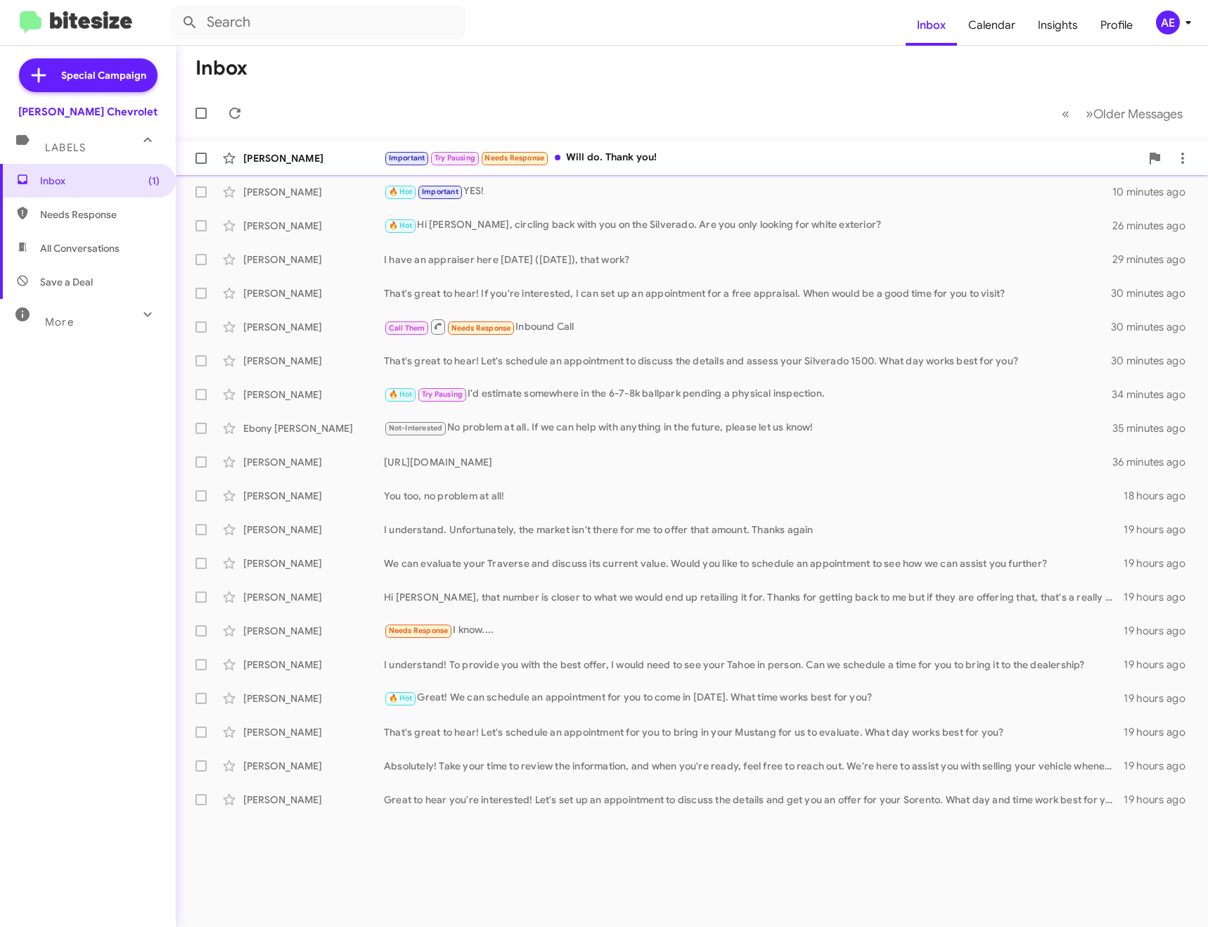
click at [649, 148] on div "[PERSON_NAME] Important Try Pausing Needs Response Will do. Thank you! a few se…" at bounding box center [691, 158] width 1009 height 28
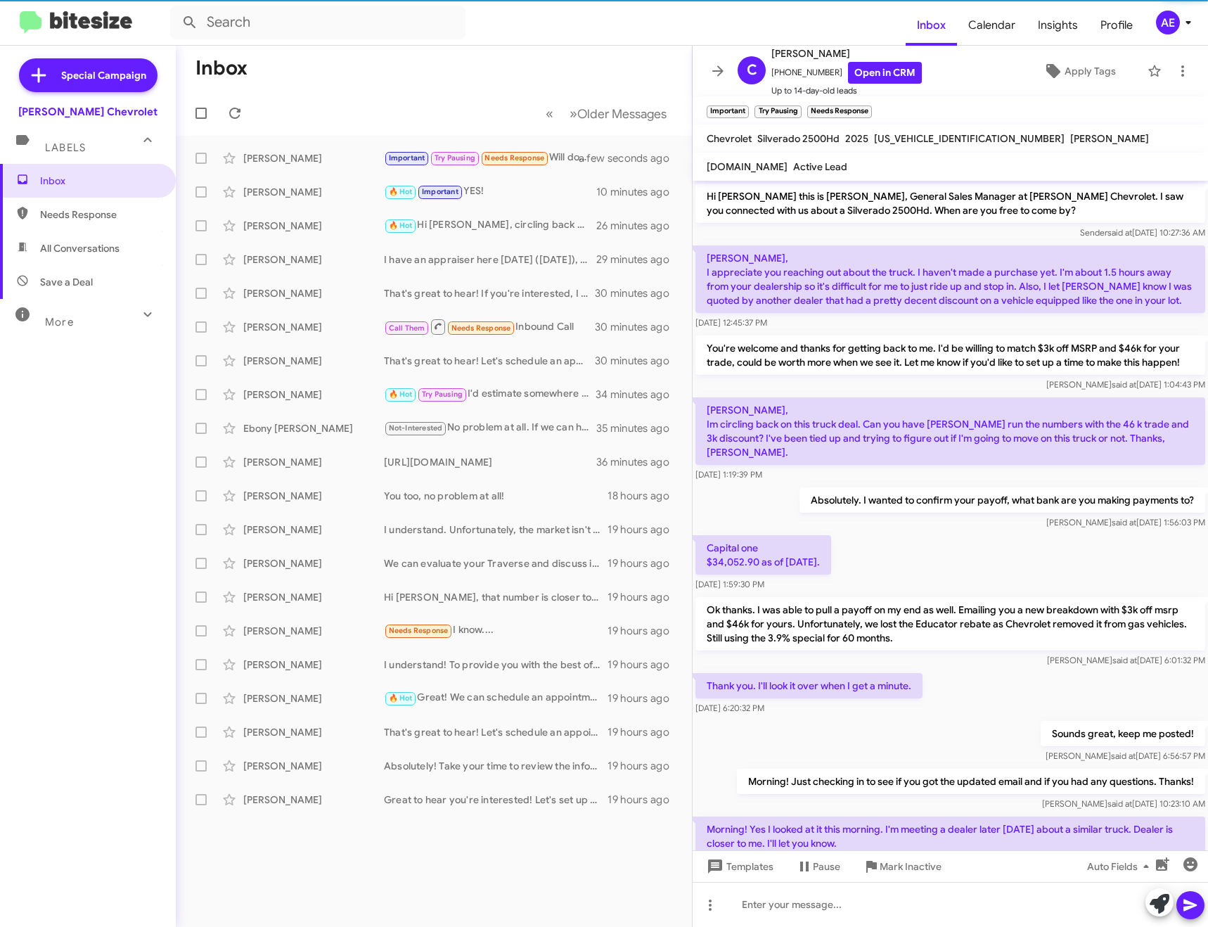
scroll to position [638, 0]
